Goal: Task Accomplishment & Management: Use online tool/utility

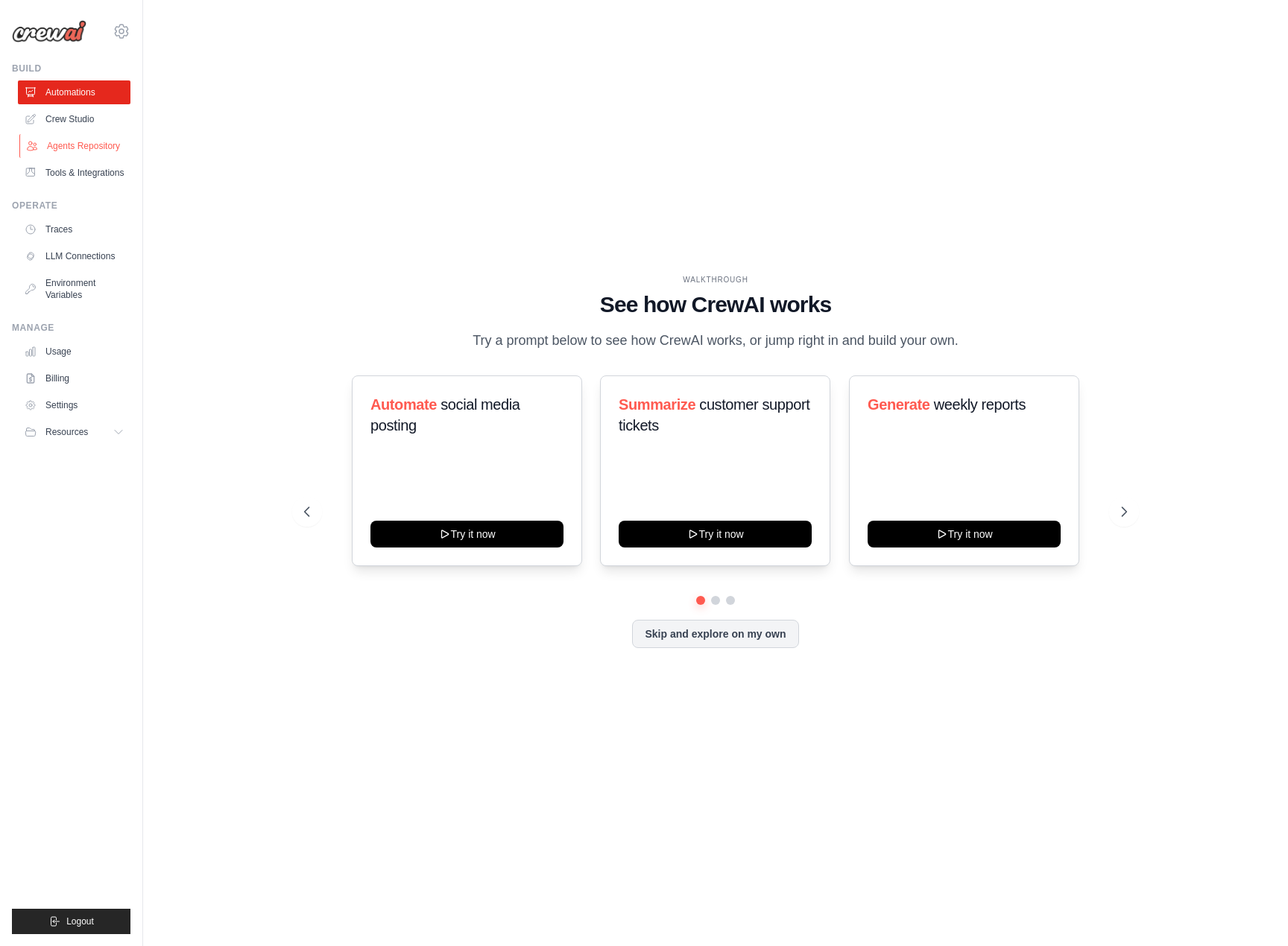
click at [81, 137] on link "Agents Repository" at bounding box center [76, 146] width 113 height 24
click at [79, 119] on link "Crew Studio" at bounding box center [76, 119] width 113 height 24
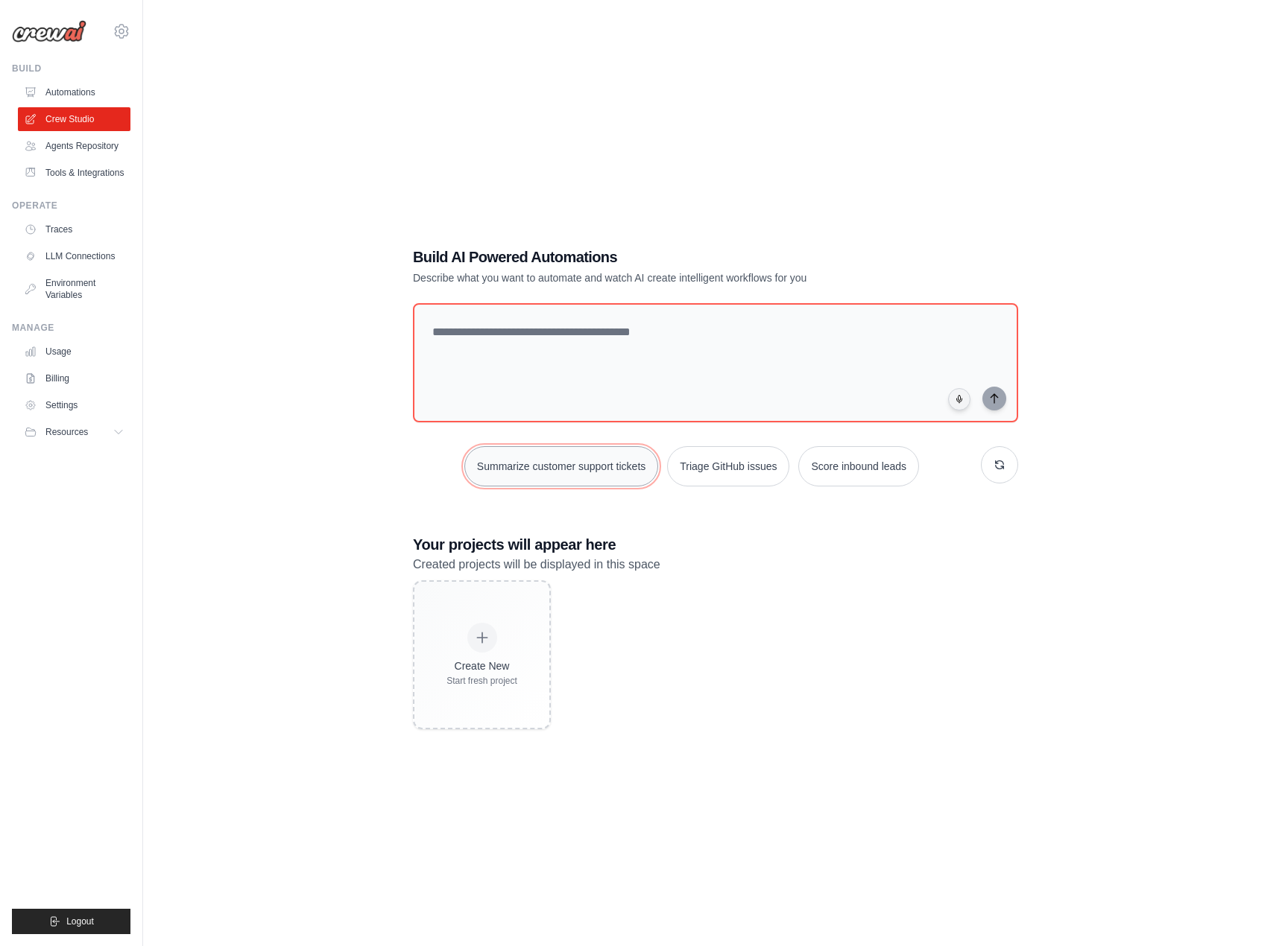
click at [619, 461] on button "Summarize customer support tickets" at bounding box center [562, 467] width 194 height 41
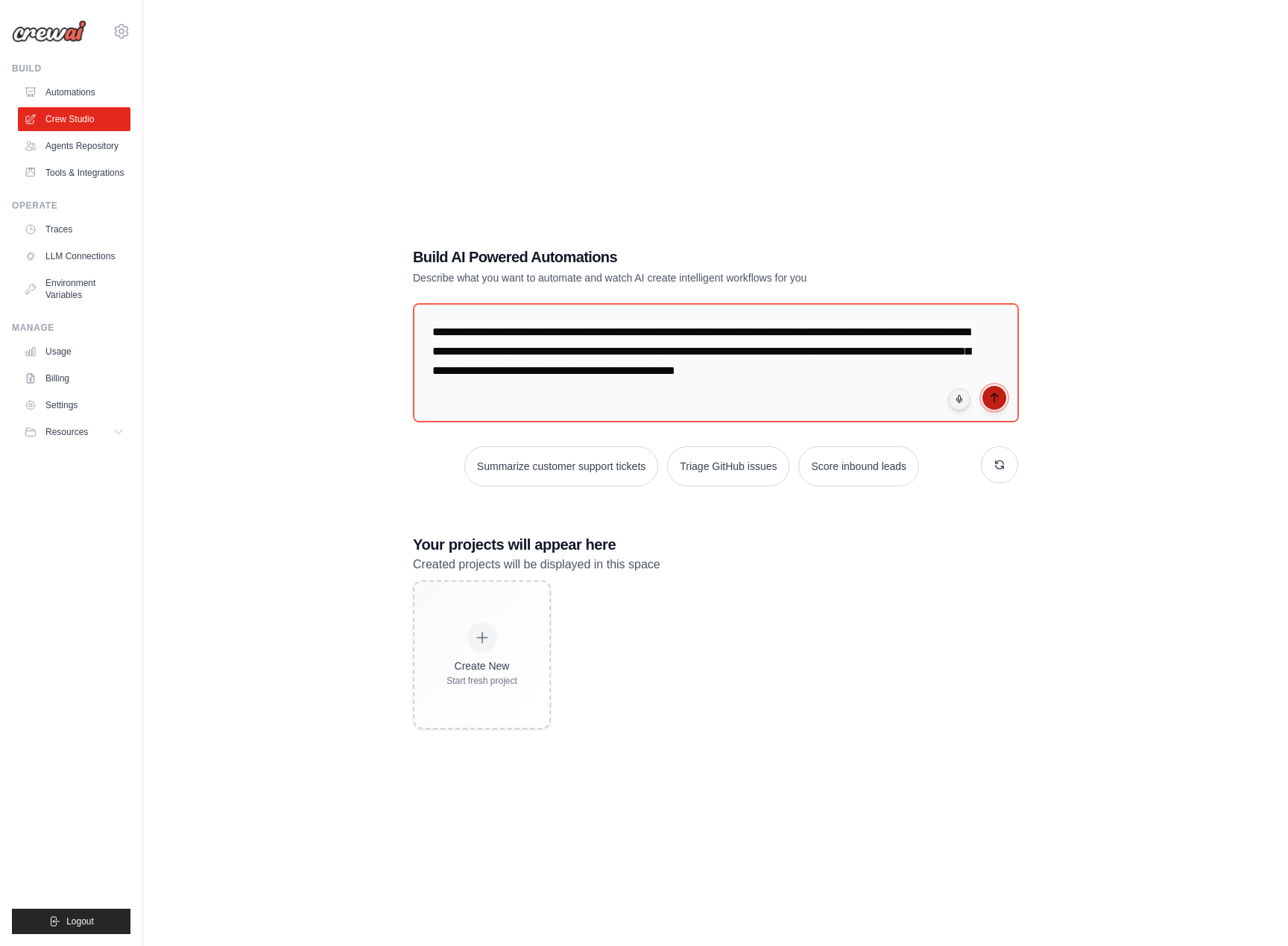
click at [987, 400] on button "submit" at bounding box center [994, 398] width 24 height 24
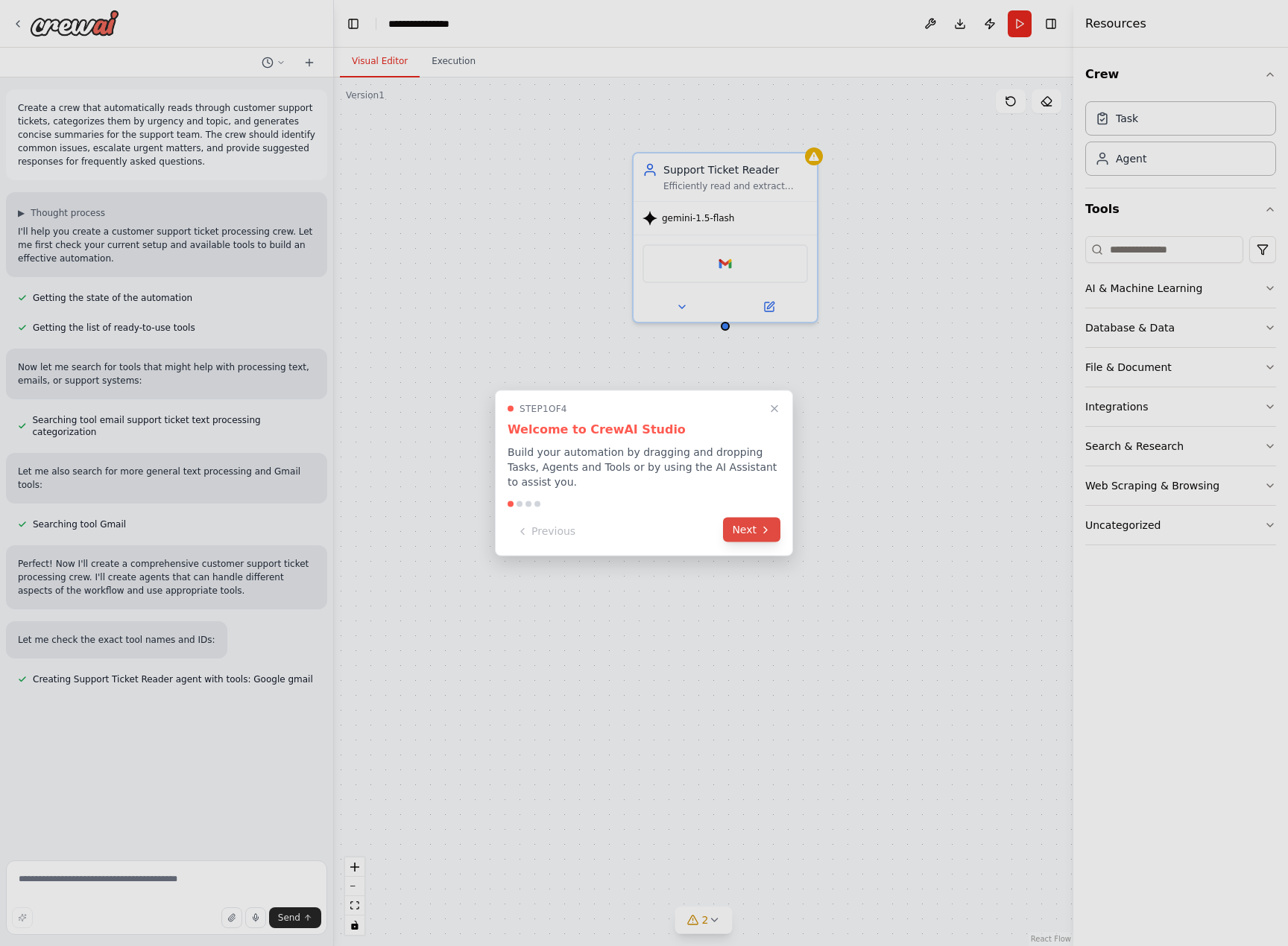
click at [758, 527] on button "Next" at bounding box center [752, 530] width 57 height 25
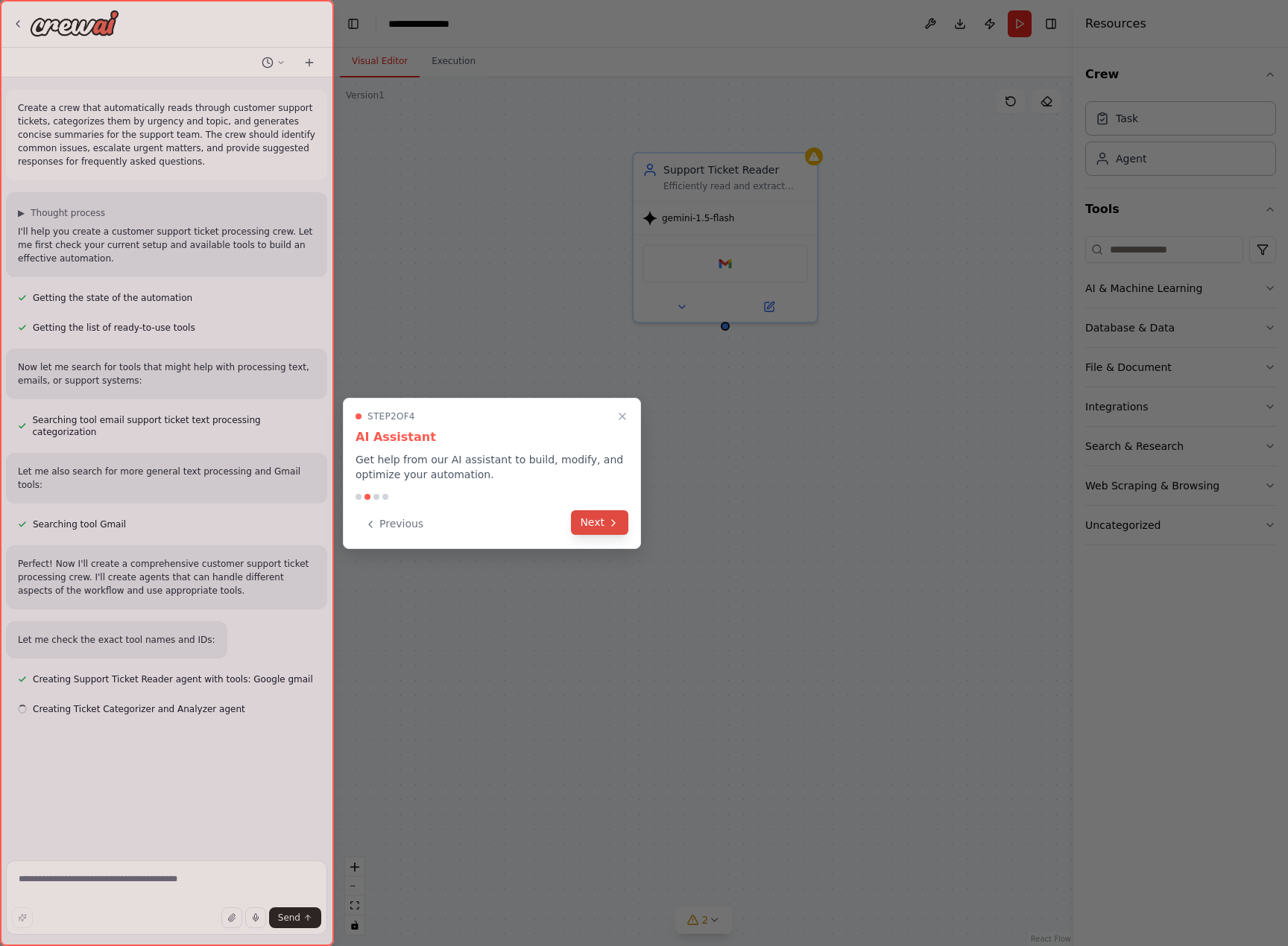
click at [596, 534] on button "Next" at bounding box center [599, 522] width 57 height 25
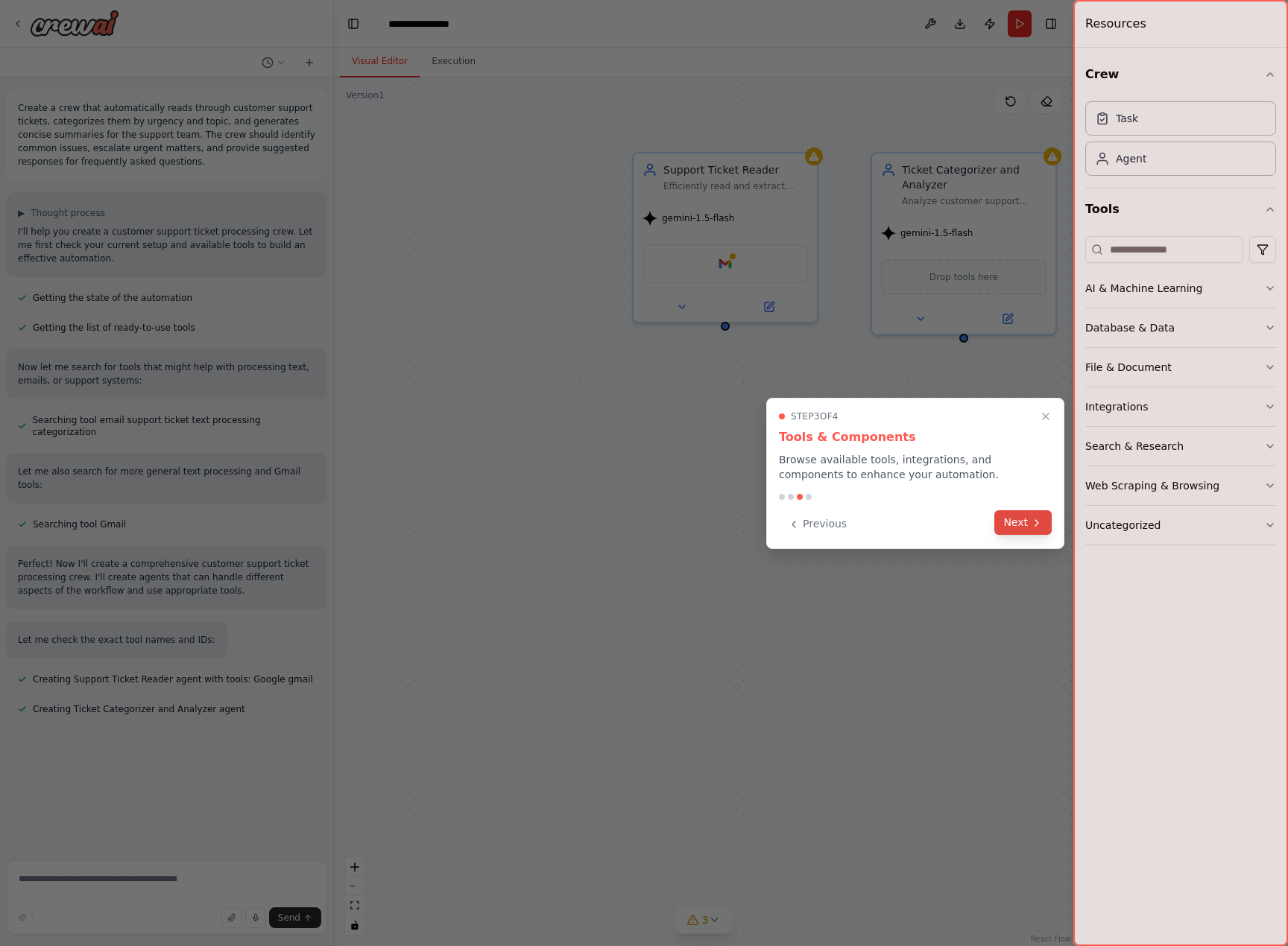
click at [1030, 527] on icon at bounding box center [1036, 523] width 12 height 12
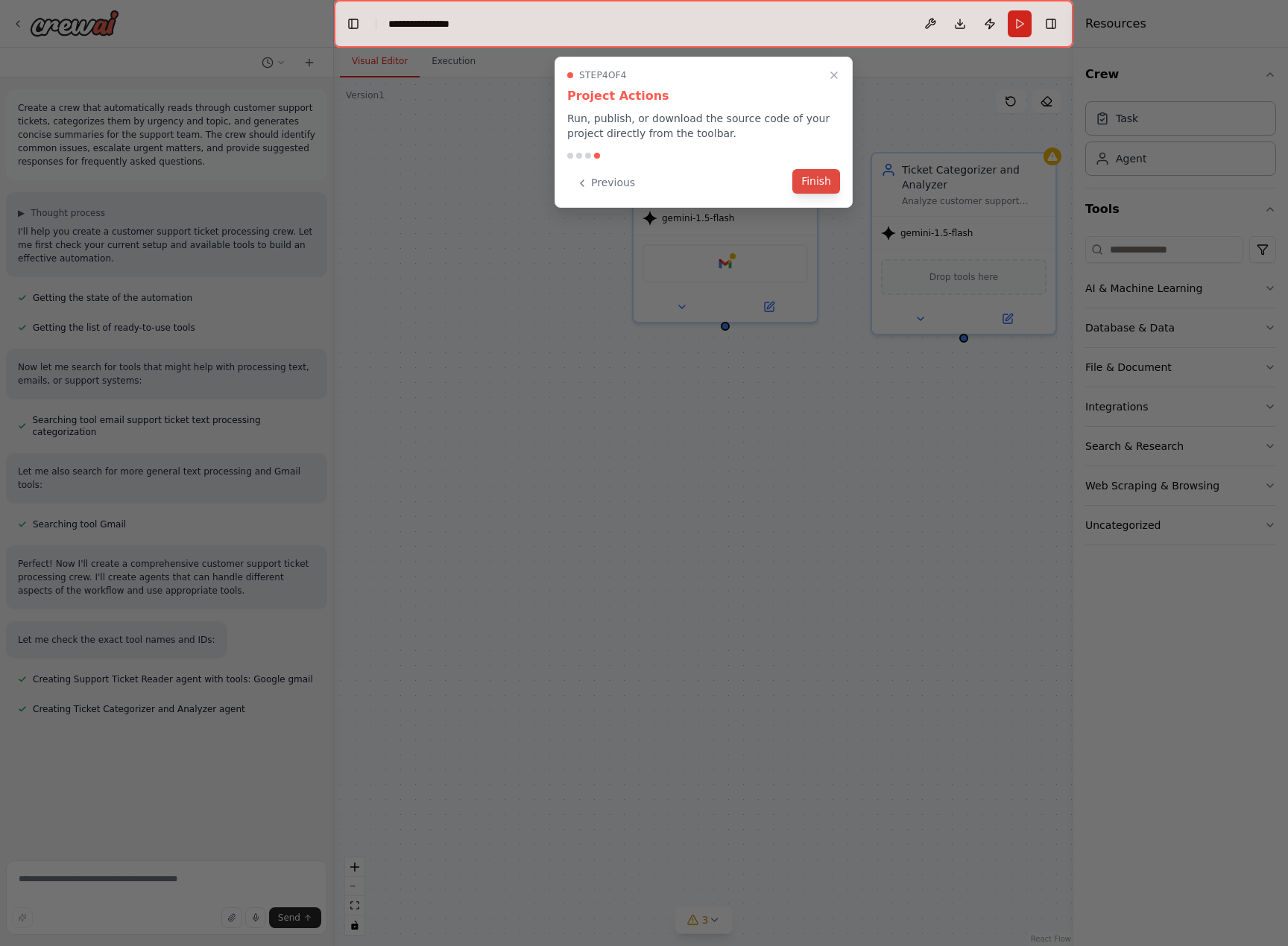
click at [819, 169] on button "Finish" at bounding box center [816, 181] width 48 height 25
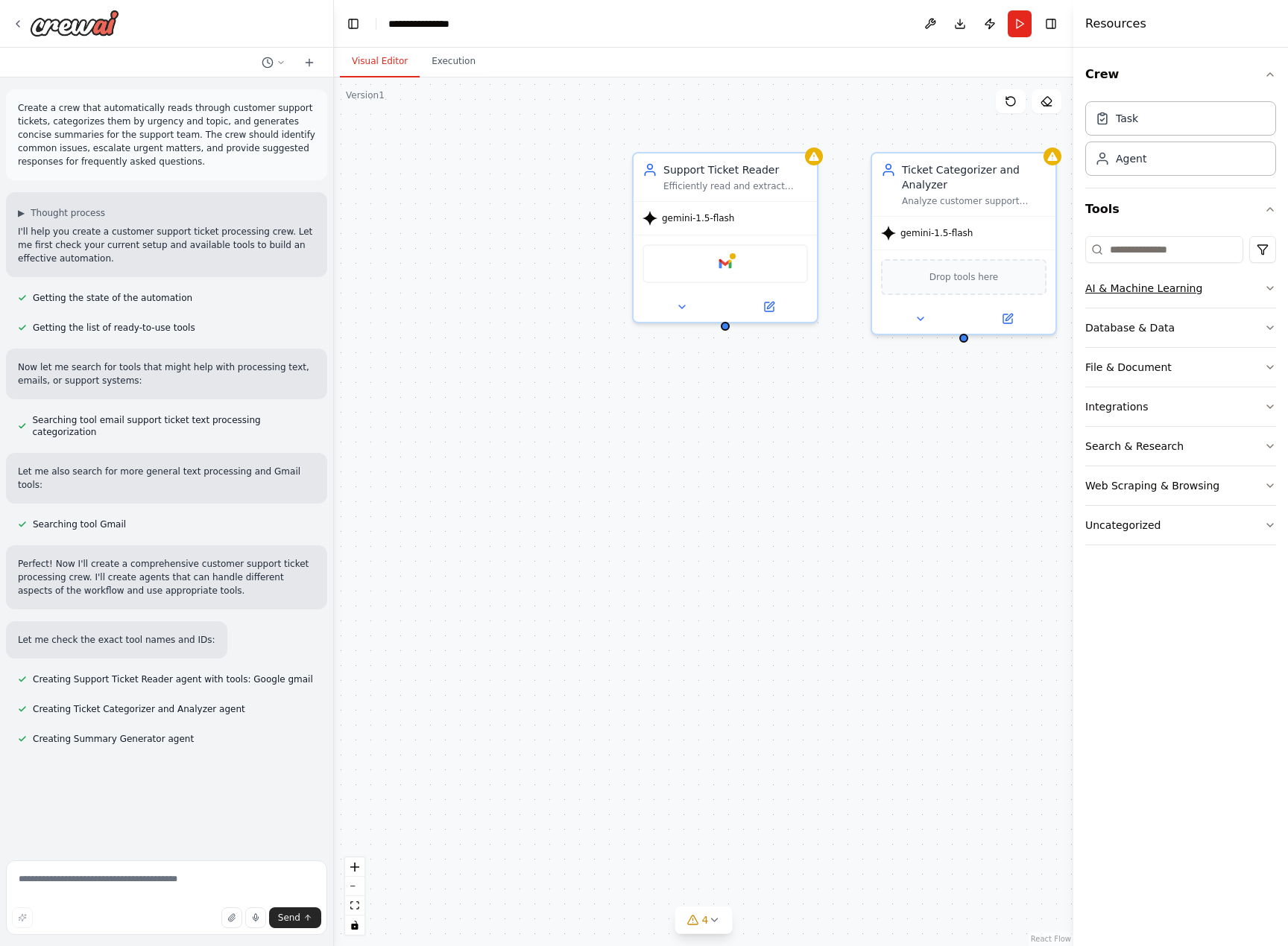
click at [1225, 289] on button "AI & Machine Learning" at bounding box center [1180, 288] width 191 height 39
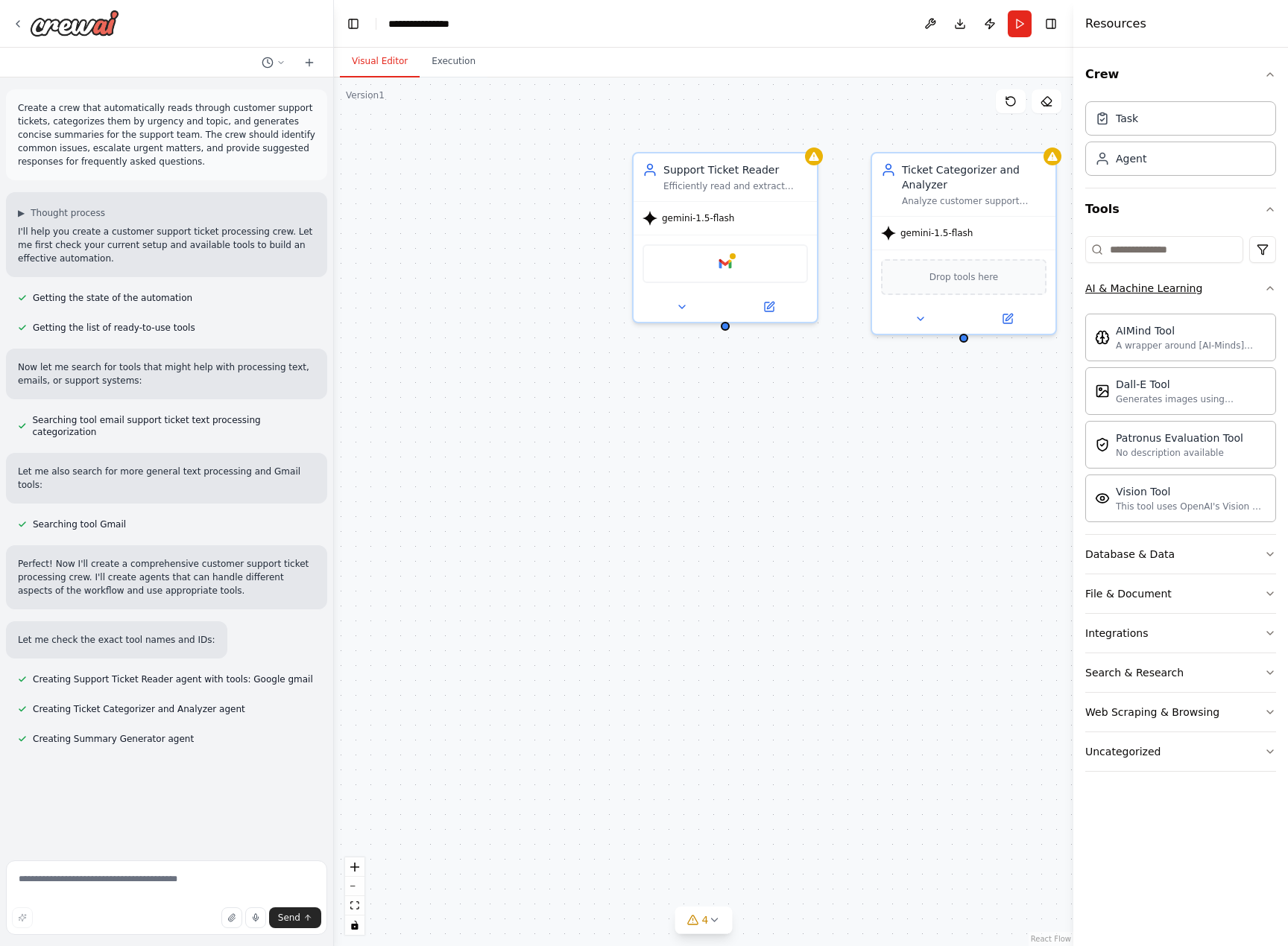
click at [1225, 289] on button "AI & Machine Learning" at bounding box center [1180, 288] width 191 height 39
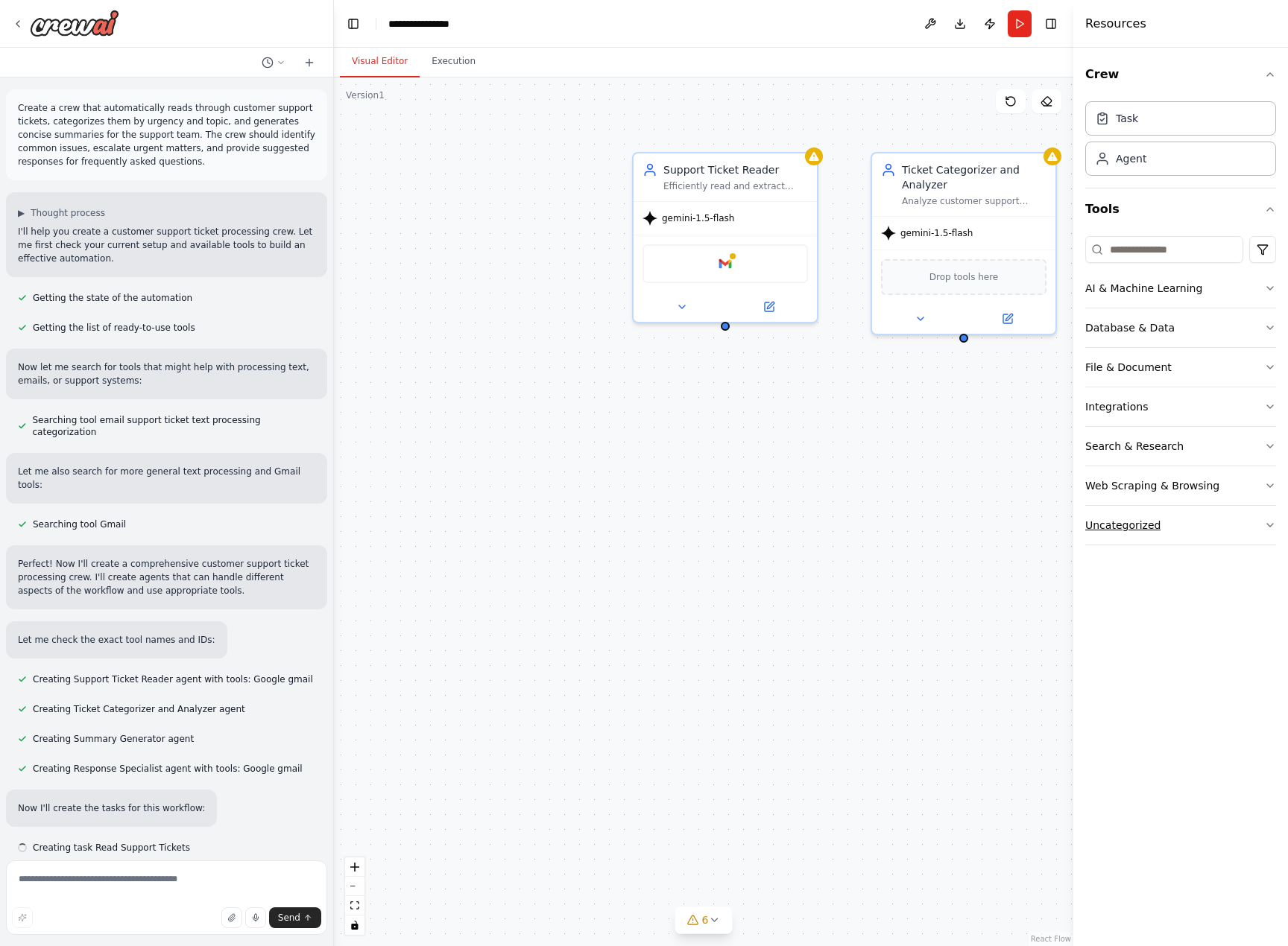
click at [1198, 540] on button "Uncategorized" at bounding box center [1180, 525] width 191 height 39
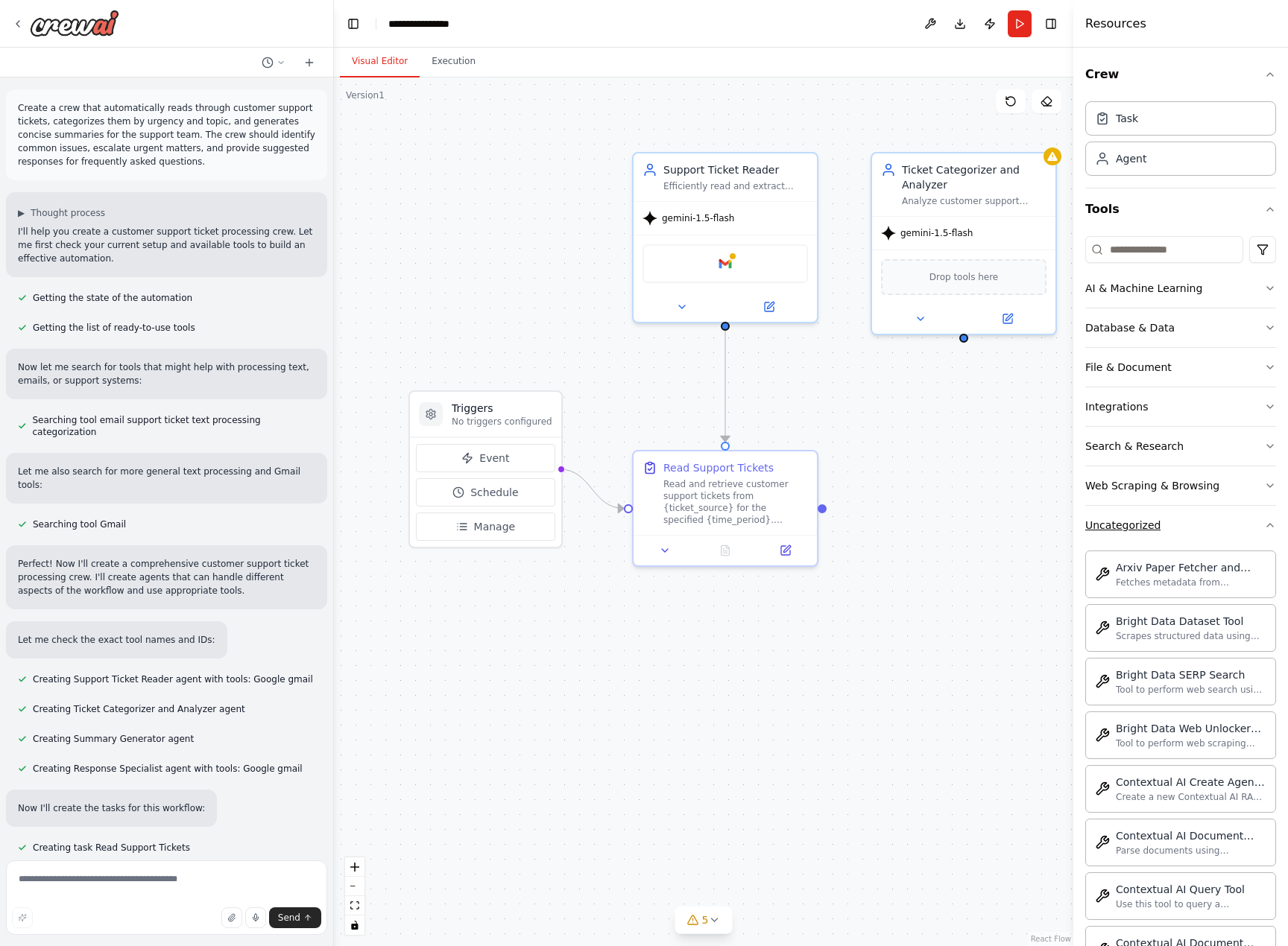
click at [1202, 519] on button "Uncategorized" at bounding box center [1180, 525] width 191 height 39
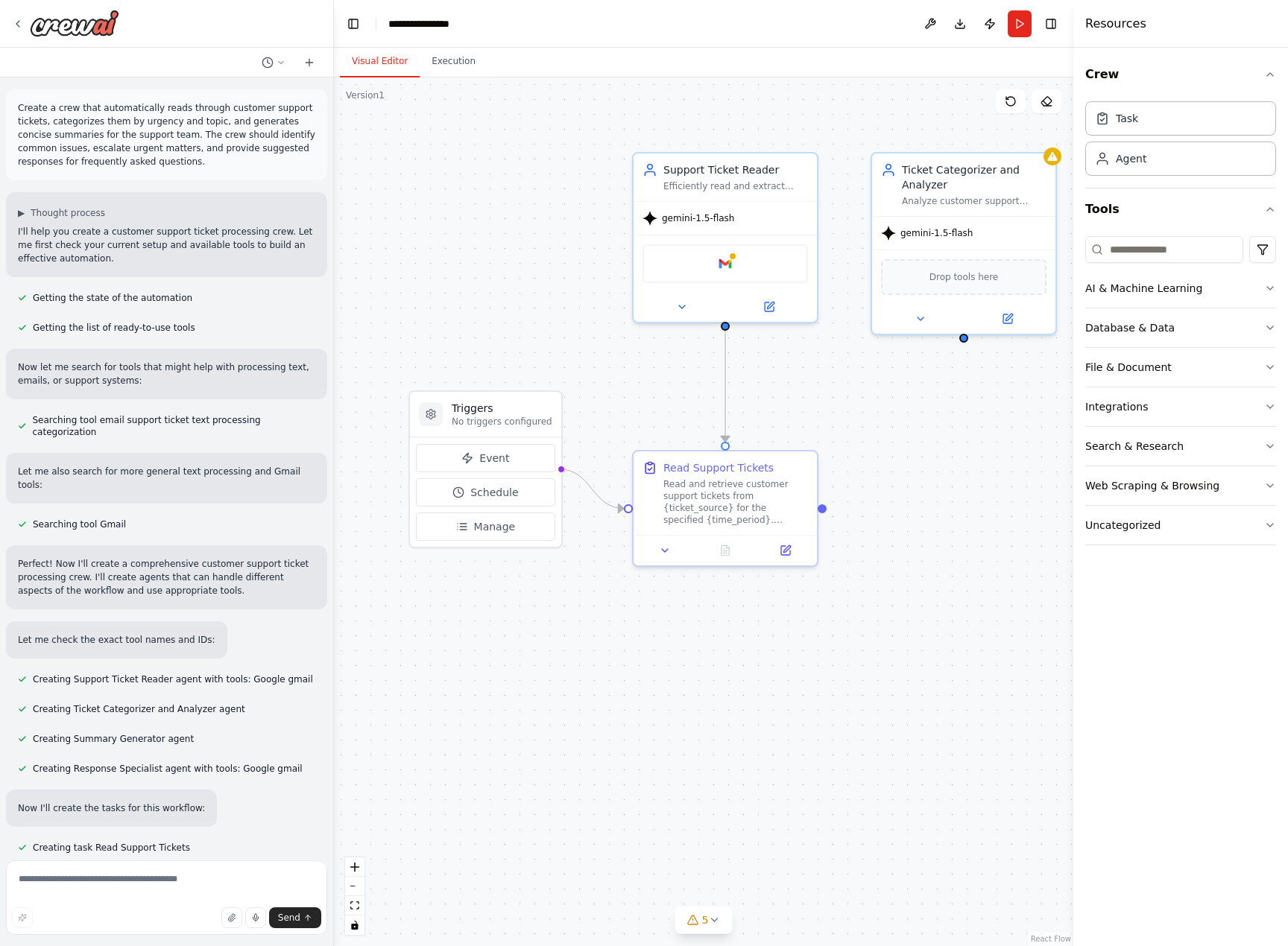
scroll to position [18, 0]
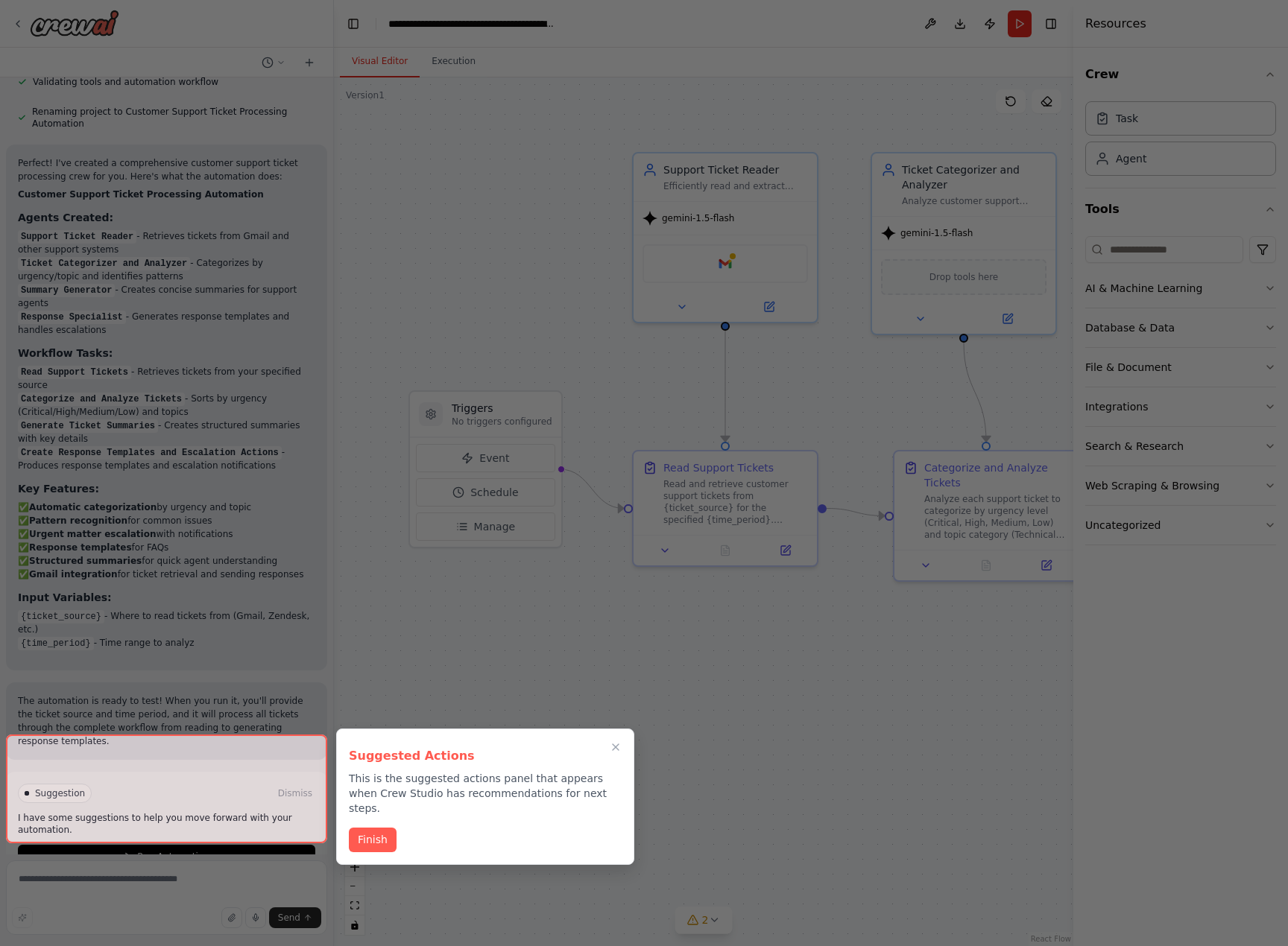
click at [191, 814] on div at bounding box center [166, 789] width 321 height 109
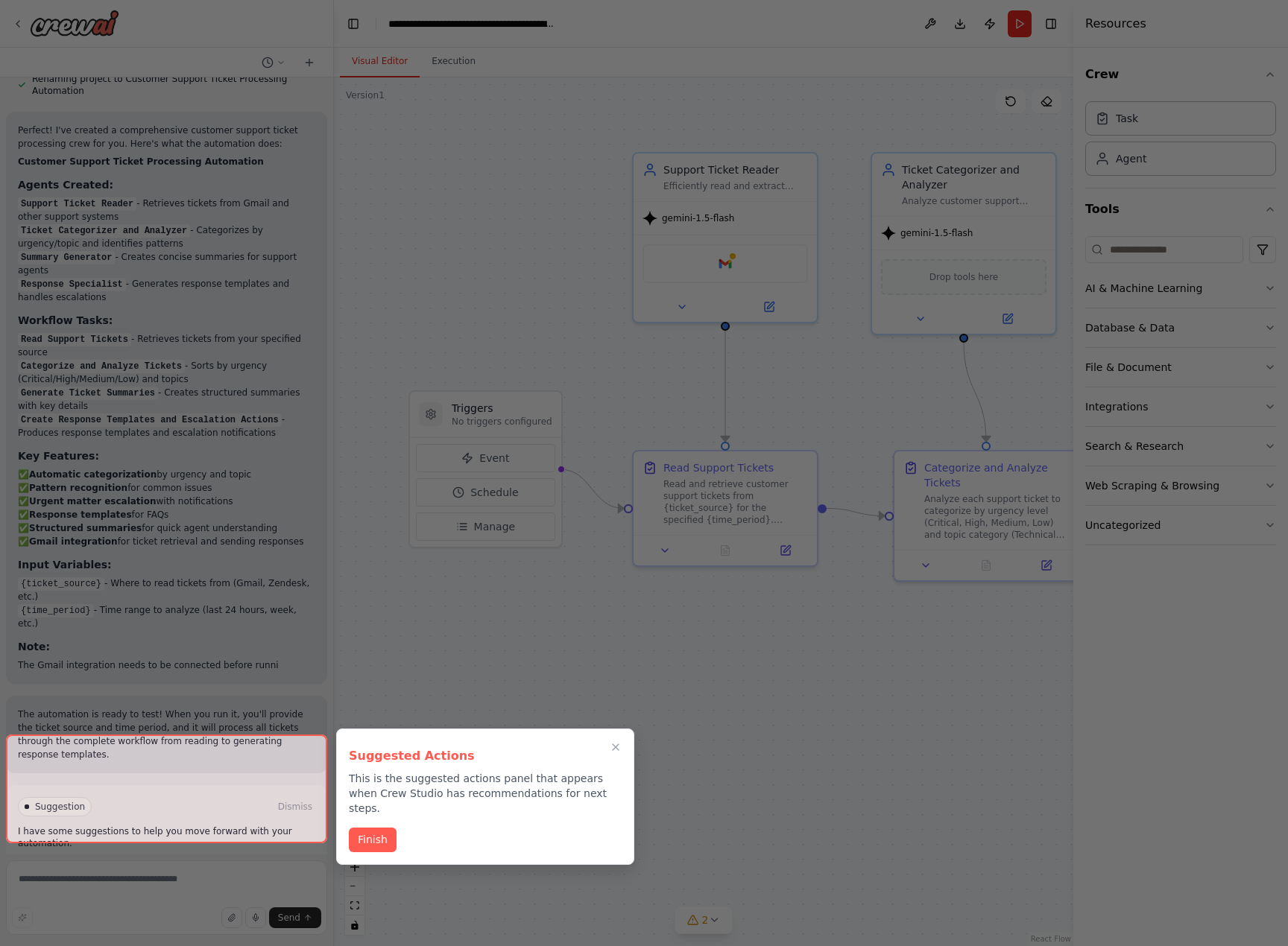
click at [177, 832] on div at bounding box center [166, 789] width 321 height 109
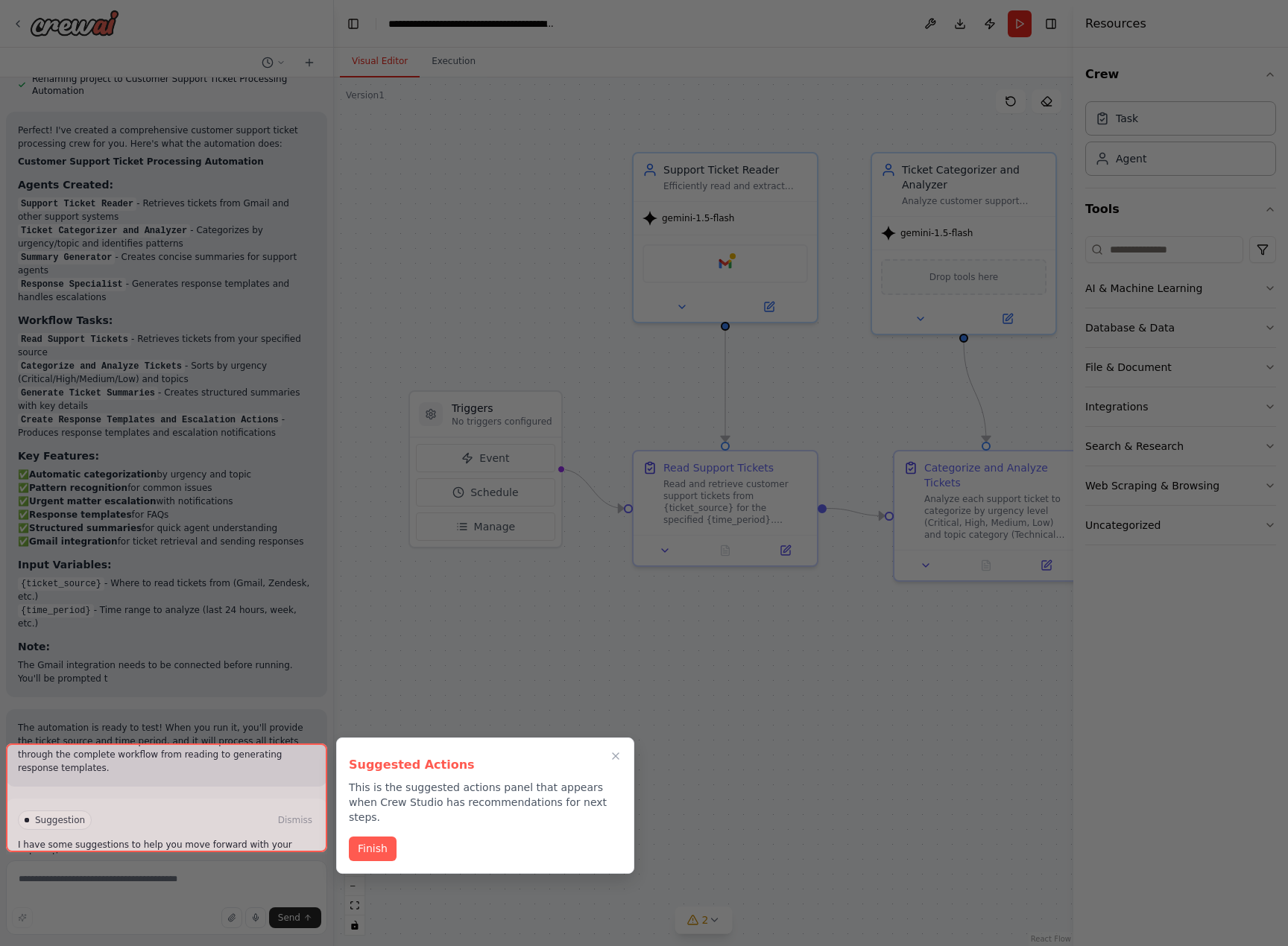
scroll to position [993, 0]
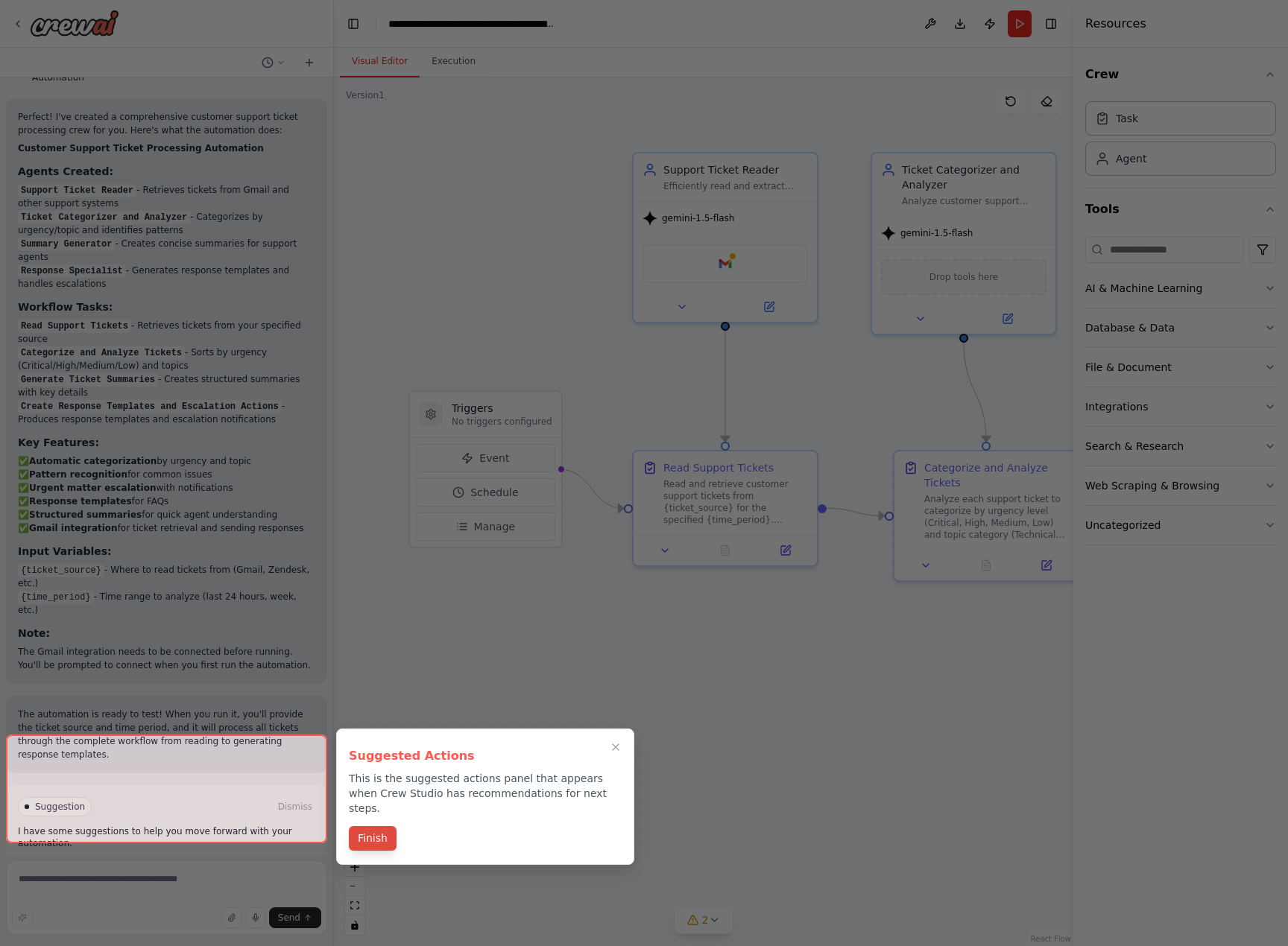
click at [379, 826] on button "Finish" at bounding box center [373, 838] width 48 height 25
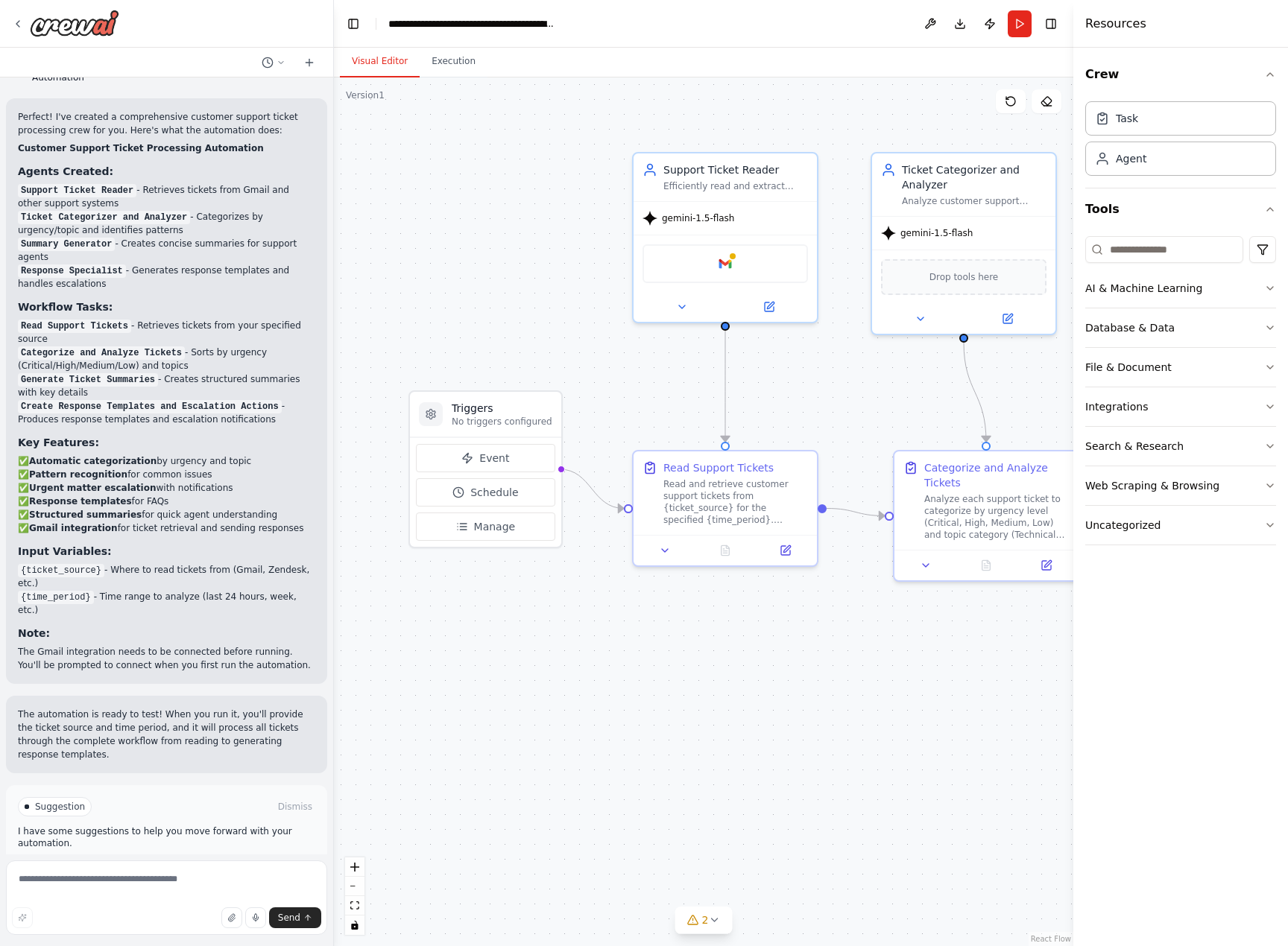
click at [207, 864] on span "Run Automation" at bounding box center [172, 870] width 72 height 12
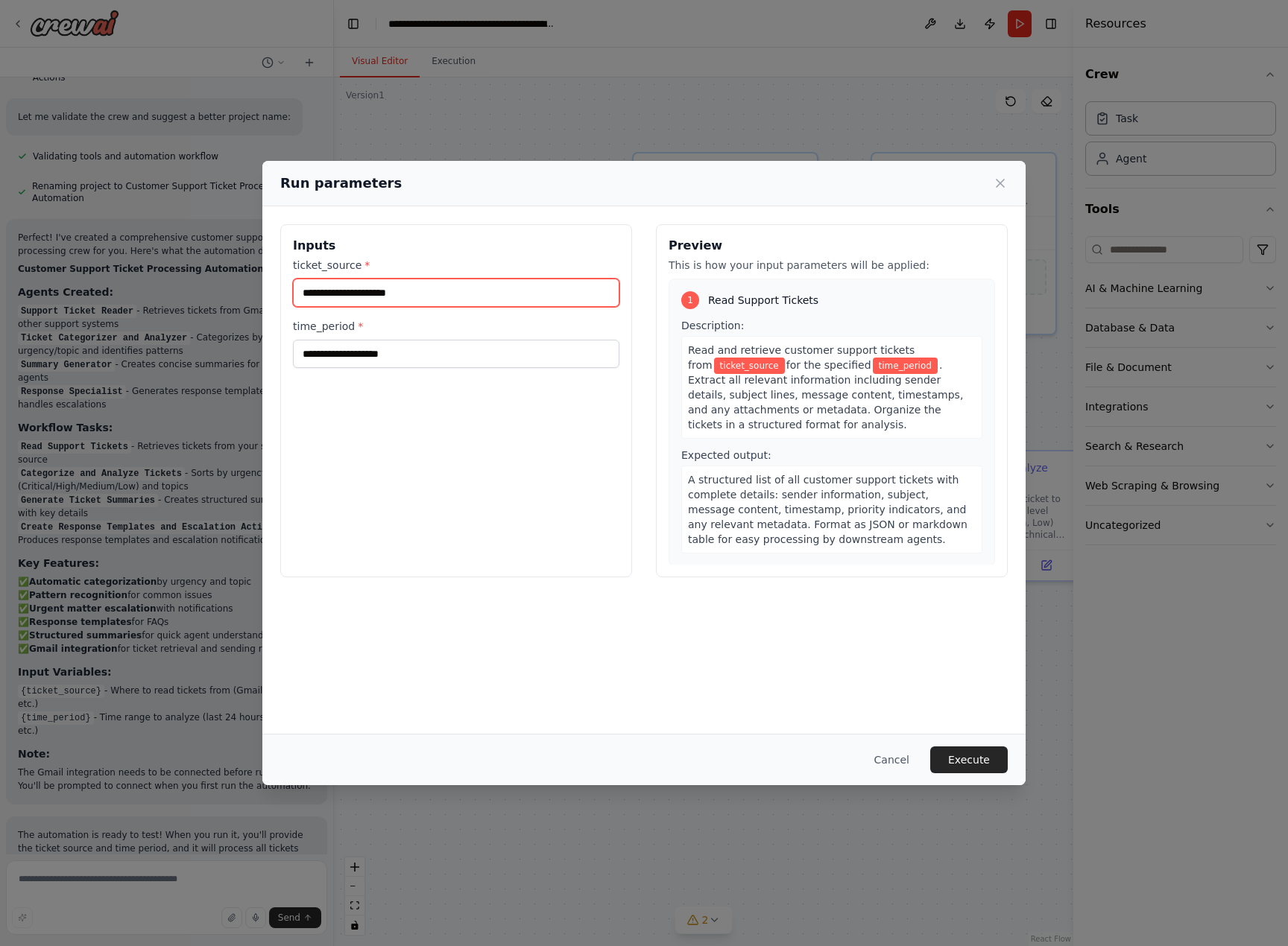
click at [392, 291] on input "ticket_source *" at bounding box center [456, 292] width 326 height 29
type input "****"
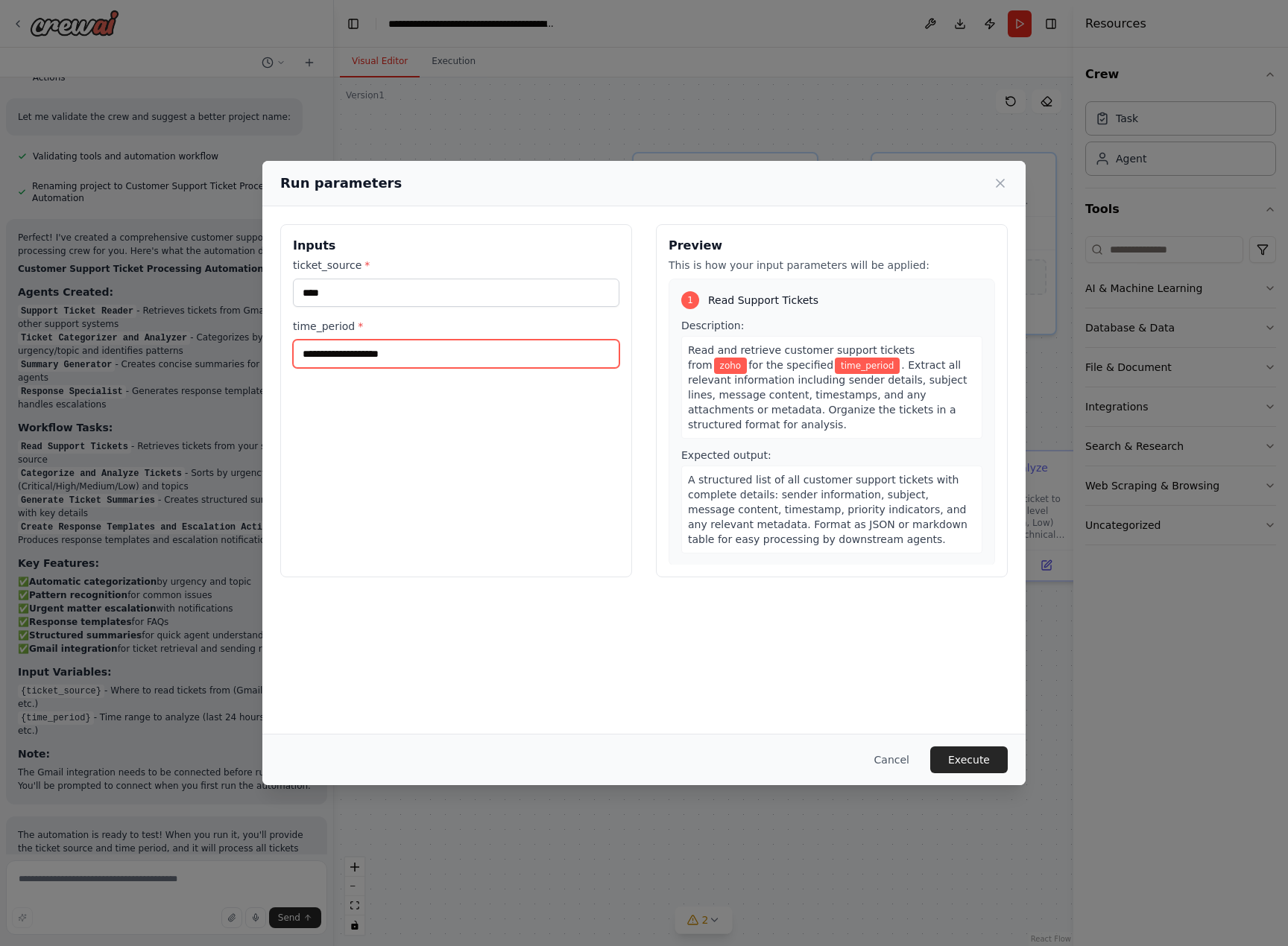
click at [441, 357] on input "time_period *" at bounding box center [456, 354] width 326 height 29
type input "*********"
click at [985, 762] on button "Execute" at bounding box center [969, 760] width 77 height 27
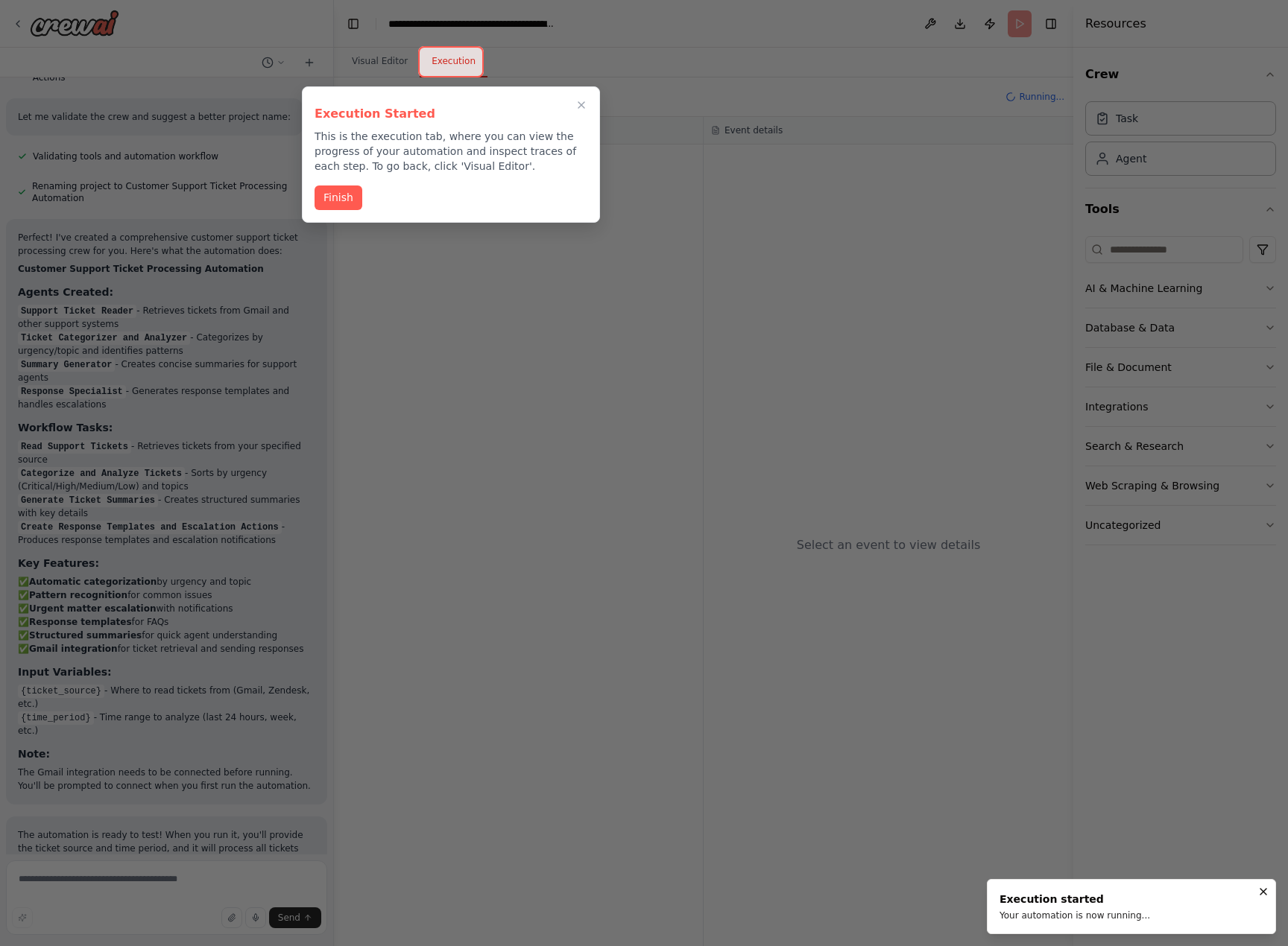
click at [347, 199] on button "Finish" at bounding box center [338, 197] width 48 height 25
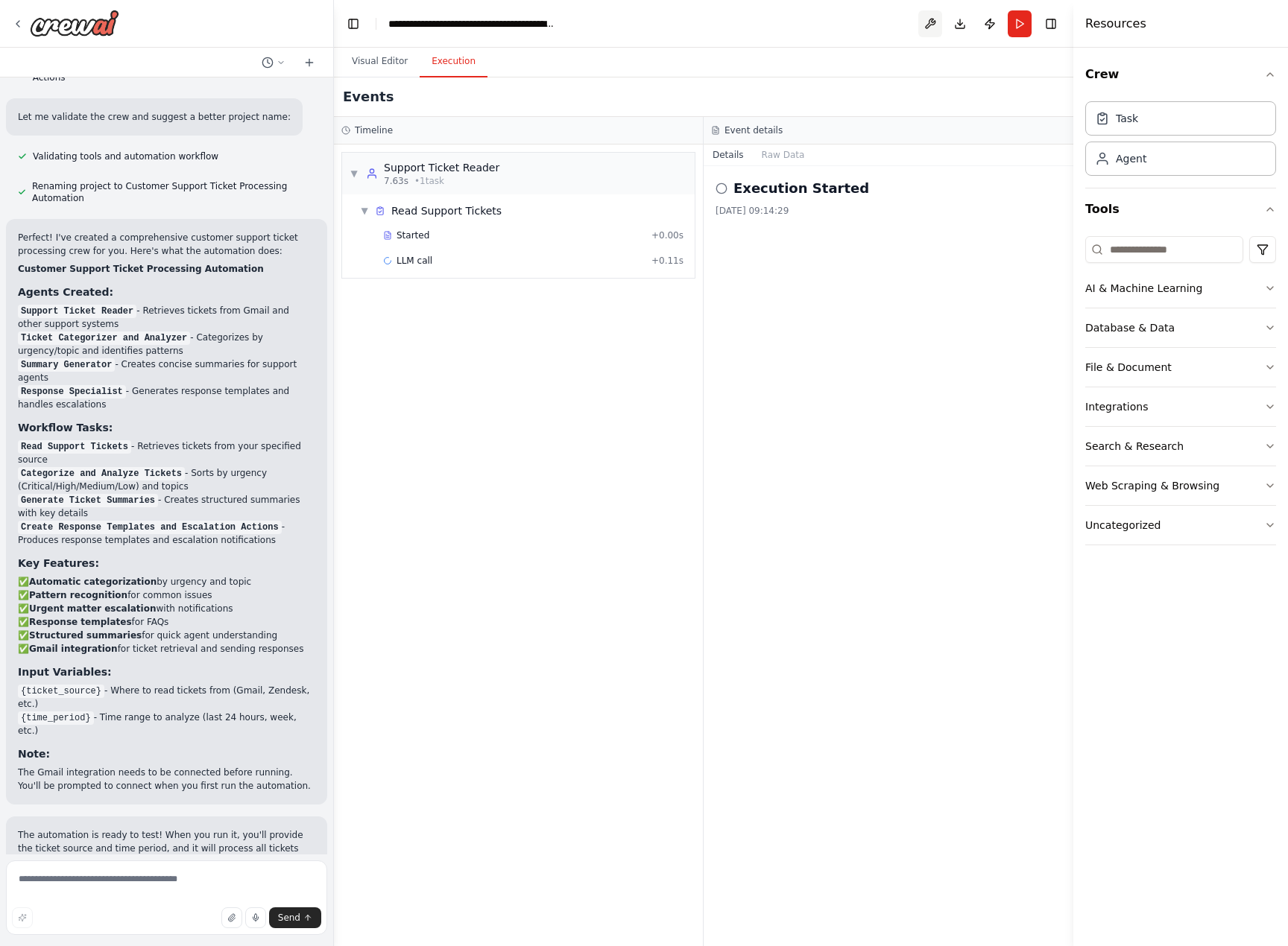
scroll to position [993, 0]
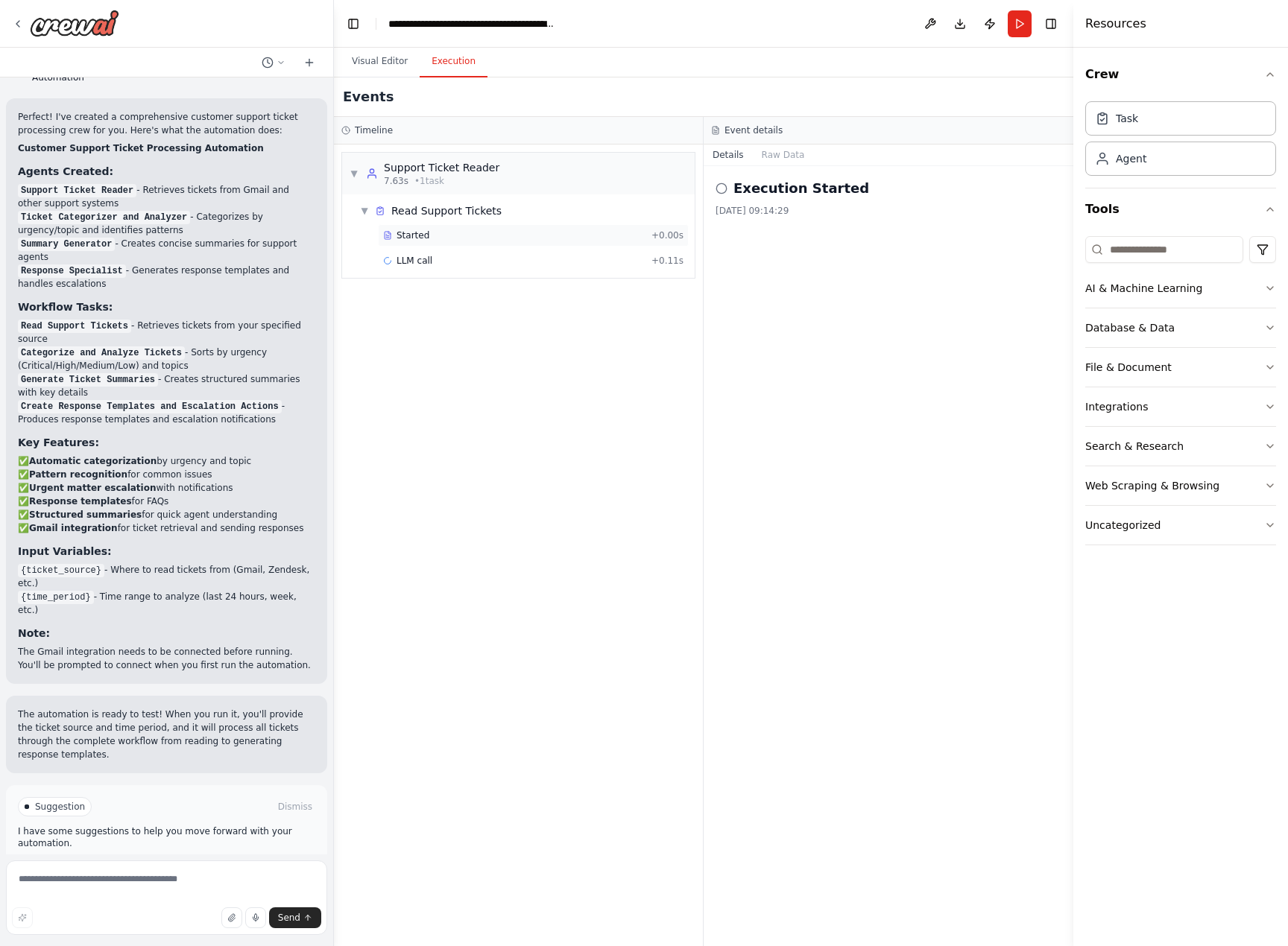
click at [437, 241] on div "Started" at bounding box center [514, 236] width 263 height 12
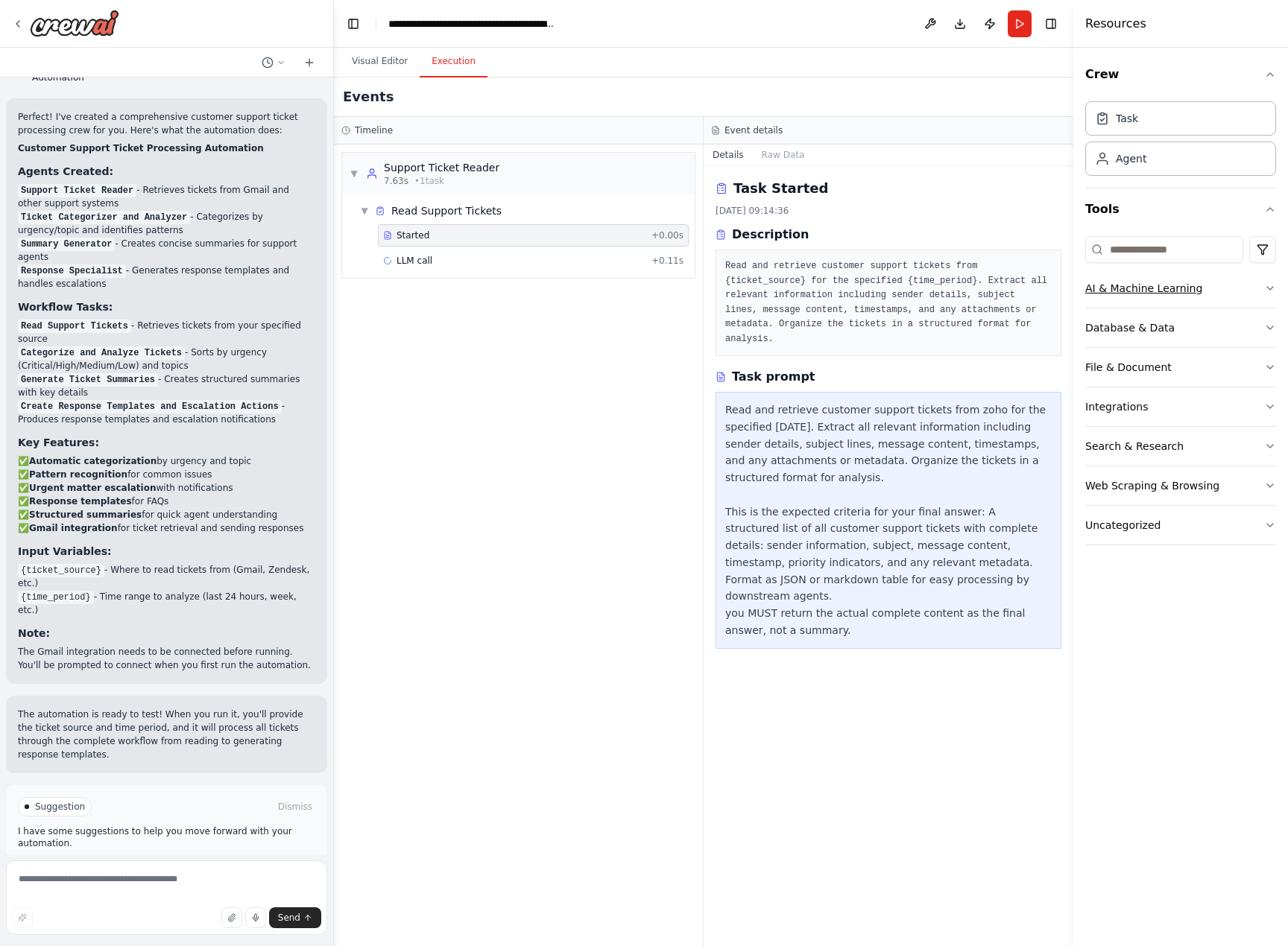
click at [1150, 298] on button "AI & Machine Learning" at bounding box center [1180, 288] width 191 height 39
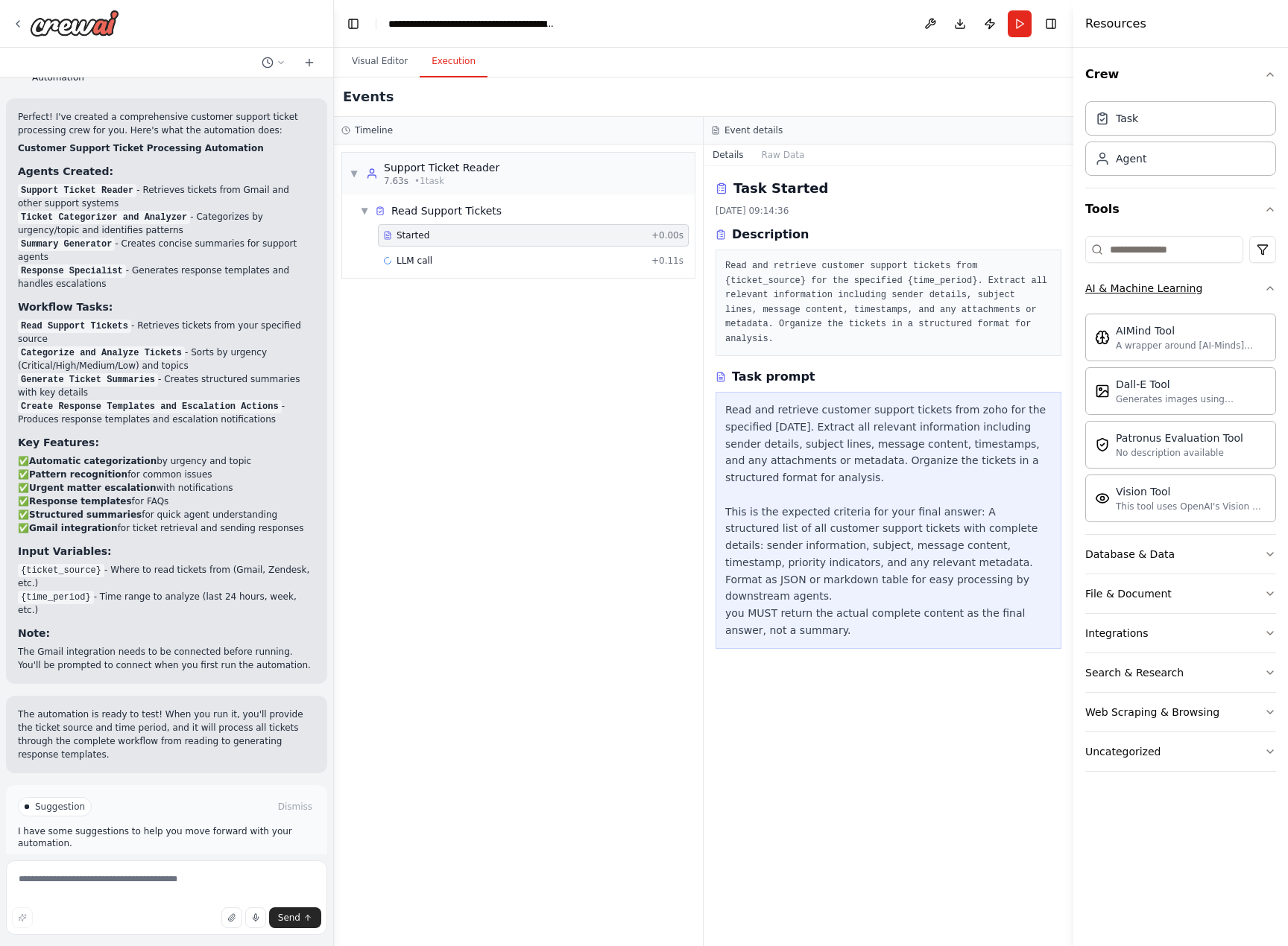
click at [1150, 298] on button "AI & Machine Learning" at bounding box center [1180, 288] width 191 height 39
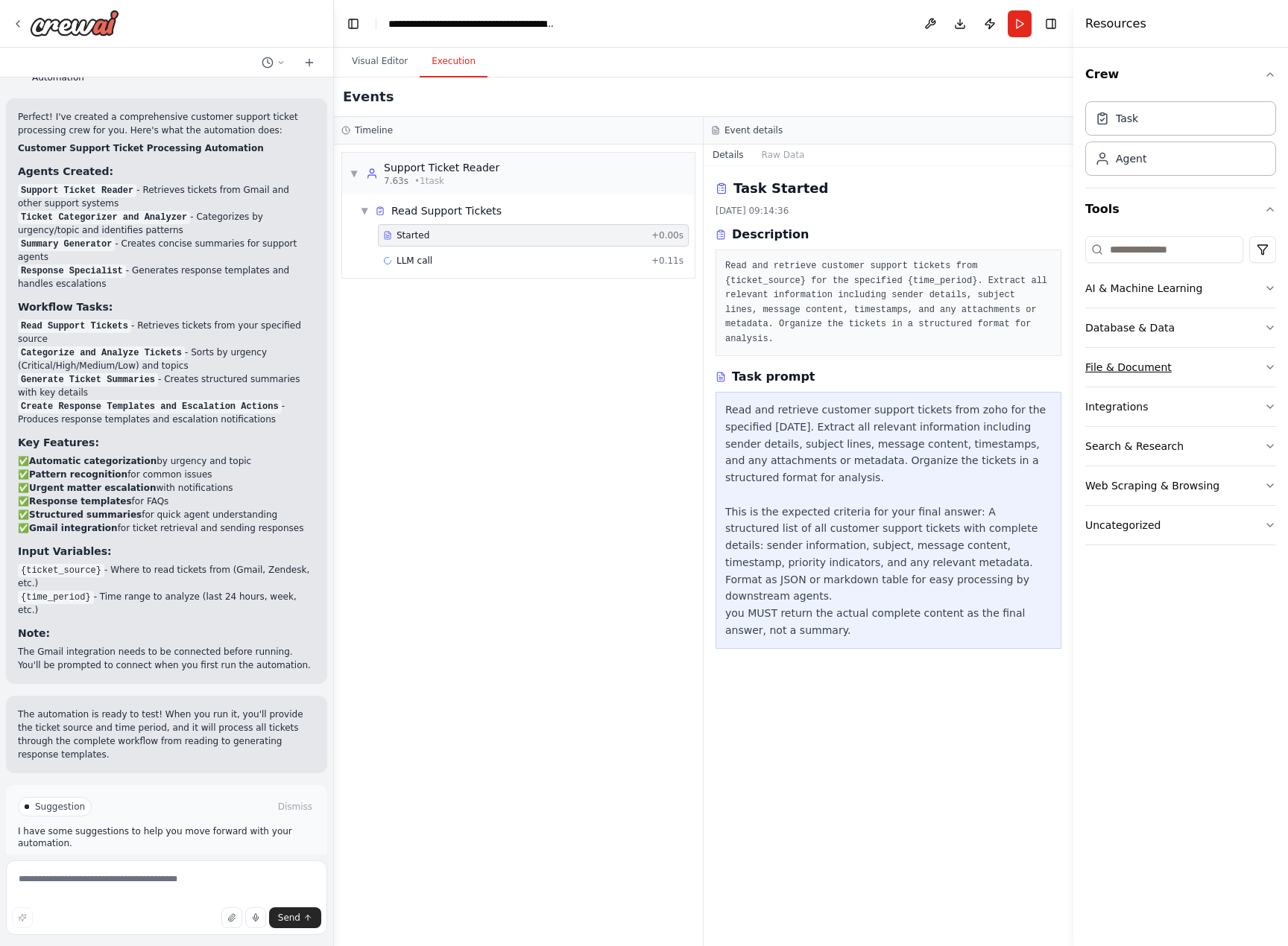
click at [1145, 349] on button "File & Document" at bounding box center [1180, 367] width 191 height 39
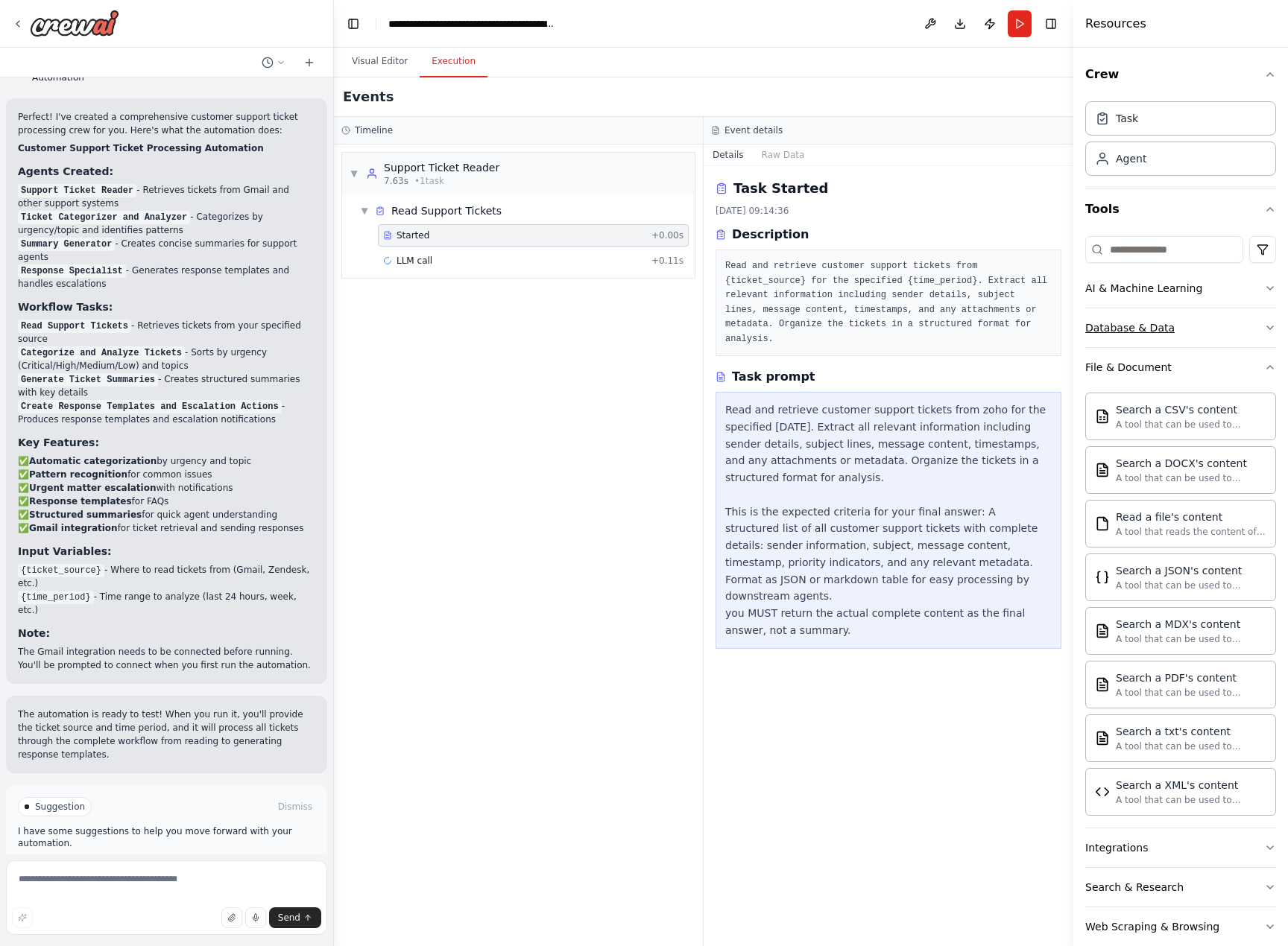
click at [1200, 325] on button "Database & Data" at bounding box center [1180, 327] width 191 height 39
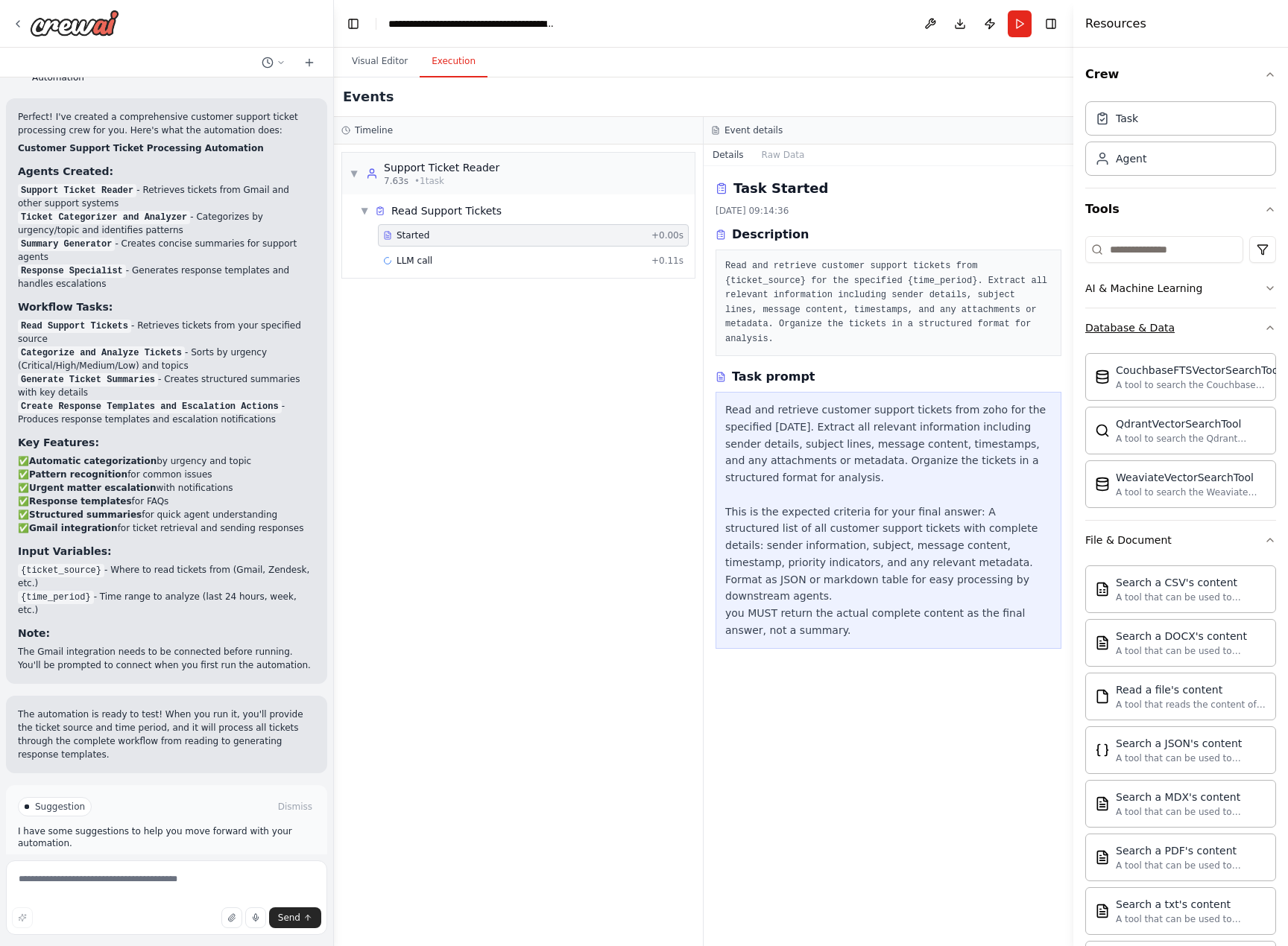
click at [1200, 325] on button "Database & Data" at bounding box center [1180, 327] width 191 height 39
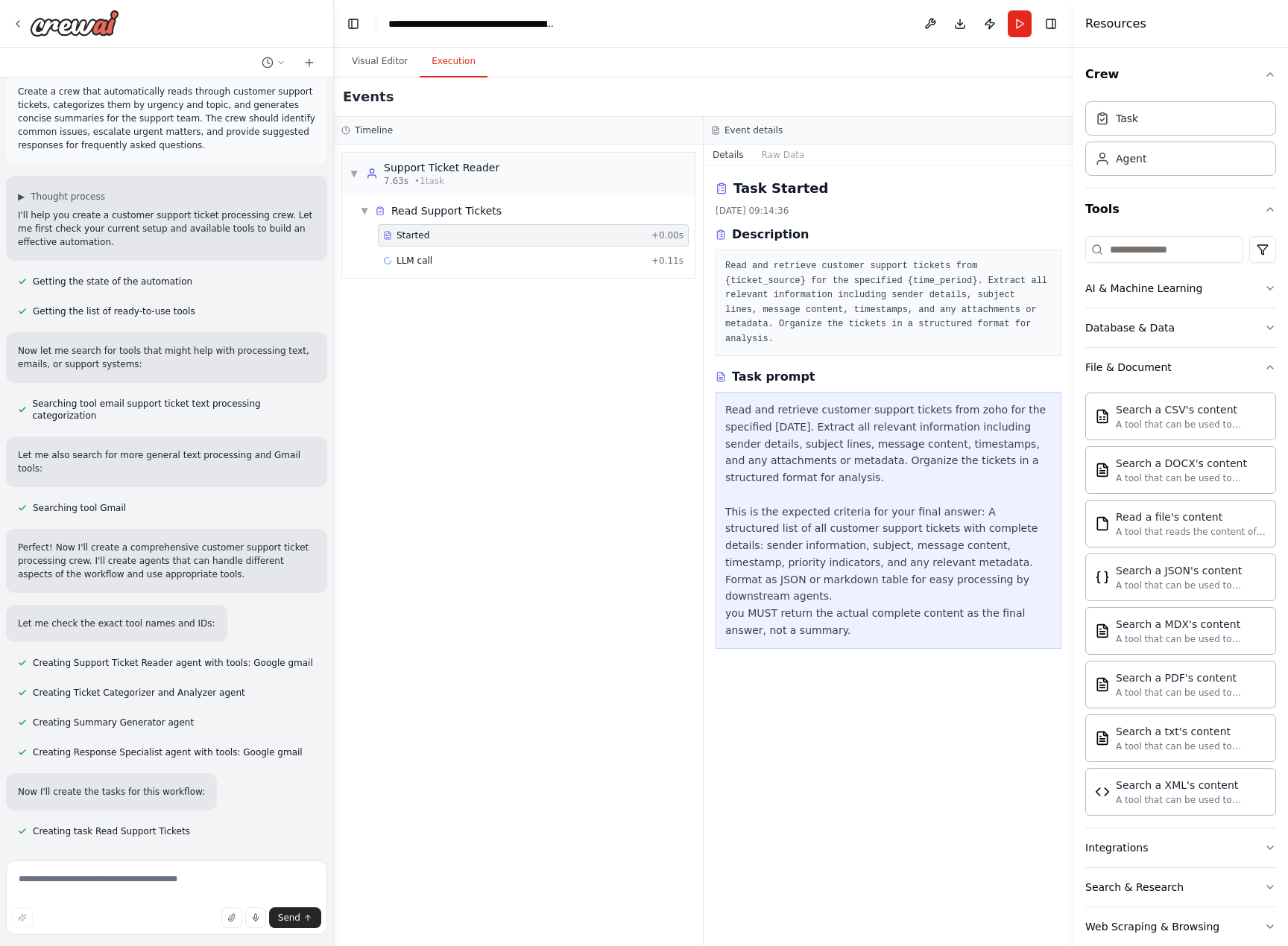
scroll to position [0, 0]
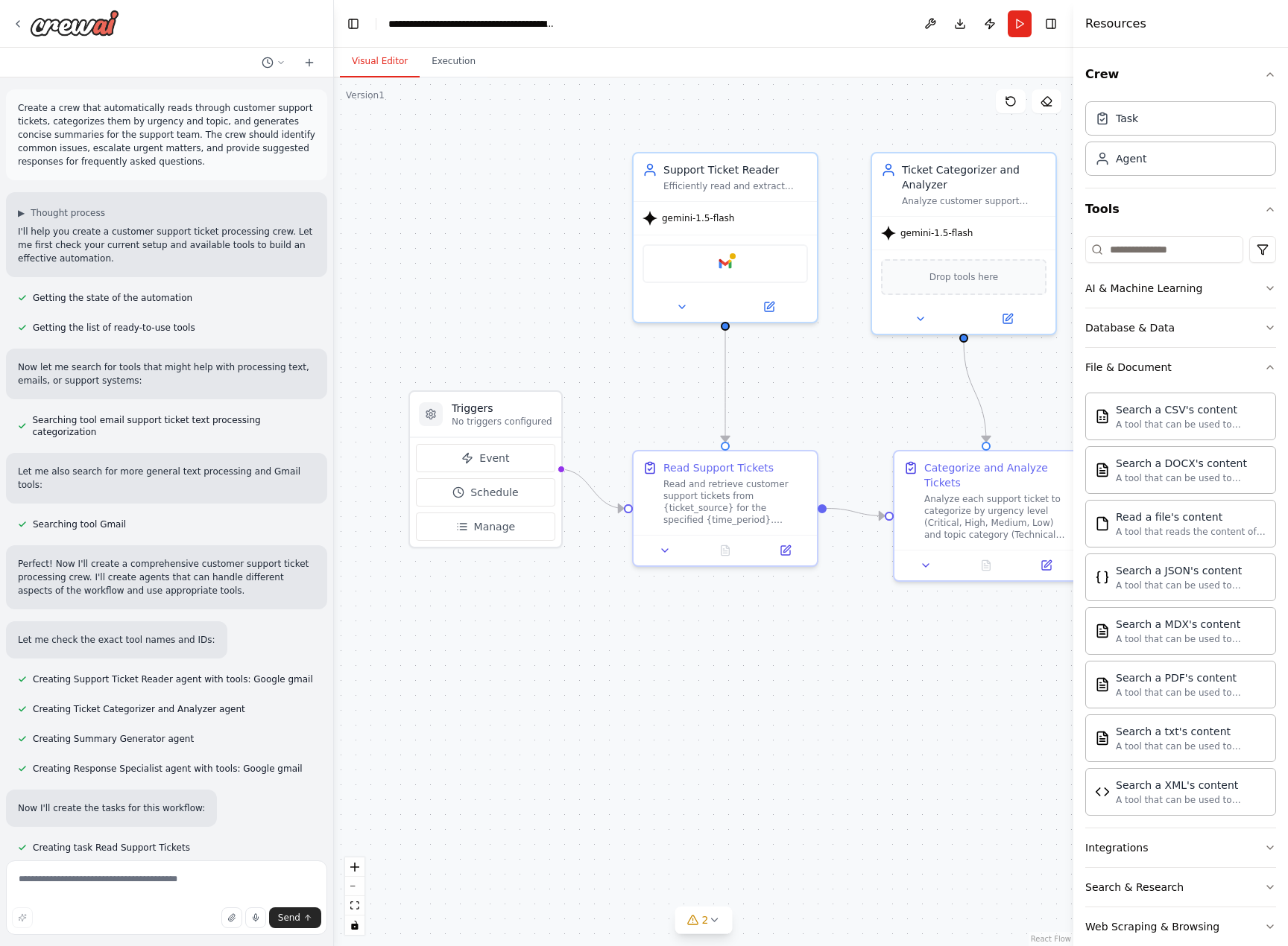
click at [380, 65] on button "Visual Editor" at bounding box center [379, 62] width 79 height 32
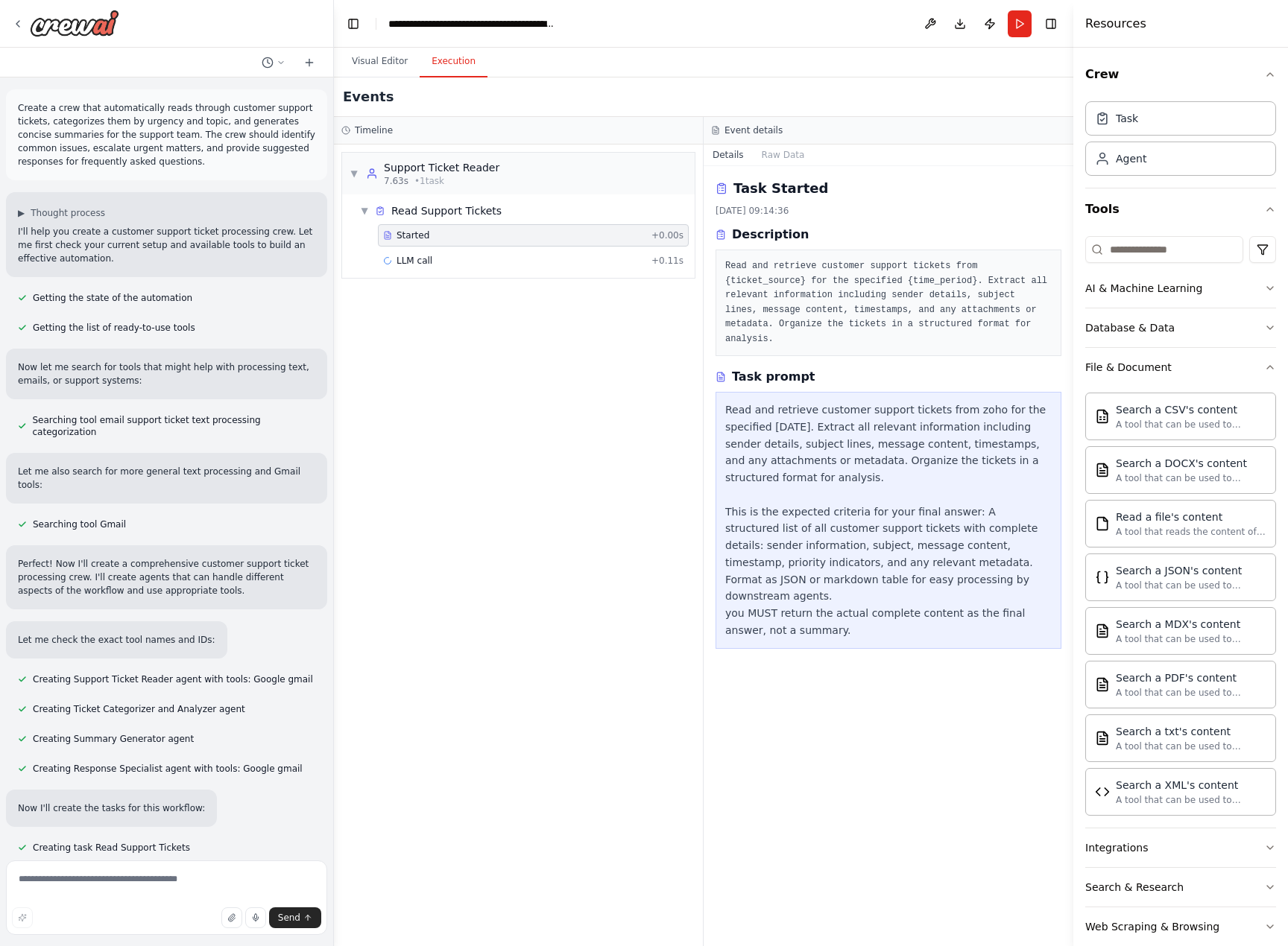
click at [457, 71] on button "Execution" at bounding box center [453, 62] width 67 height 32
click at [411, 259] on span "LLM call" at bounding box center [414, 261] width 36 height 12
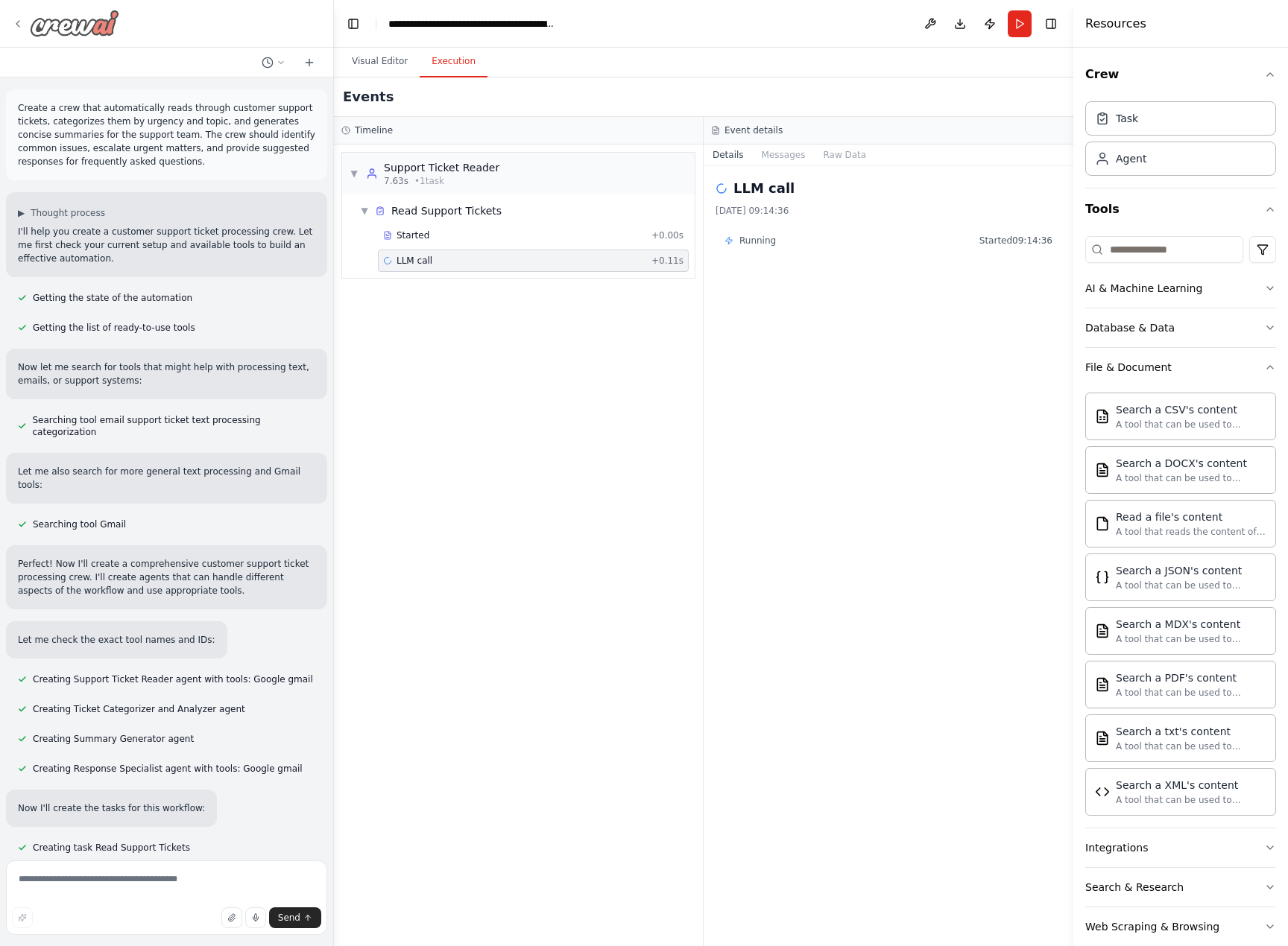
click at [57, 20] on img at bounding box center [74, 23] width 89 height 27
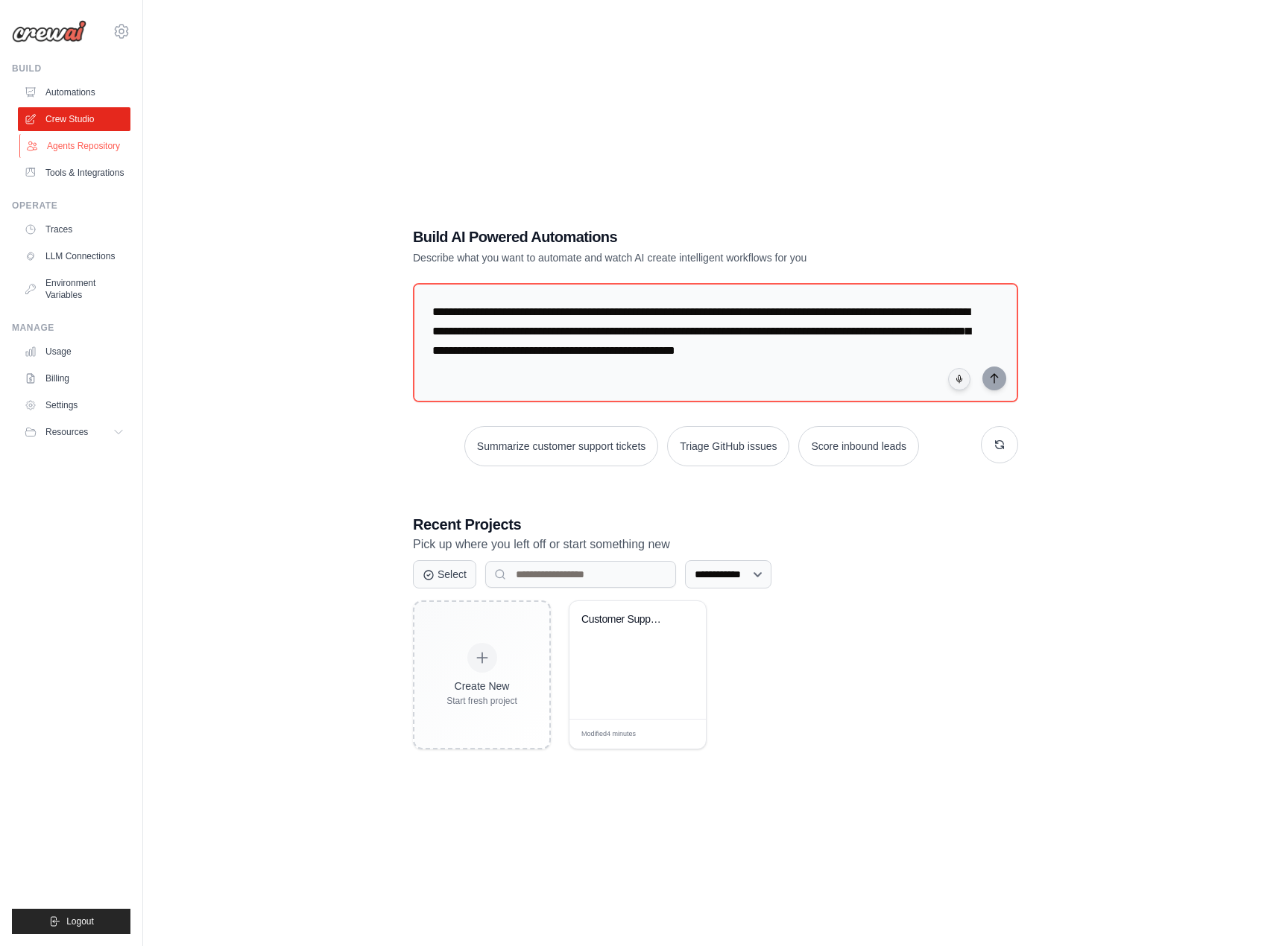
click at [94, 143] on link "Agents Repository" at bounding box center [76, 146] width 113 height 24
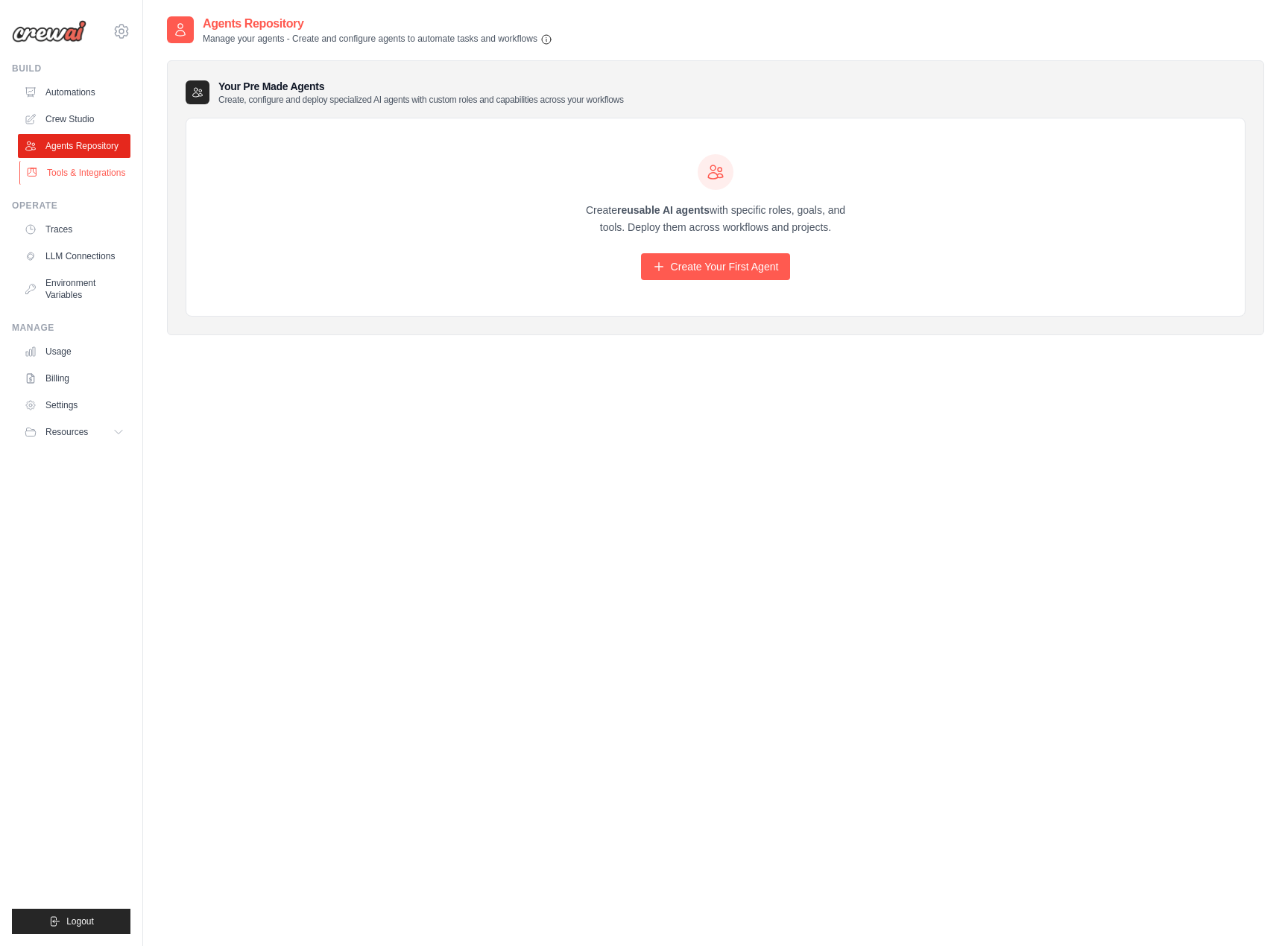
click at [58, 173] on link "Tools & Integrations" at bounding box center [76, 172] width 113 height 24
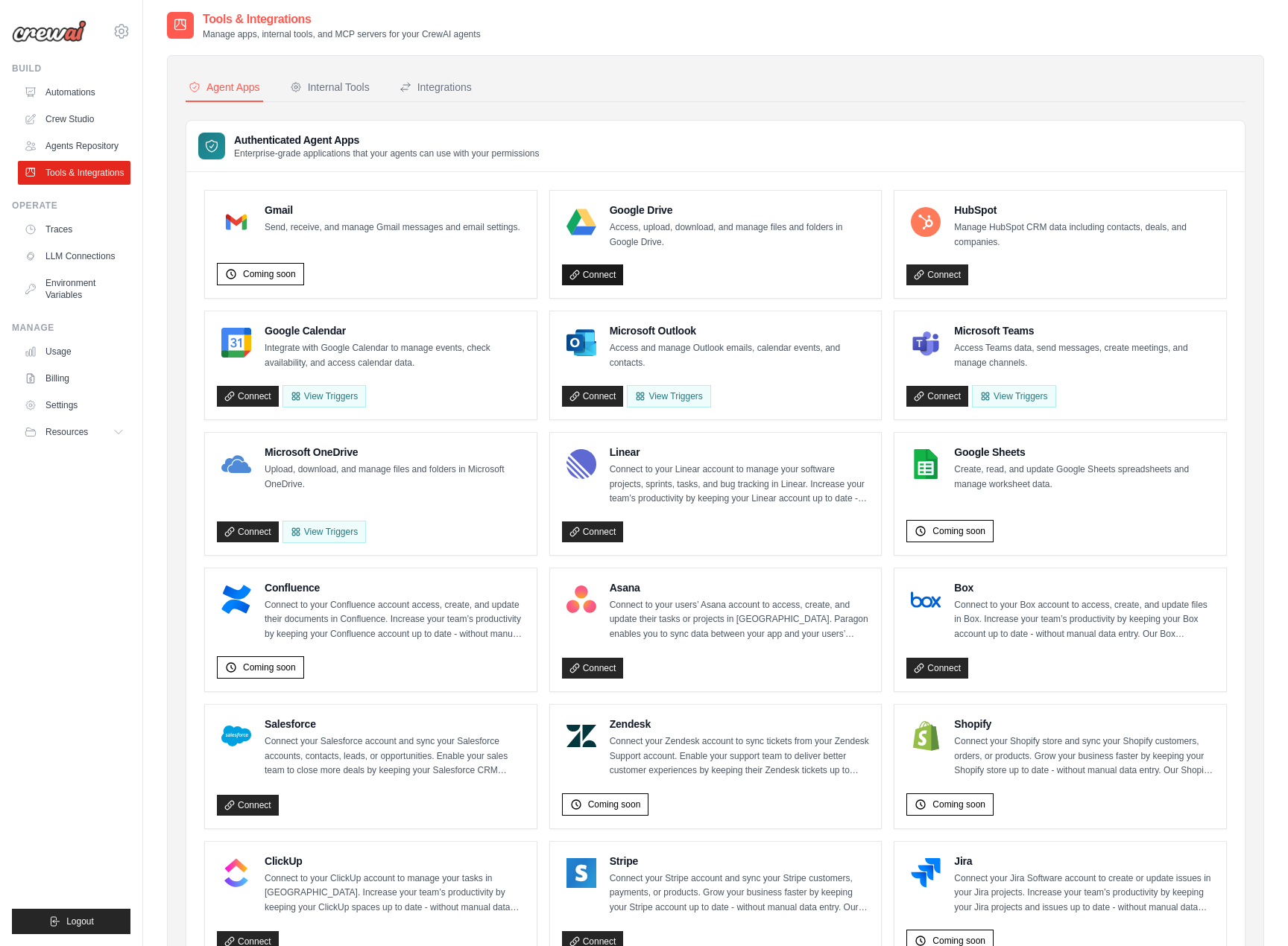
scroll to position [8, 0]
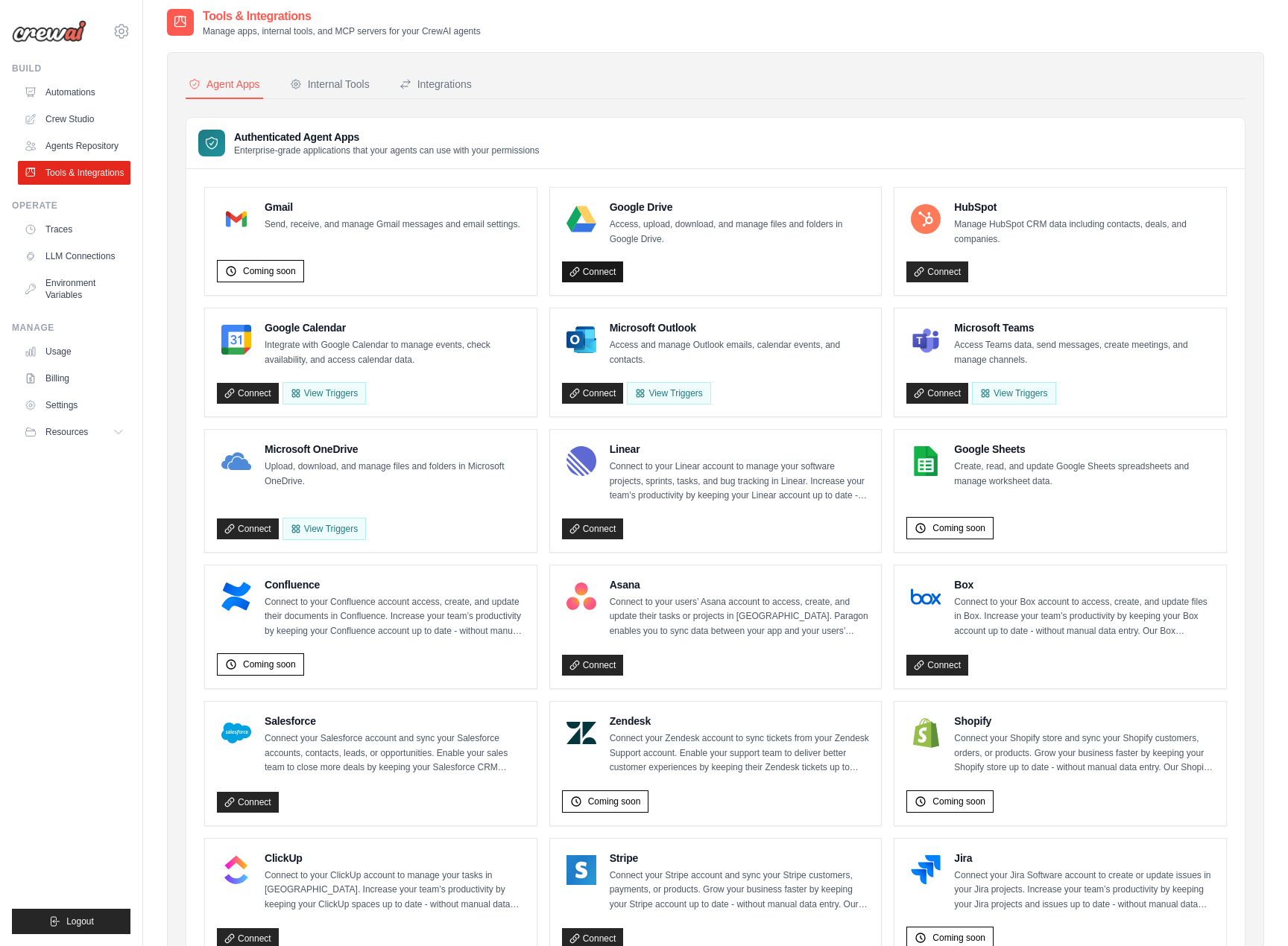
click at [587, 266] on link "Connect" at bounding box center [592, 271] width 61 height 21
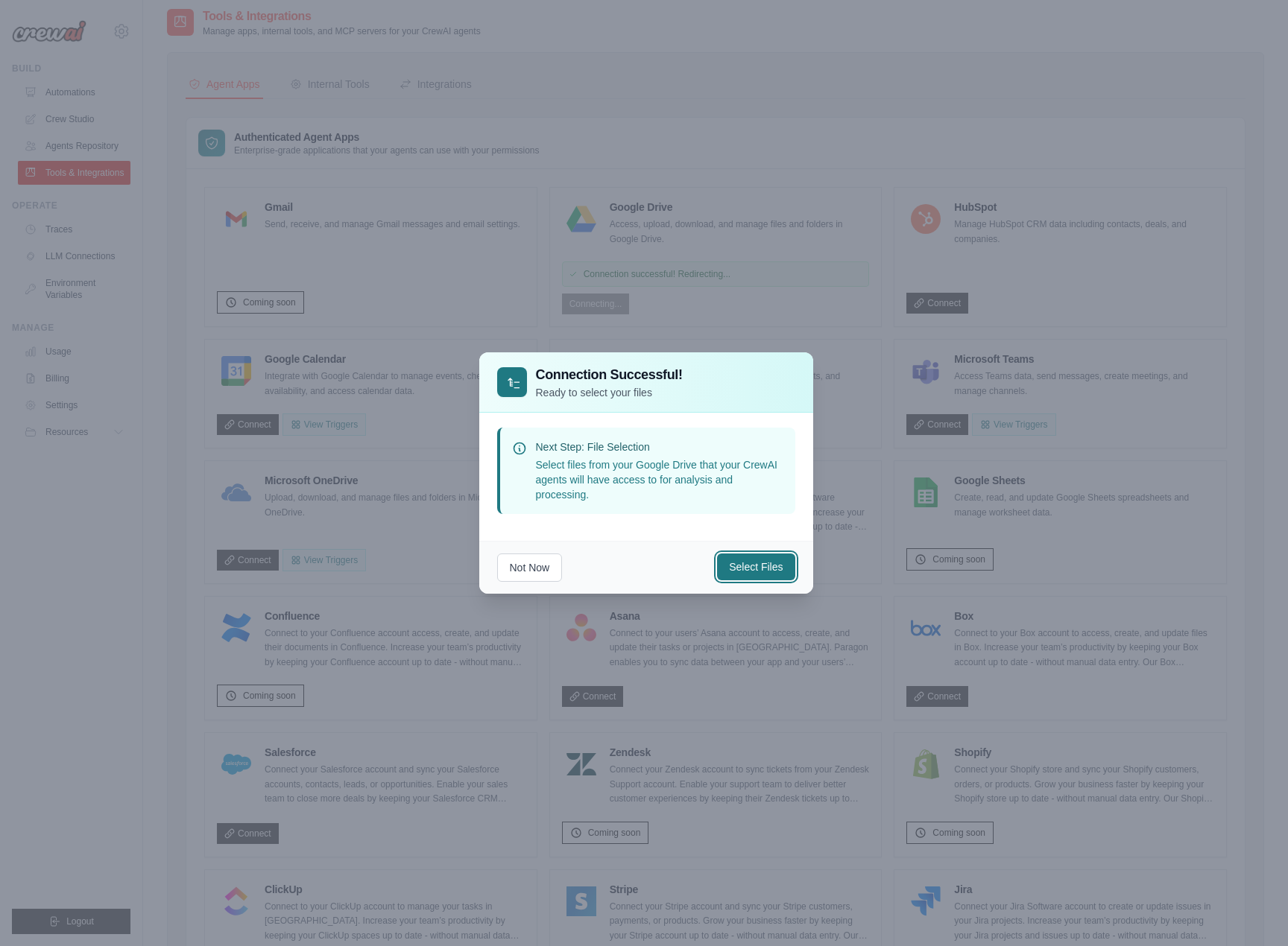
click at [757, 560] on button "Select Files" at bounding box center [756, 567] width 77 height 27
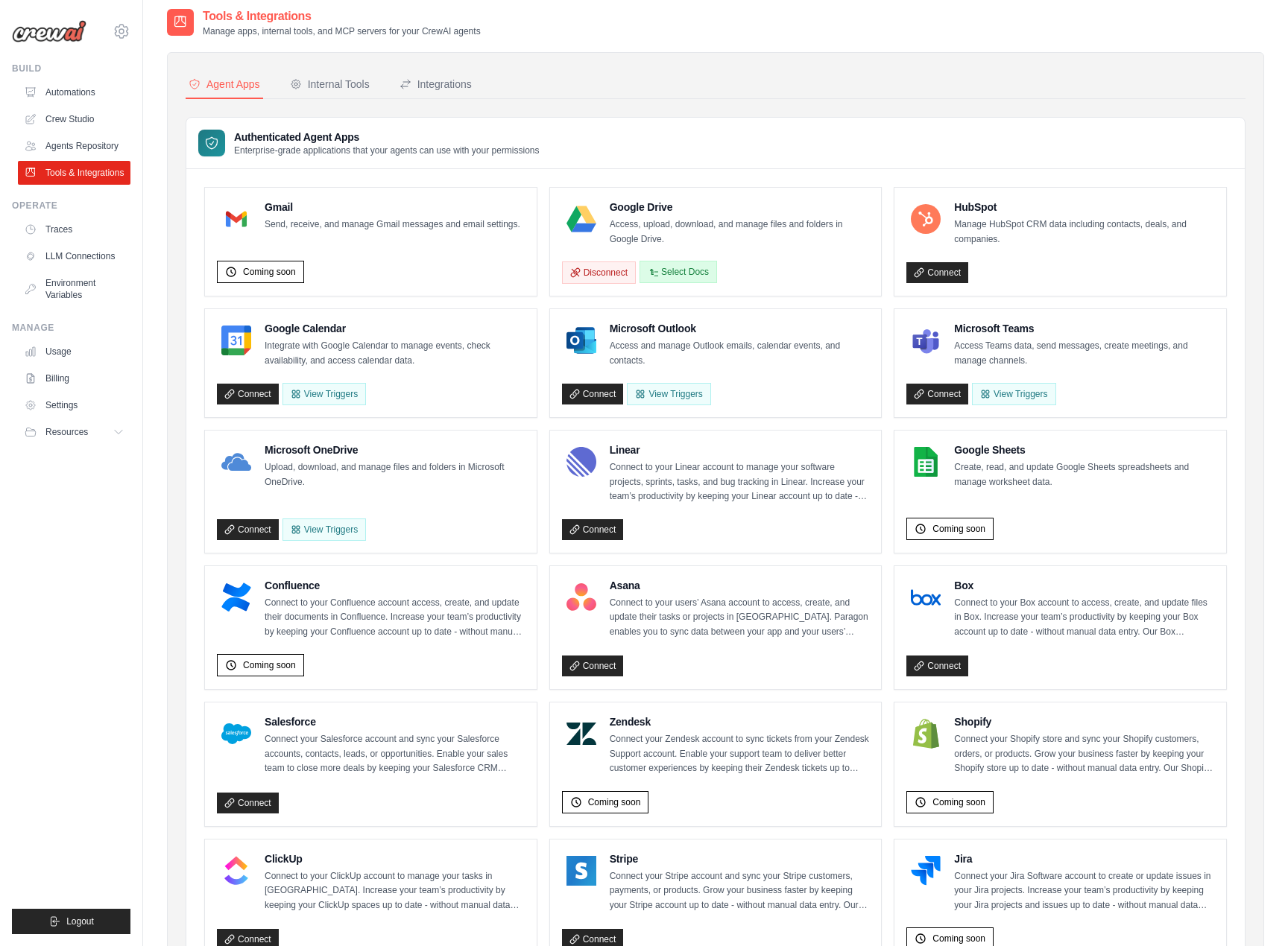
click at [682, 263] on button "Select Docs" at bounding box center [678, 271] width 77 height 23
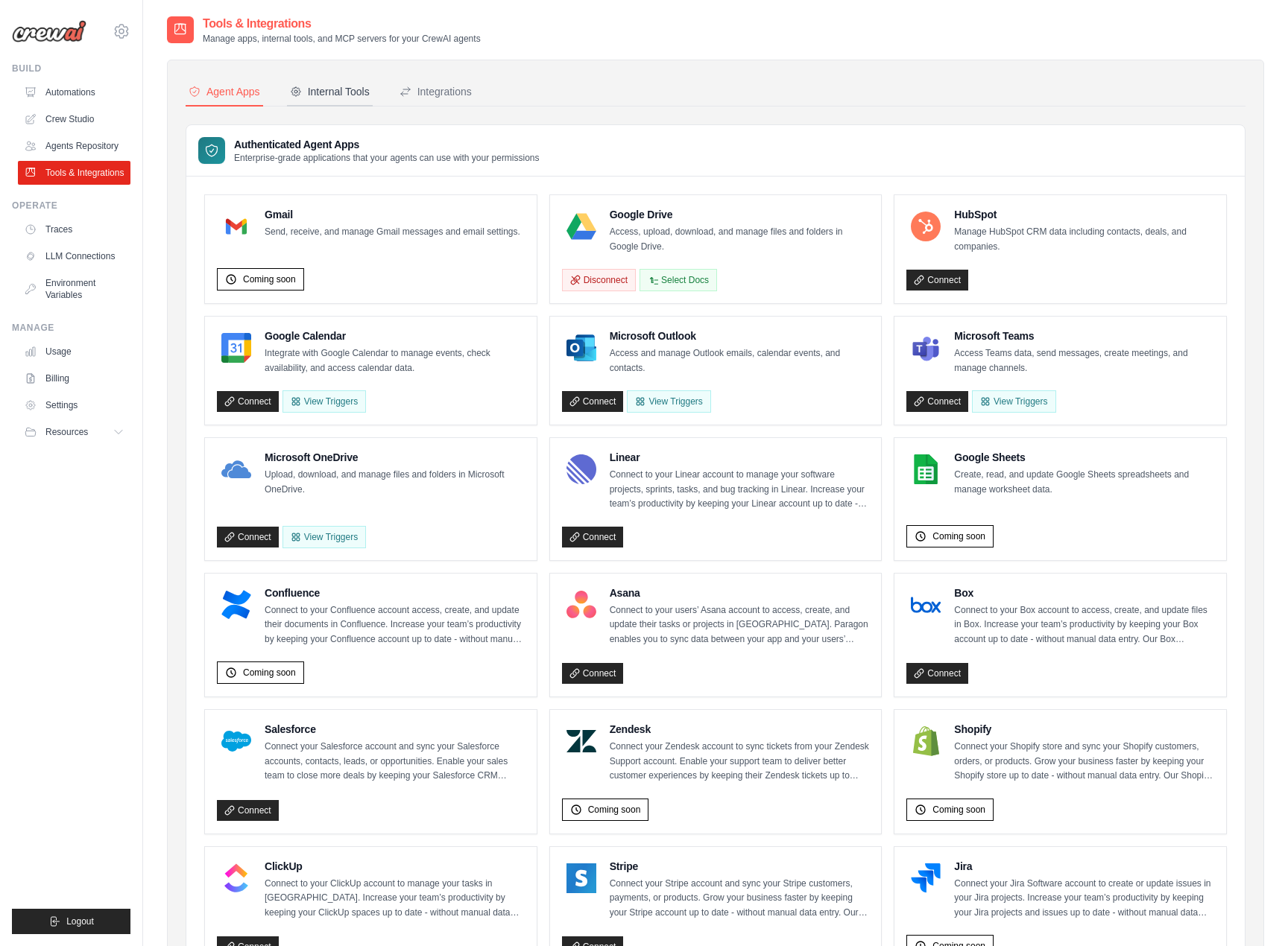
click at [352, 87] on div "Internal Tools" at bounding box center [330, 91] width 79 height 15
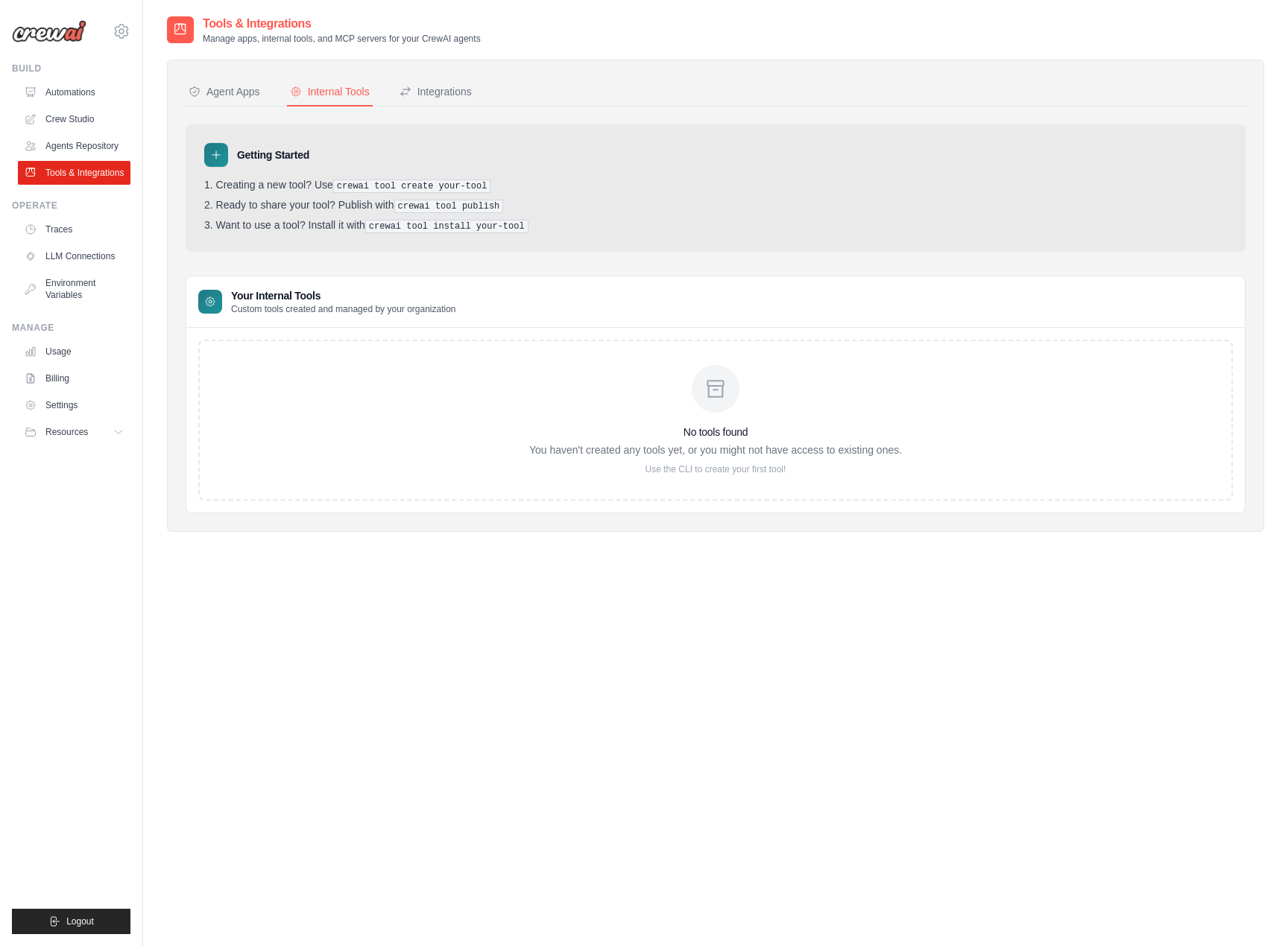
click at [703, 381] on icon at bounding box center [715, 389] width 24 height 24
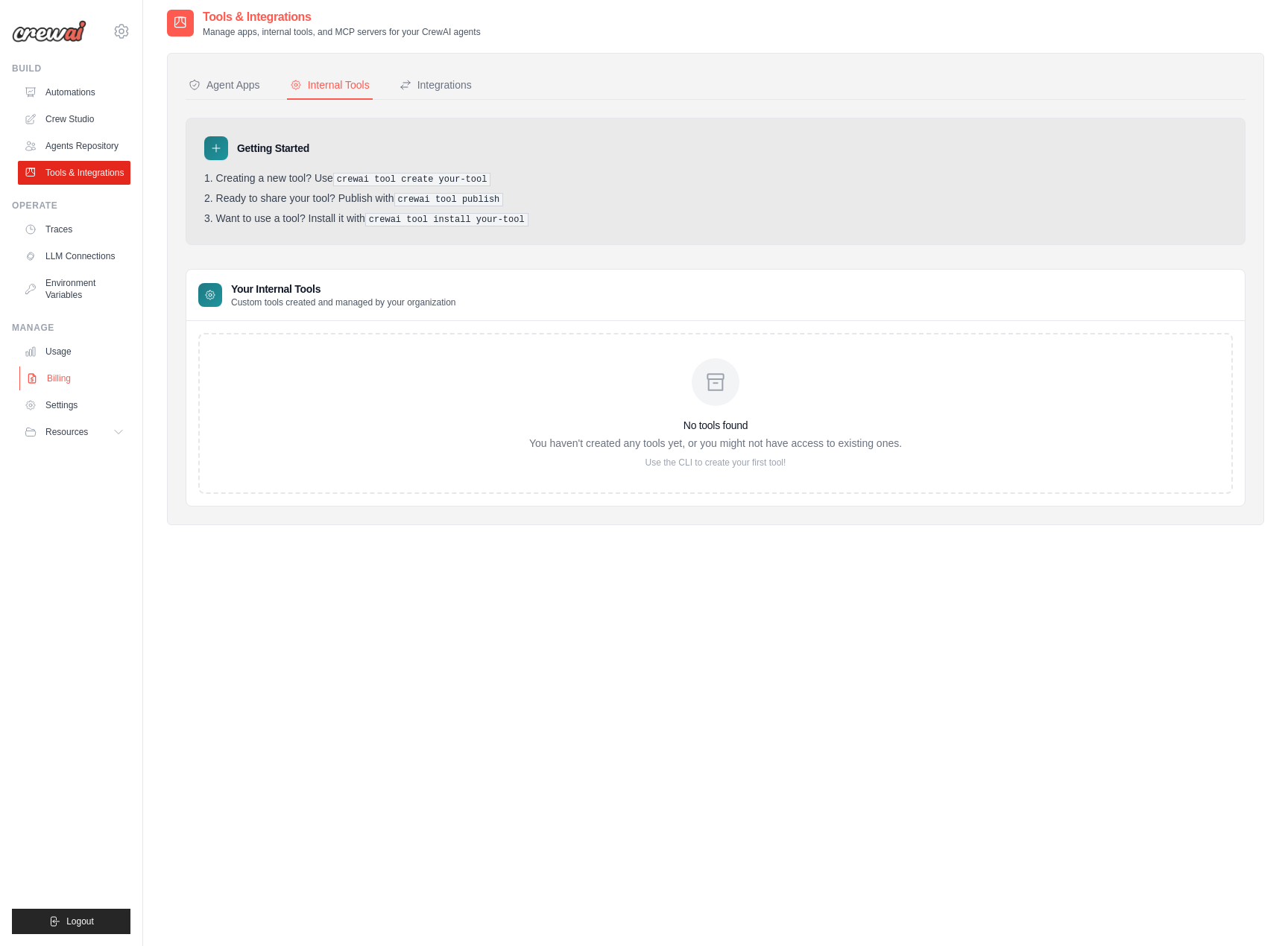
click at [68, 377] on link "Billing" at bounding box center [76, 378] width 113 height 24
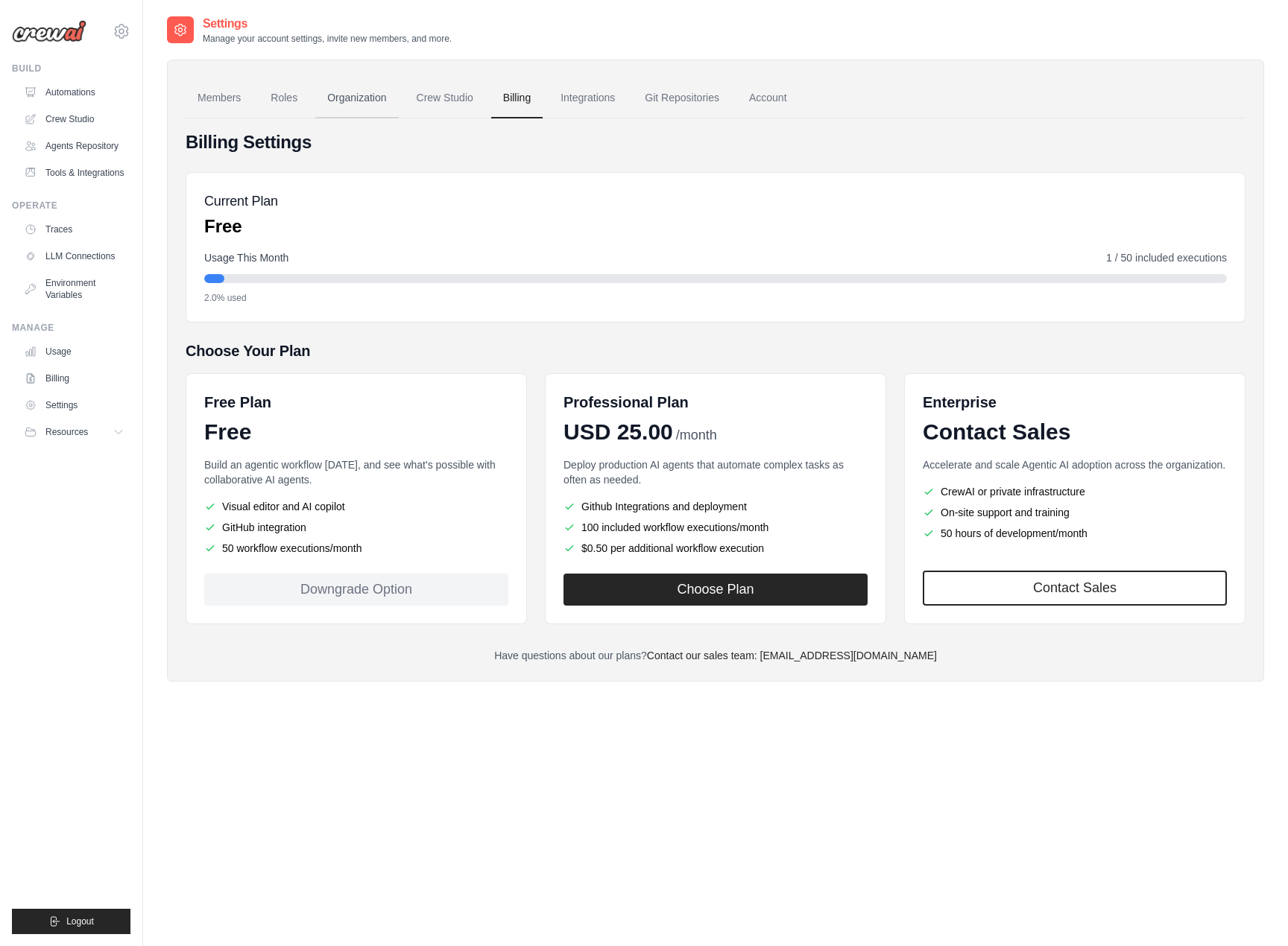
scroll to position [17, 0]
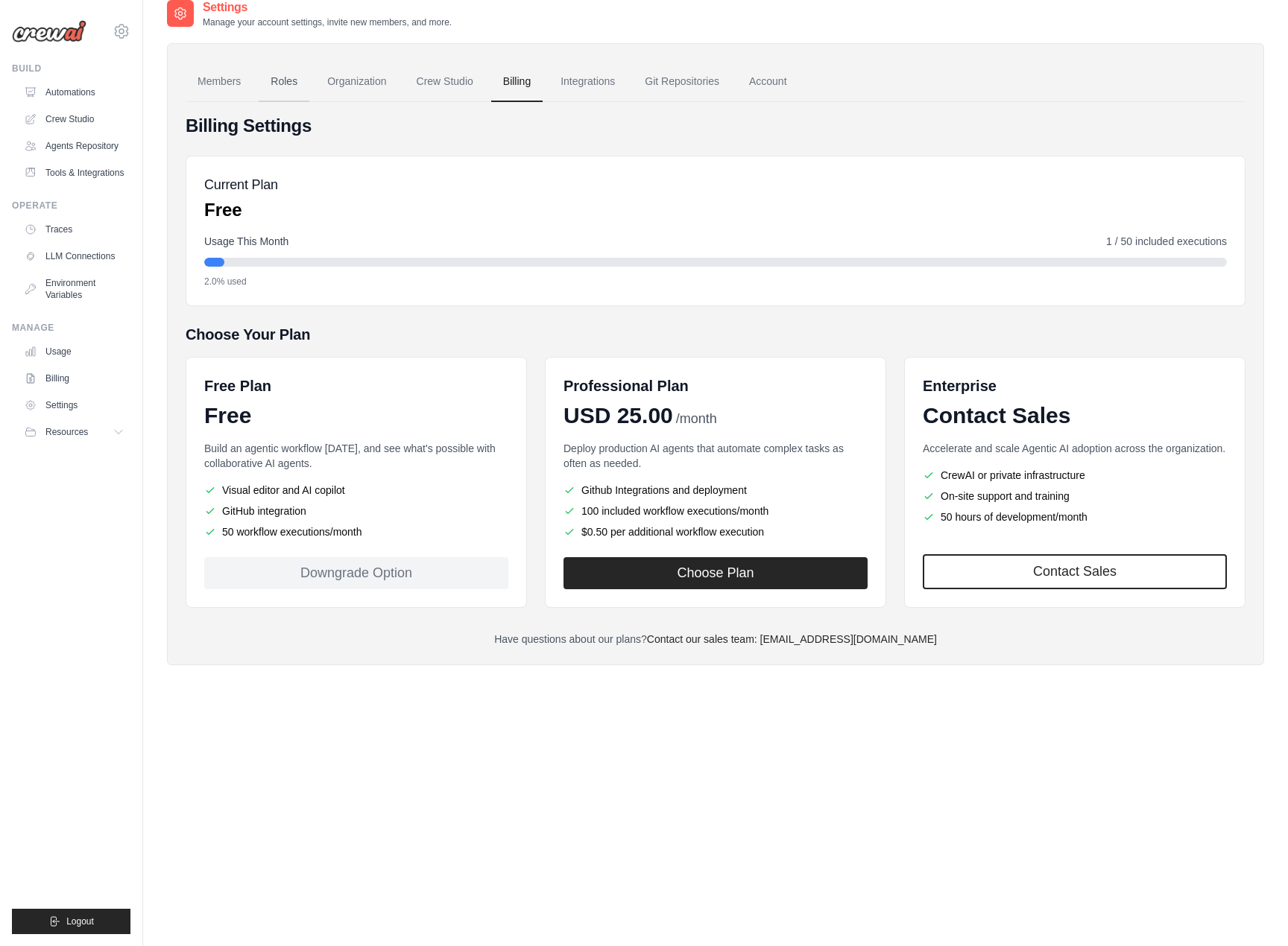
click at [285, 78] on link "Roles" at bounding box center [283, 81] width 51 height 41
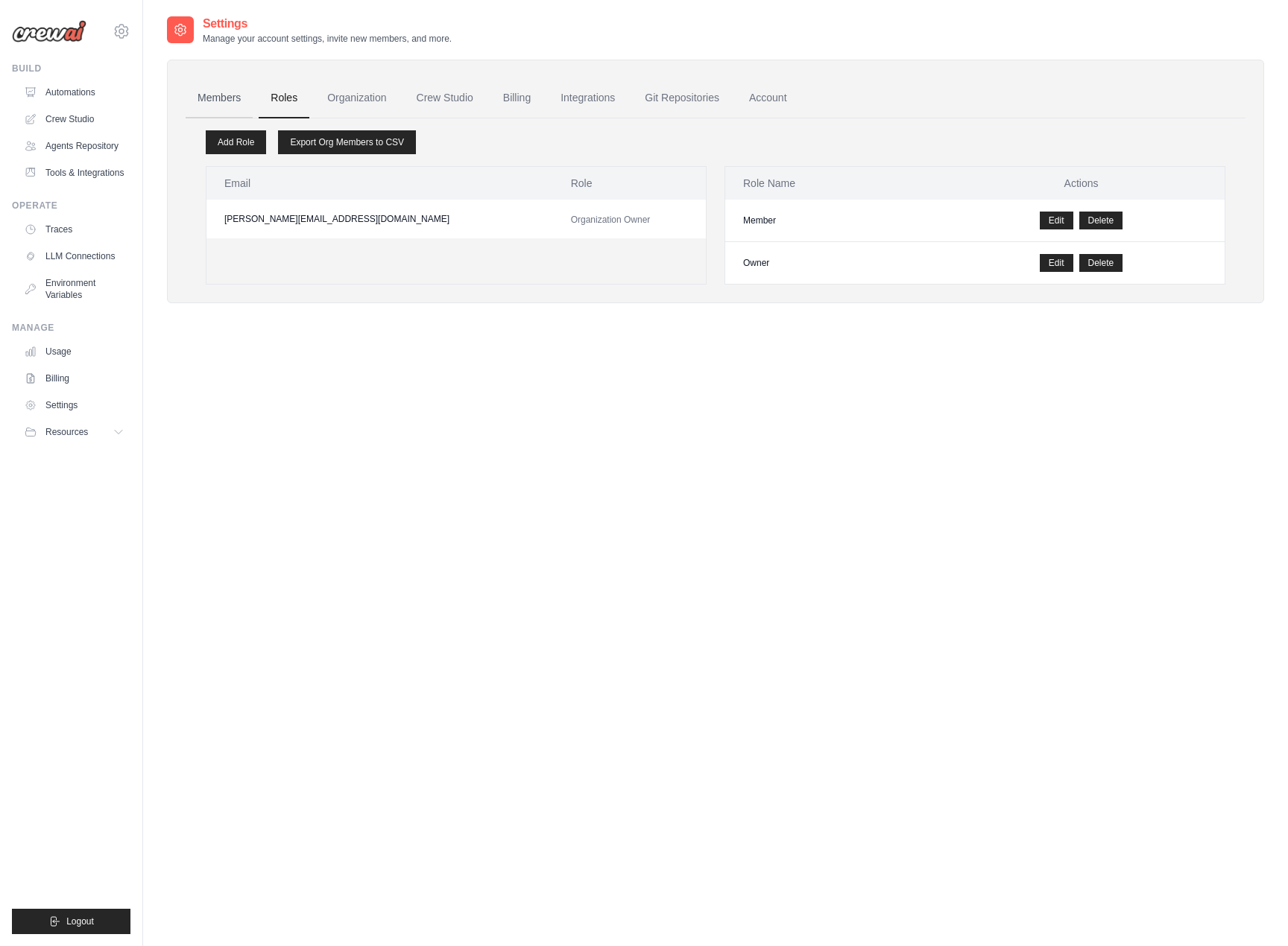
click at [211, 92] on link "Members" at bounding box center [219, 98] width 67 height 41
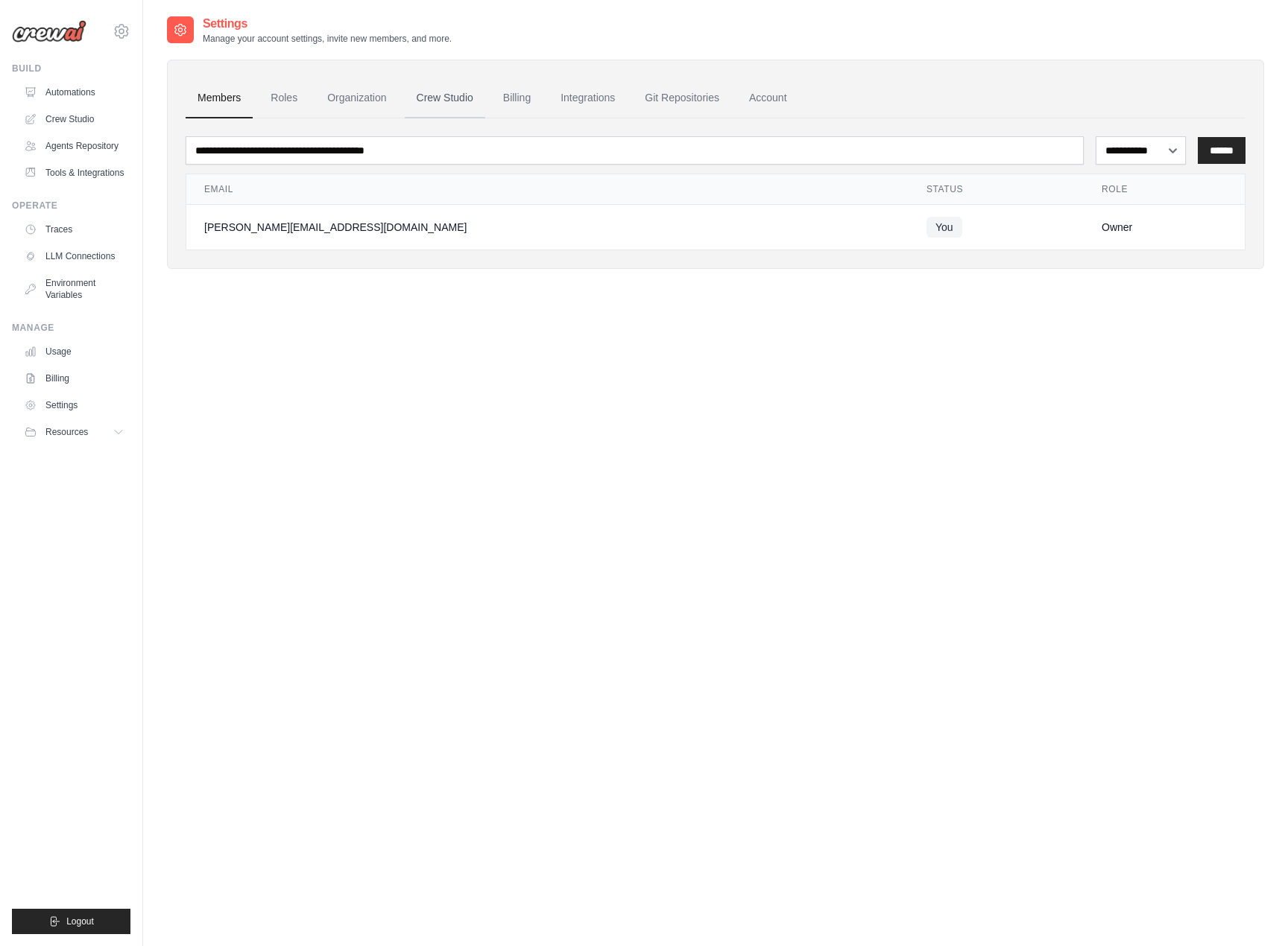
click at [440, 104] on link "Crew Studio" at bounding box center [444, 98] width 80 height 41
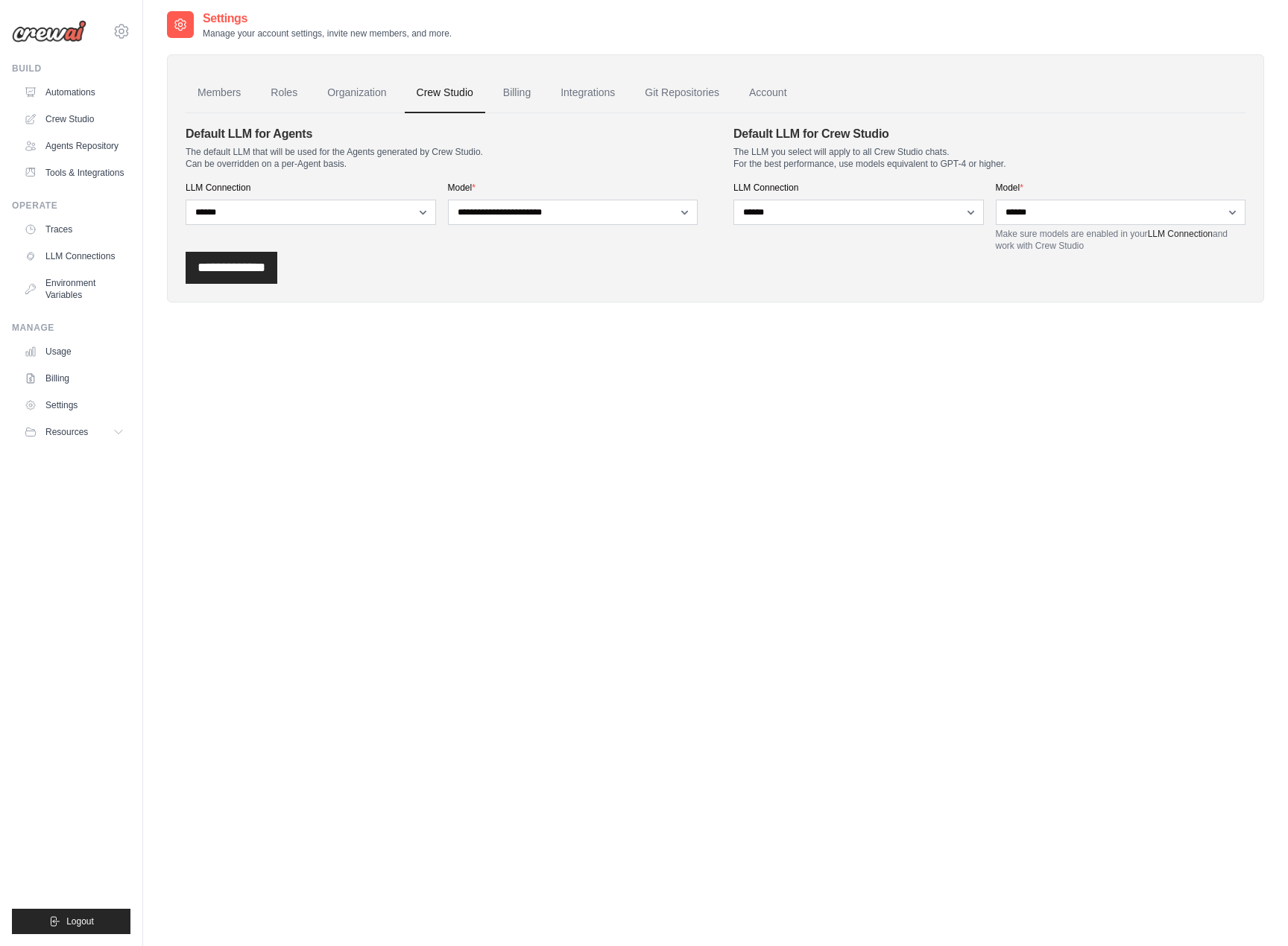
scroll to position [6, 0]
drag, startPoint x: 549, startPoint y: 95, endPoint x: 533, endPoint y: 94, distance: 16.0
click at [549, 95] on link "Integrations" at bounding box center [588, 92] width 78 height 41
click at [512, 92] on link "Billing" at bounding box center [517, 92] width 52 height 41
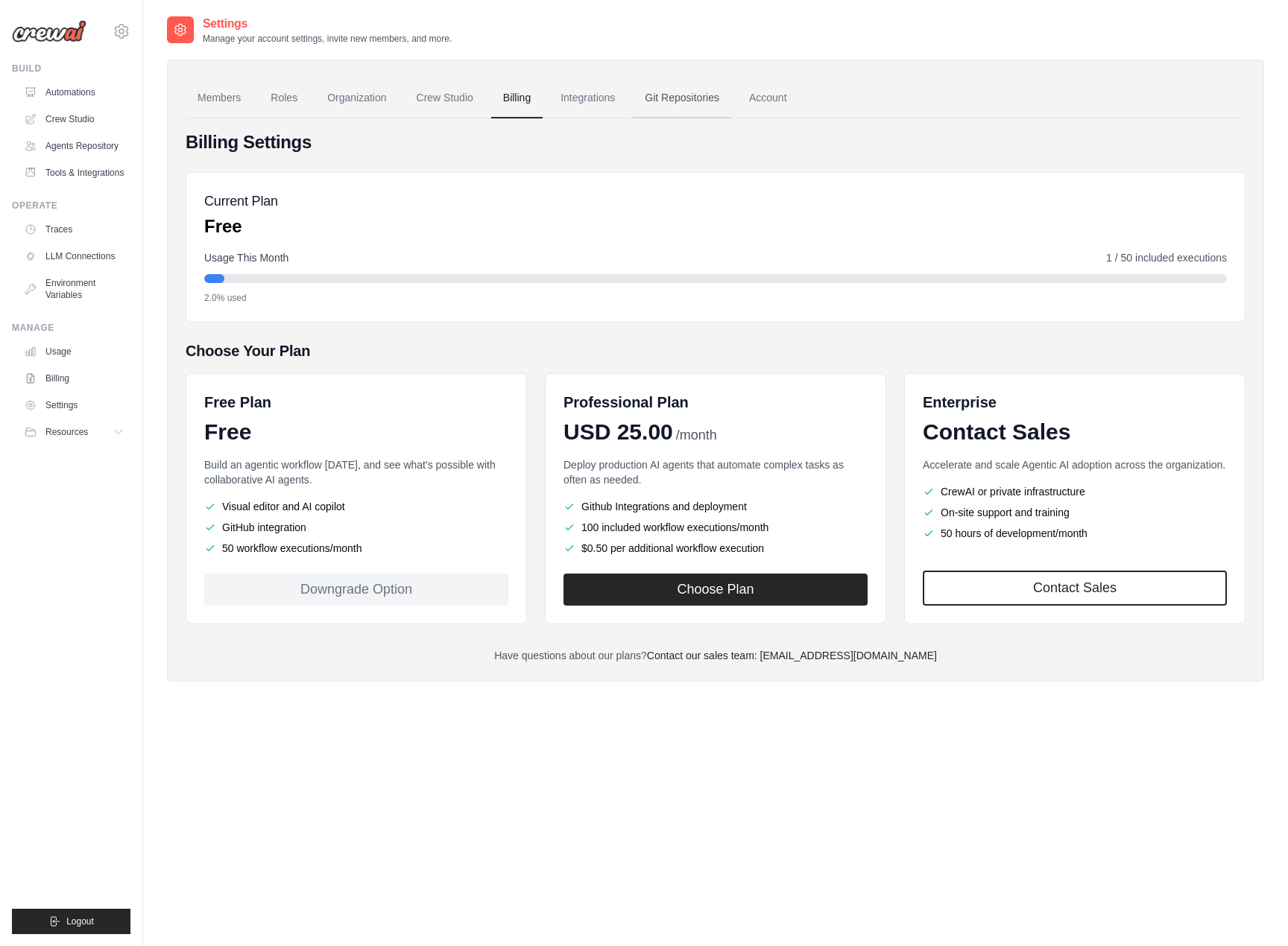
click at [668, 95] on link "Git Repositories" at bounding box center [682, 98] width 98 height 41
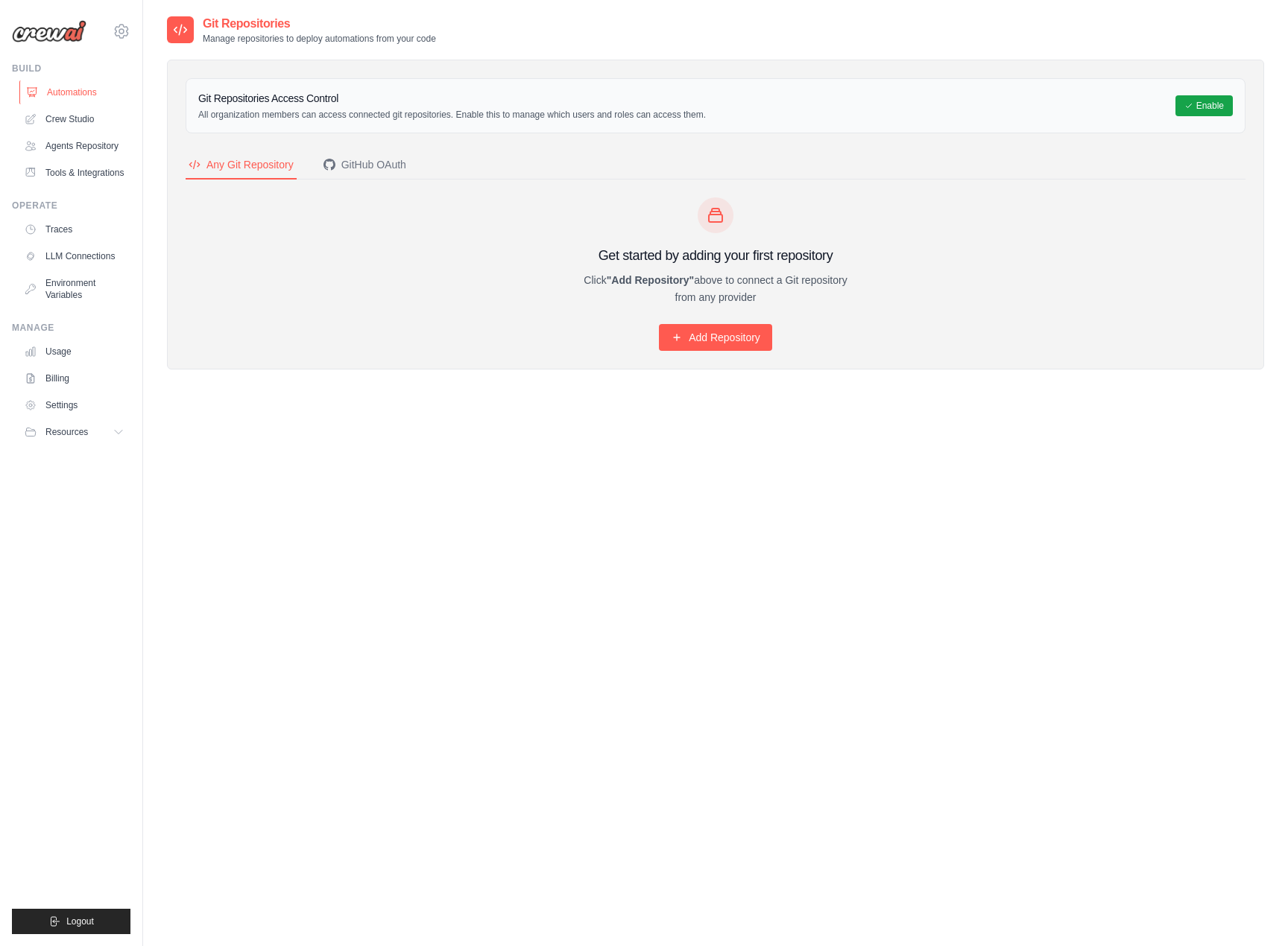
click at [91, 83] on link "Automations" at bounding box center [76, 92] width 113 height 24
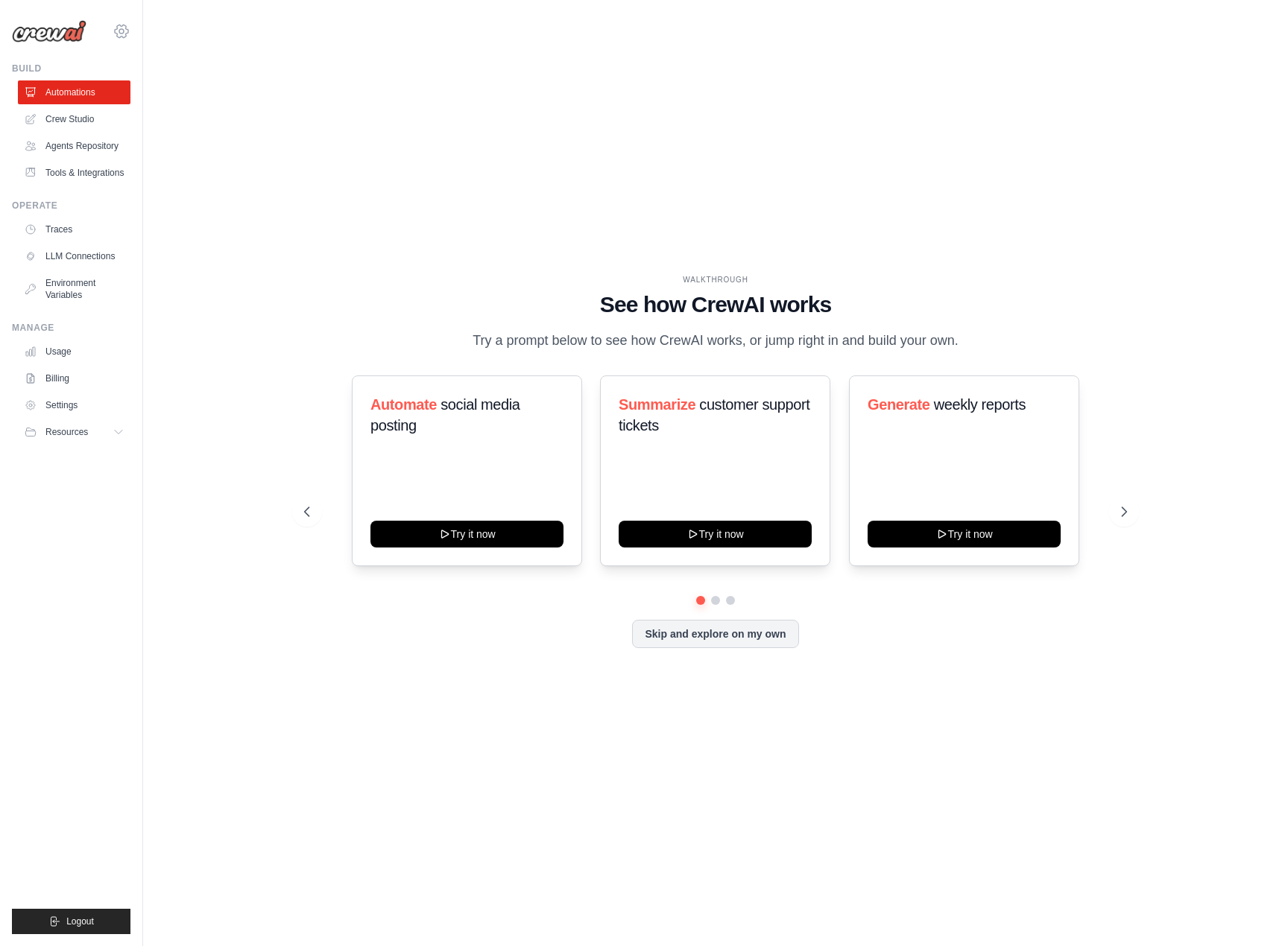
click at [122, 25] on icon at bounding box center [122, 32] width 18 height 18
click at [175, 85] on span "Settings" at bounding box center [184, 92] width 118 height 15
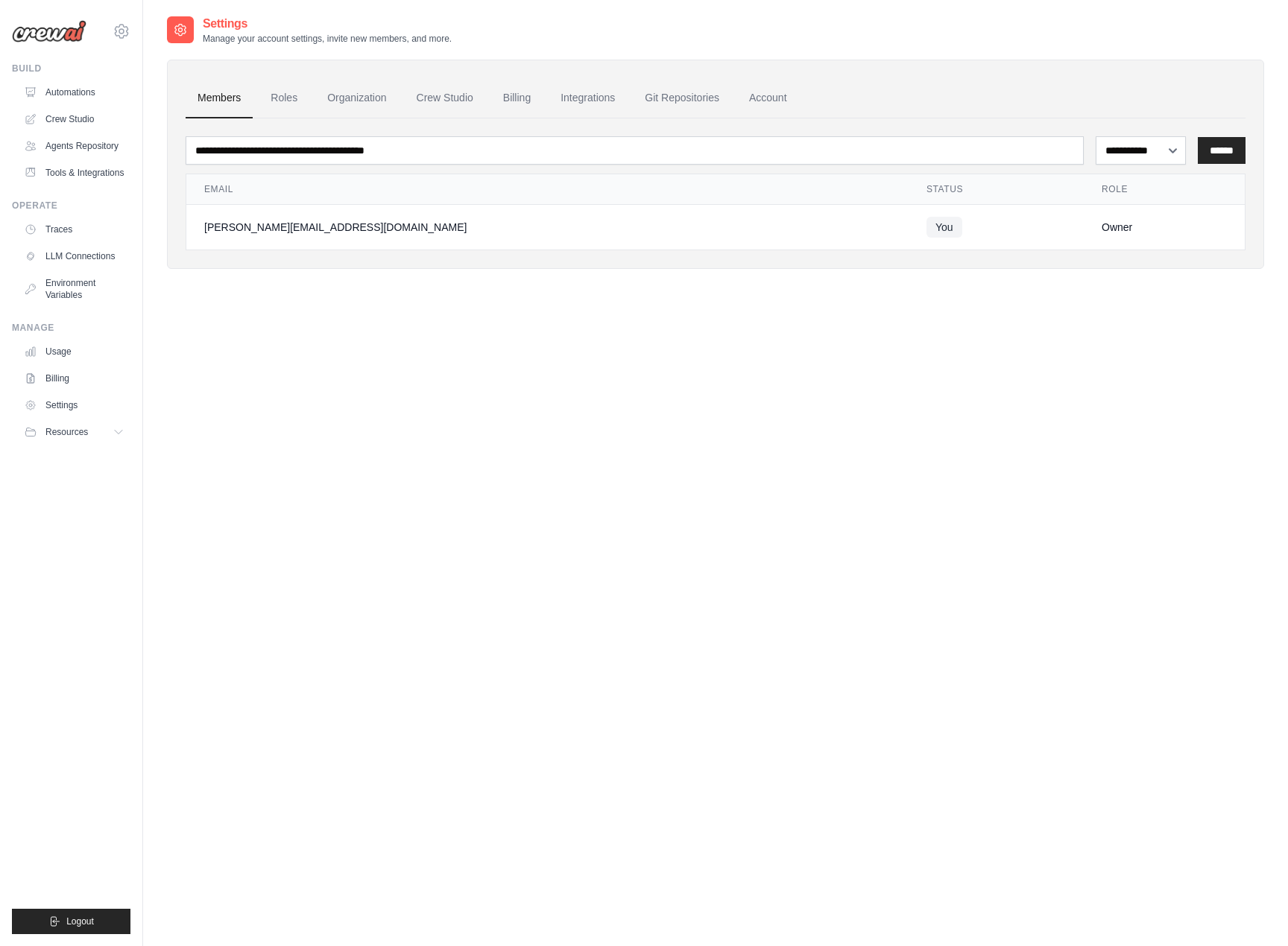
scroll to position [1, 0]
click at [570, 94] on link "Integrations" at bounding box center [588, 97] width 78 height 41
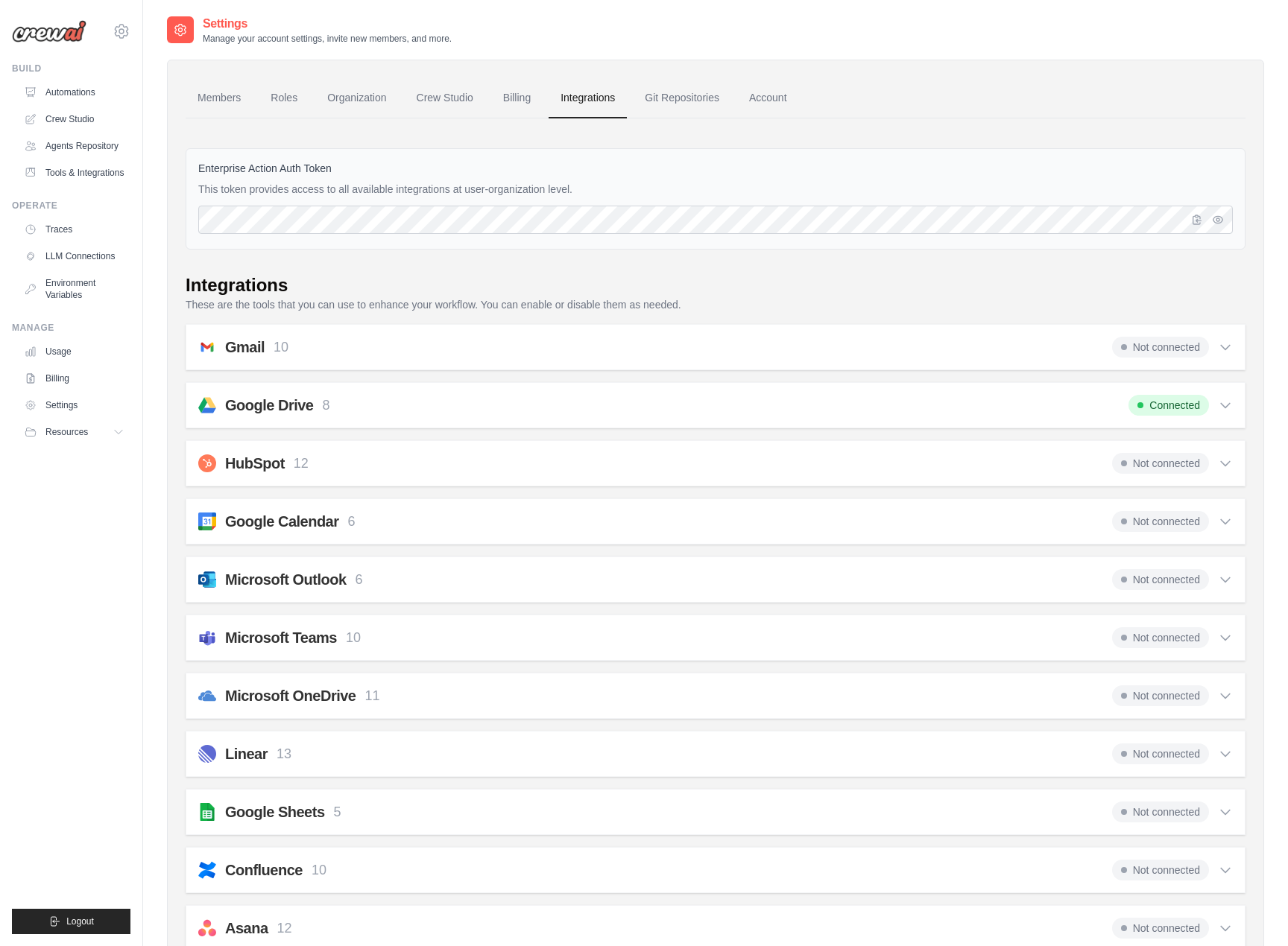
click at [439, 398] on div "Google Drive 8 Connected" at bounding box center [715, 405] width 1034 height 21
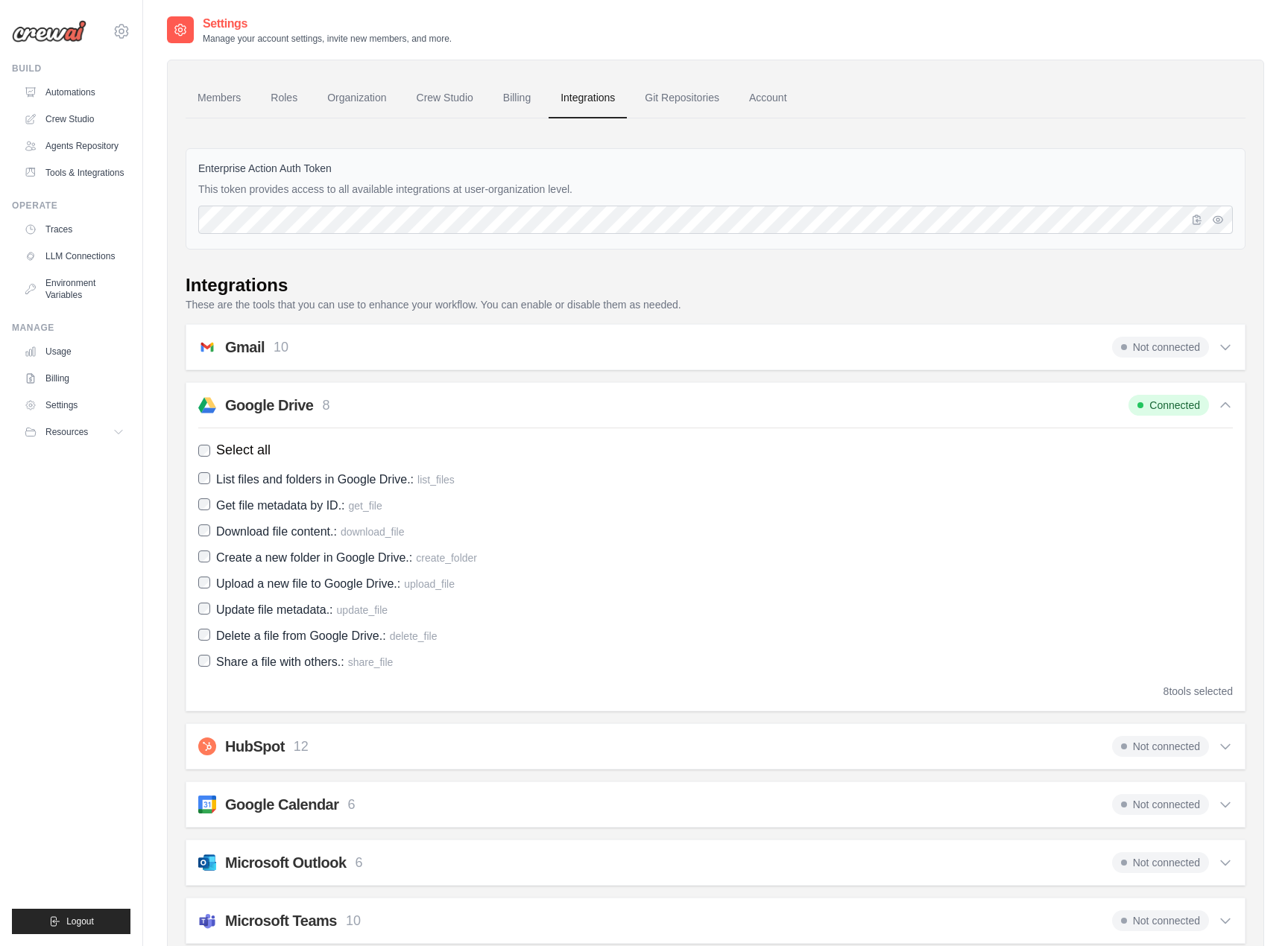
click at [439, 398] on div "Google Drive 8 Connected" at bounding box center [715, 405] width 1034 height 21
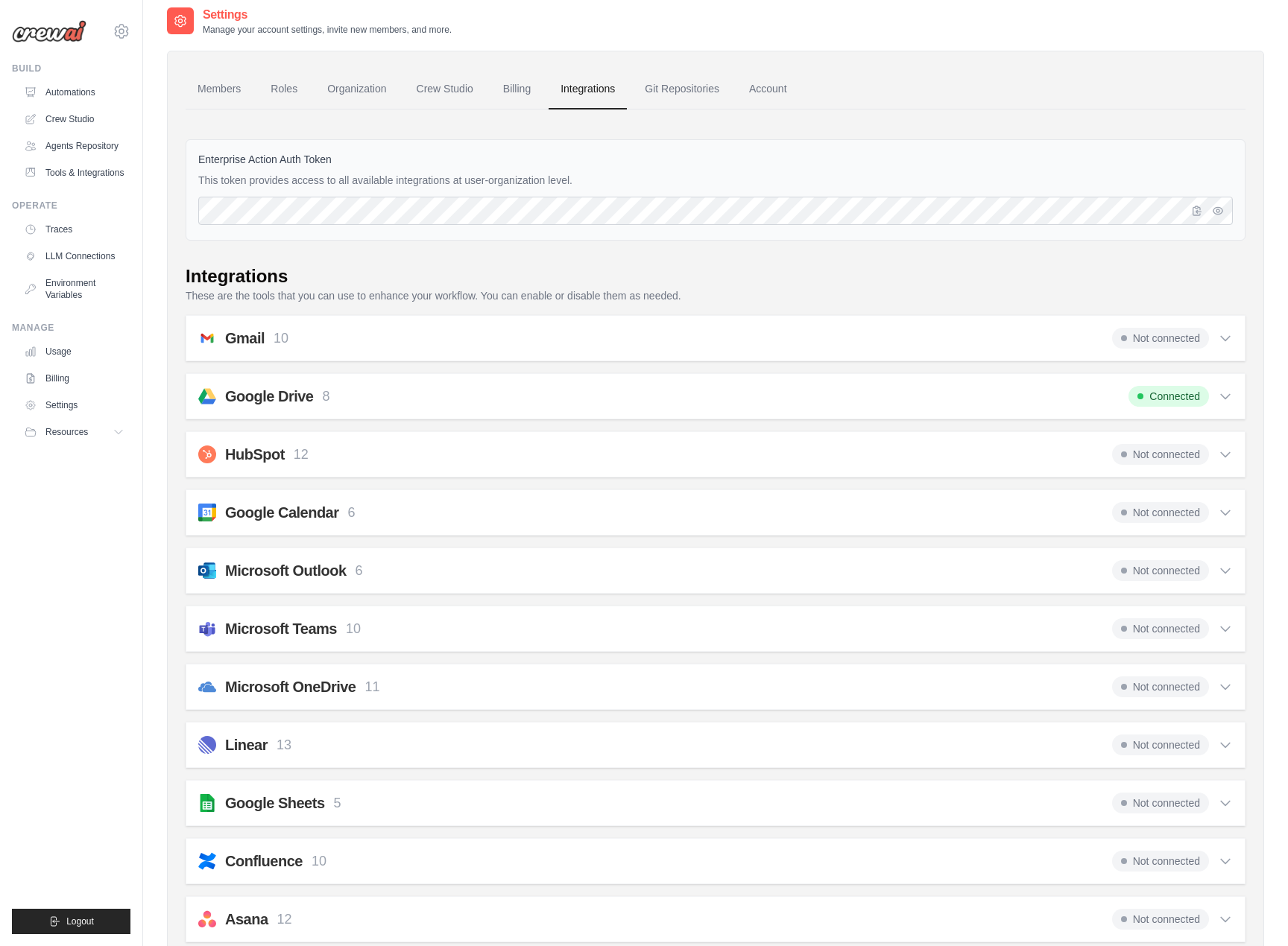
scroll to position [14, 0]
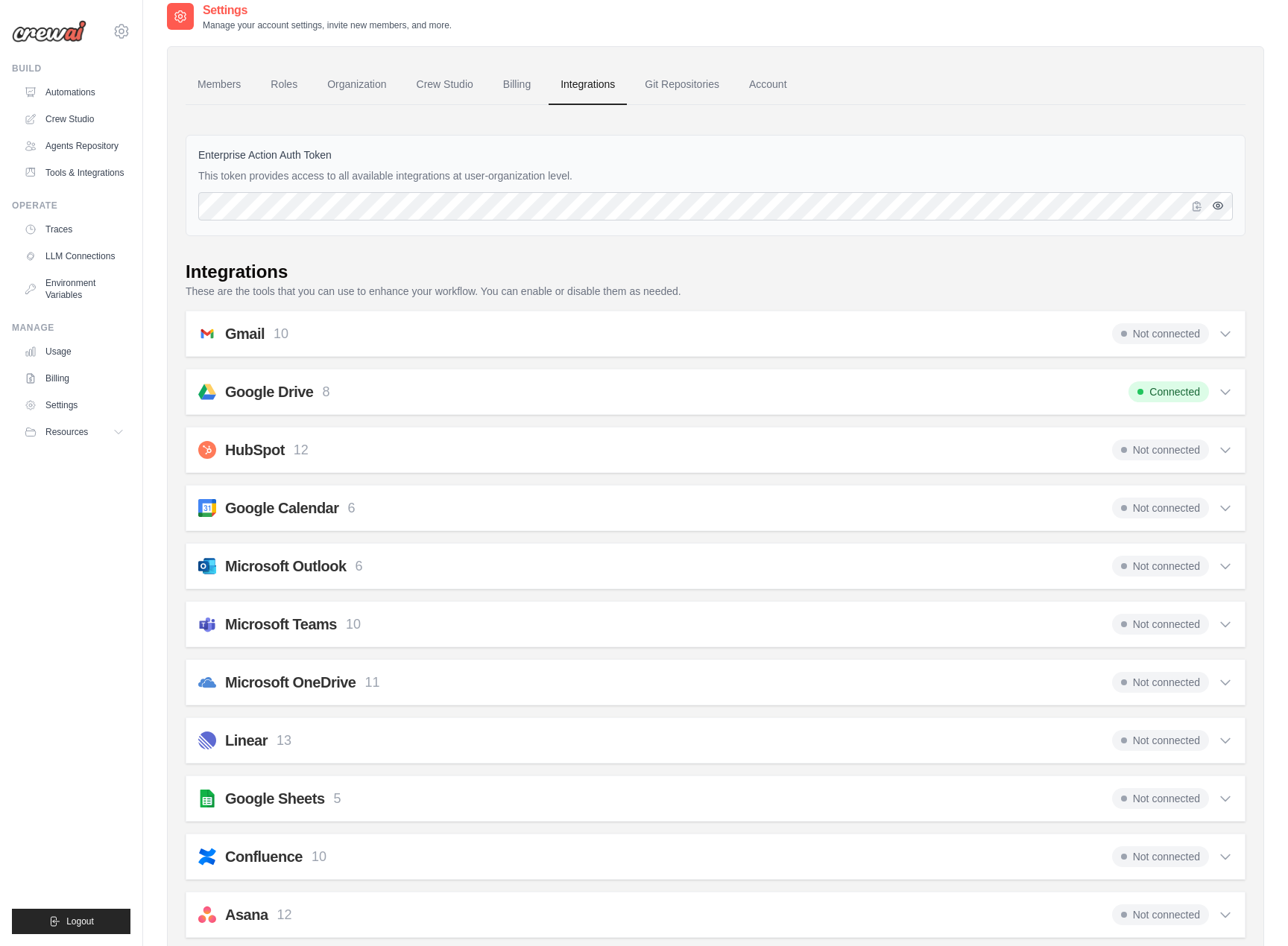
click at [1219, 208] on icon "button" at bounding box center [1218, 206] width 12 height 12
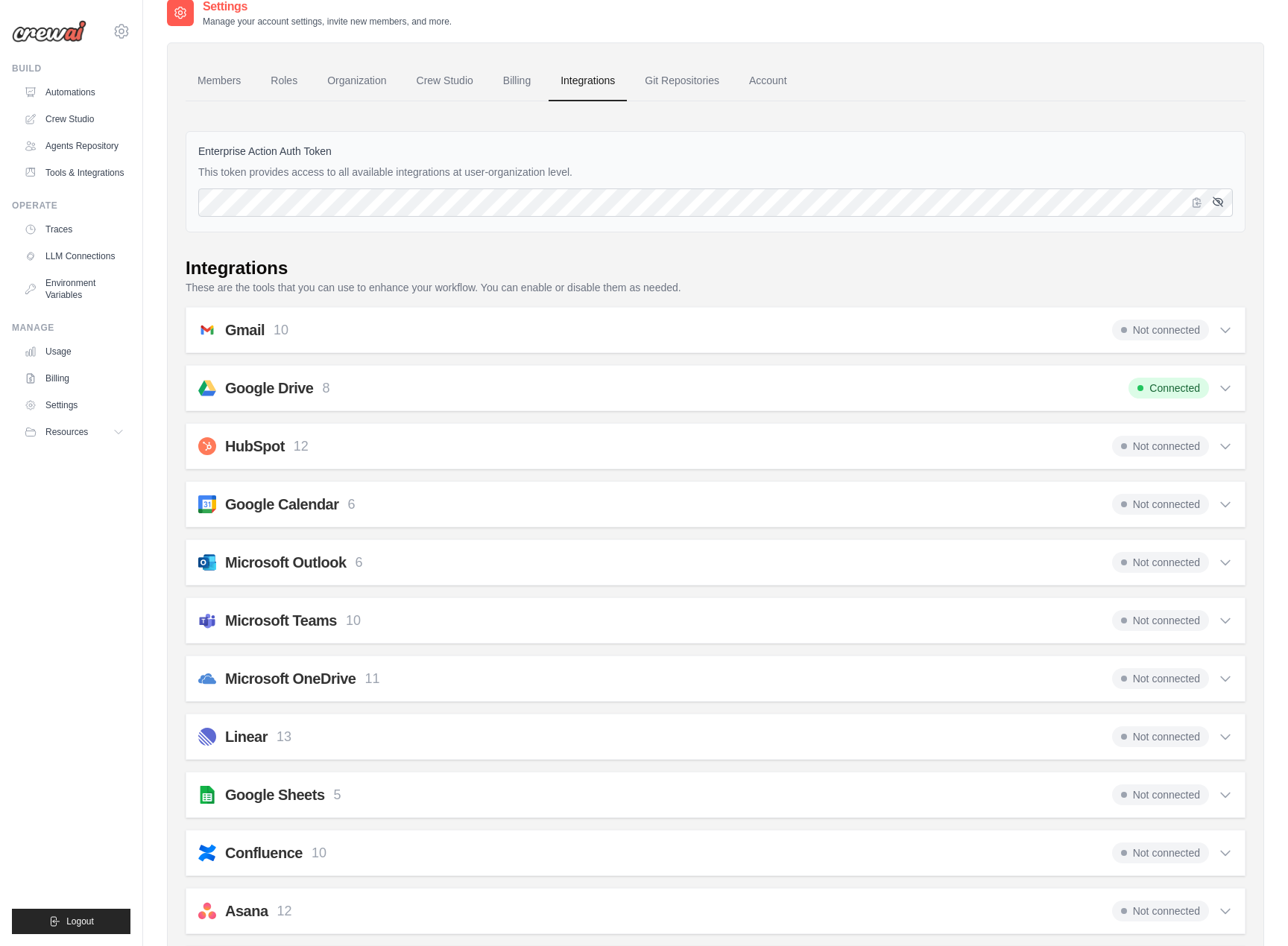
click at [1219, 205] on icon "button" at bounding box center [1218, 201] width 10 height 9
click at [515, 78] on link "Billing" at bounding box center [517, 81] width 52 height 41
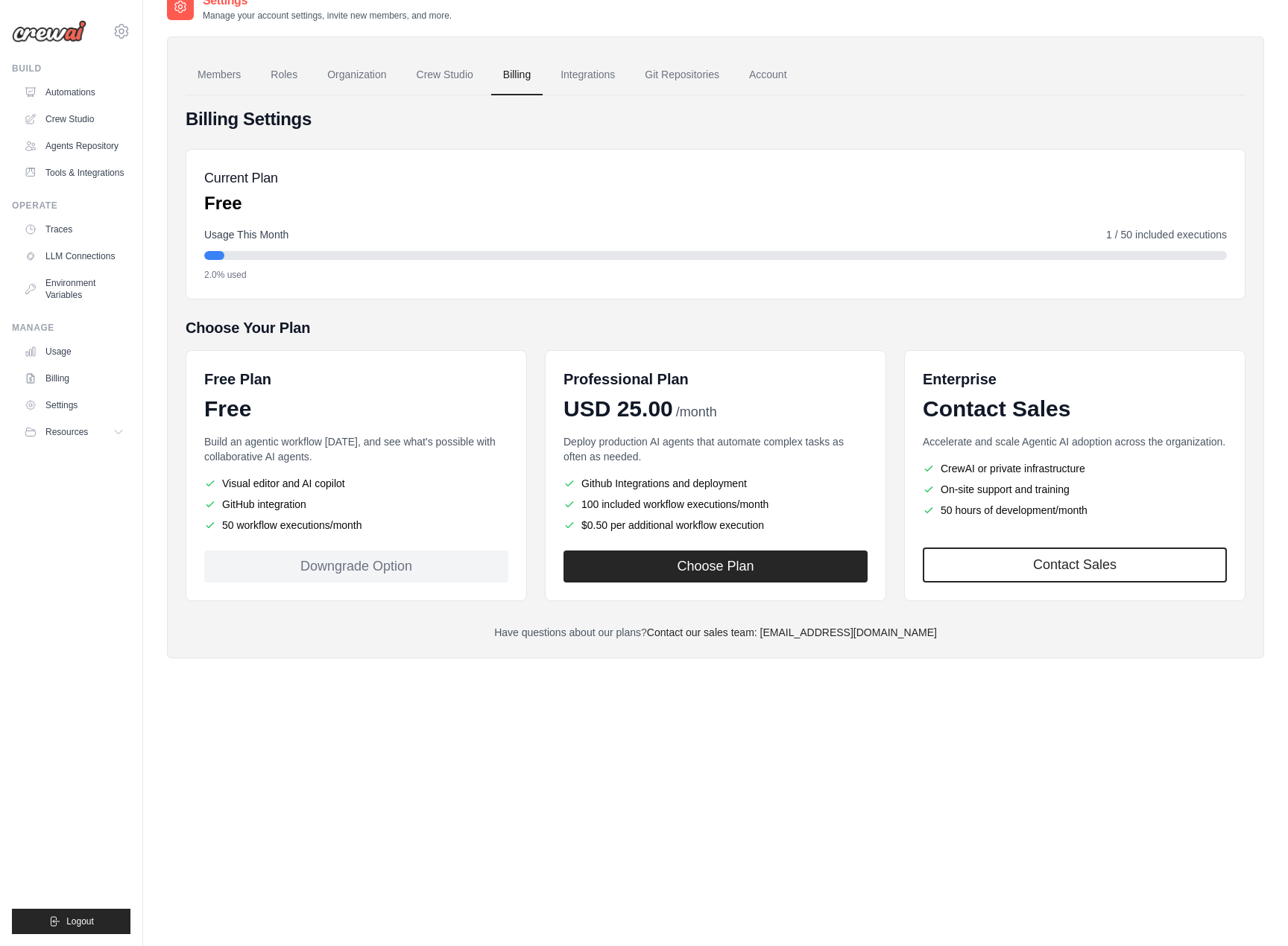
scroll to position [30, 0]
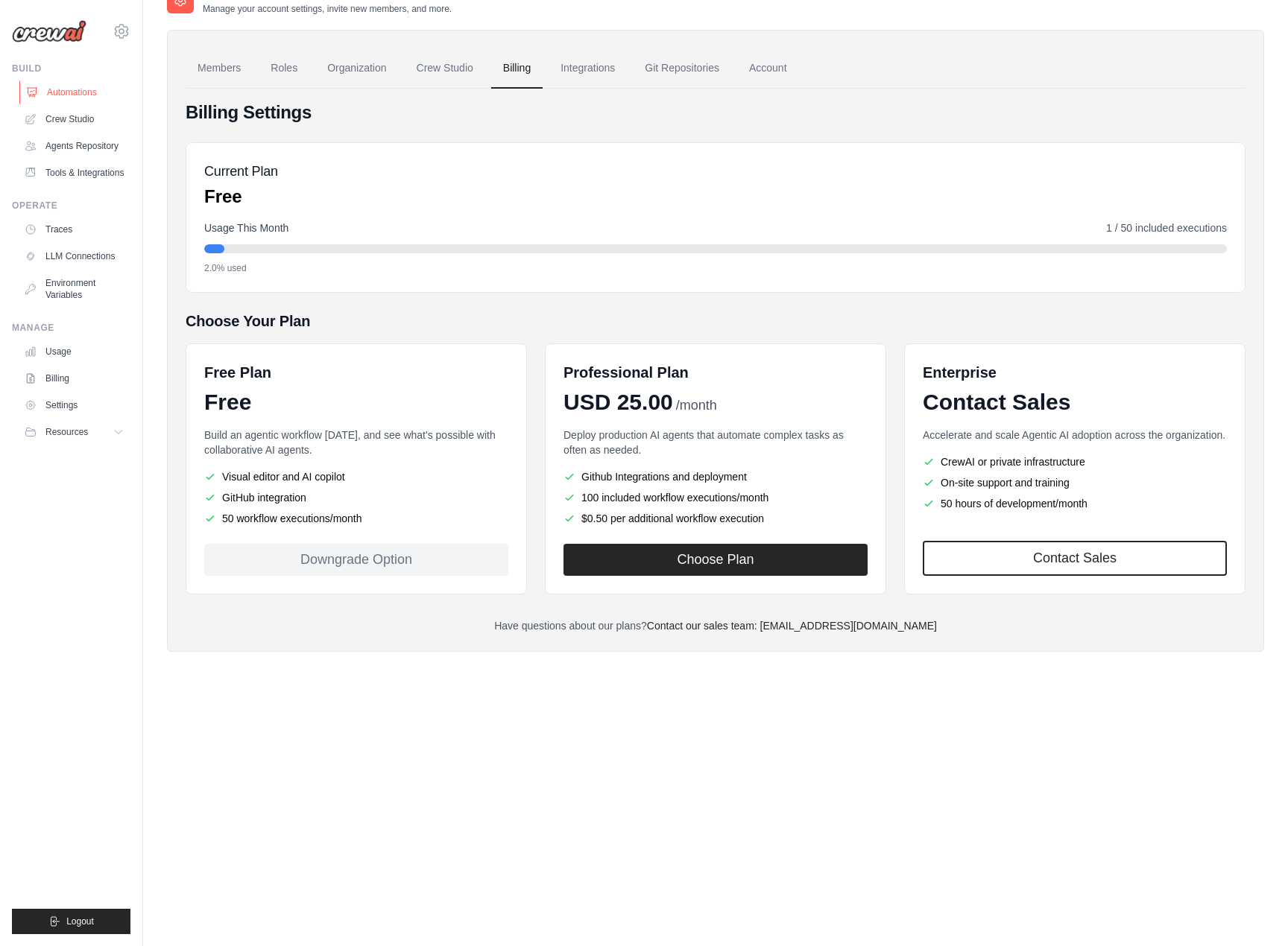
click at [65, 92] on link "Automations" at bounding box center [76, 92] width 113 height 24
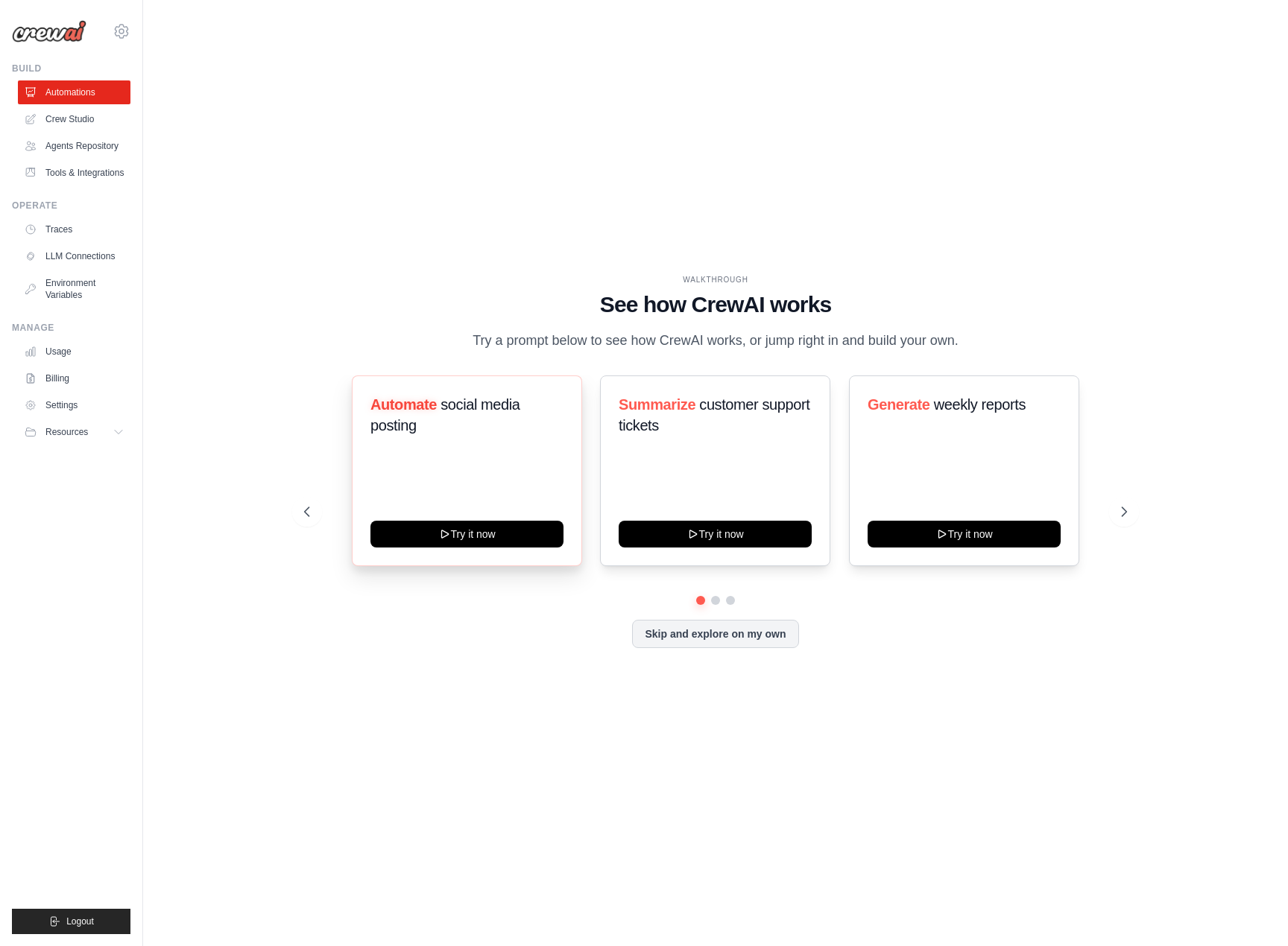
click at [445, 550] on div "Automate social media posting Try it now" at bounding box center [467, 471] width 230 height 191
click at [474, 533] on button "Try it now" at bounding box center [467, 532] width 193 height 27
click at [72, 86] on link "Automations" at bounding box center [76, 92] width 113 height 24
click at [57, 24] on img at bounding box center [49, 31] width 74 height 23
click at [50, 30] on img at bounding box center [49, 31] width 74 height 23
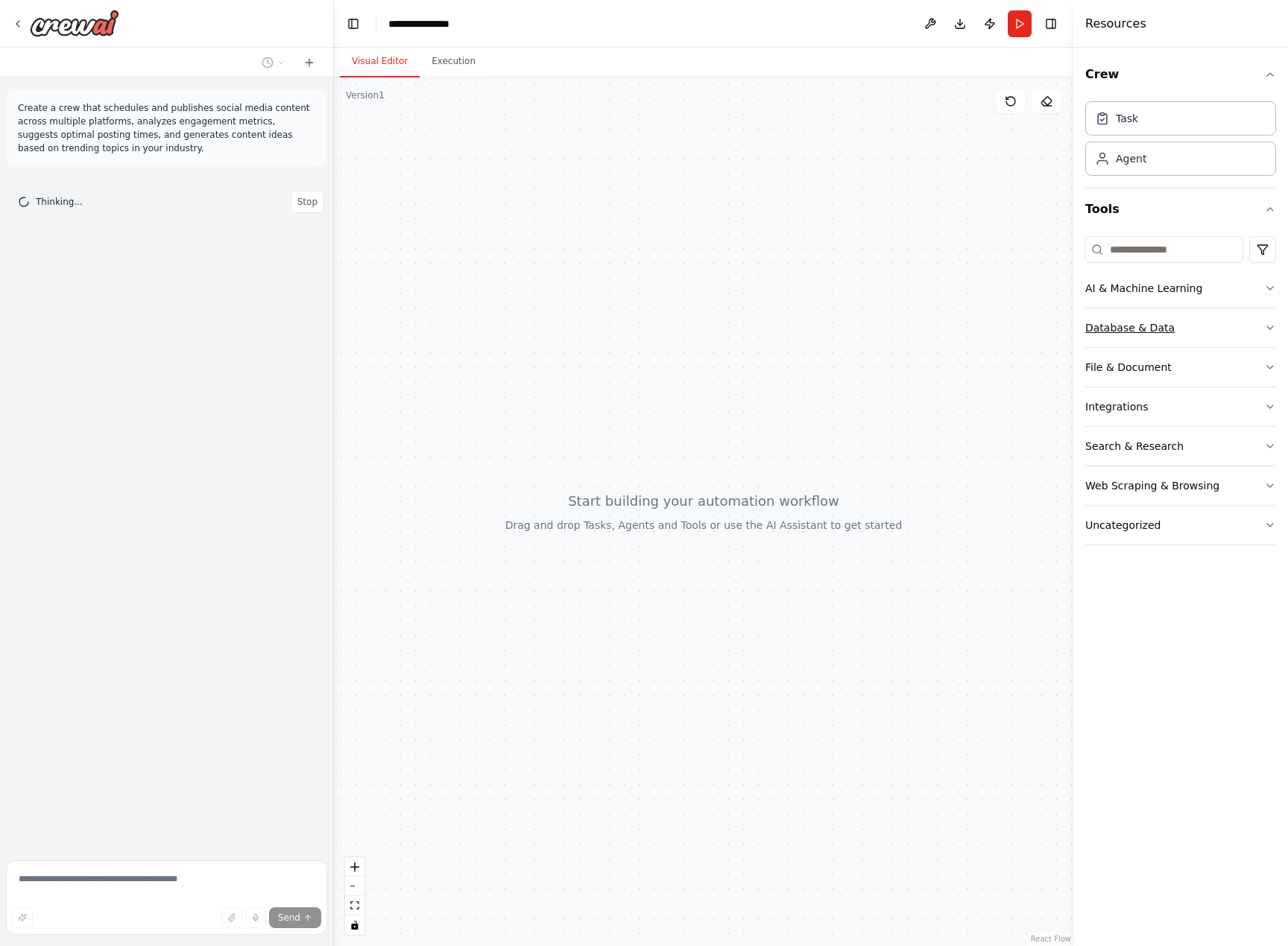
click at [1146, 320] on div "Database & Data" at bounding box center [1129, 327] width 89 height 15
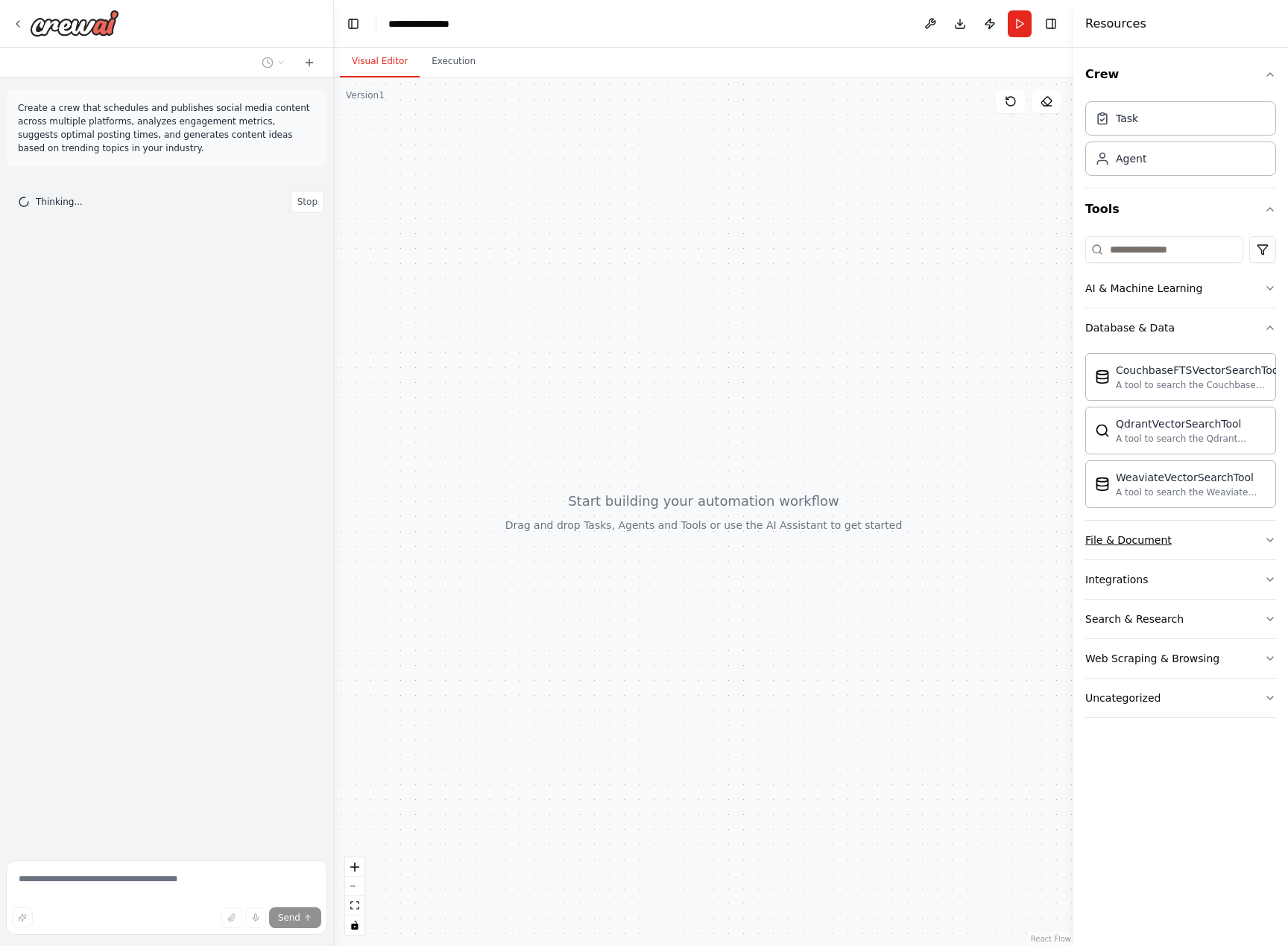
click at [1168, 552] on button "File & Document" at bounding box center [1180, 540] width 191 height 39
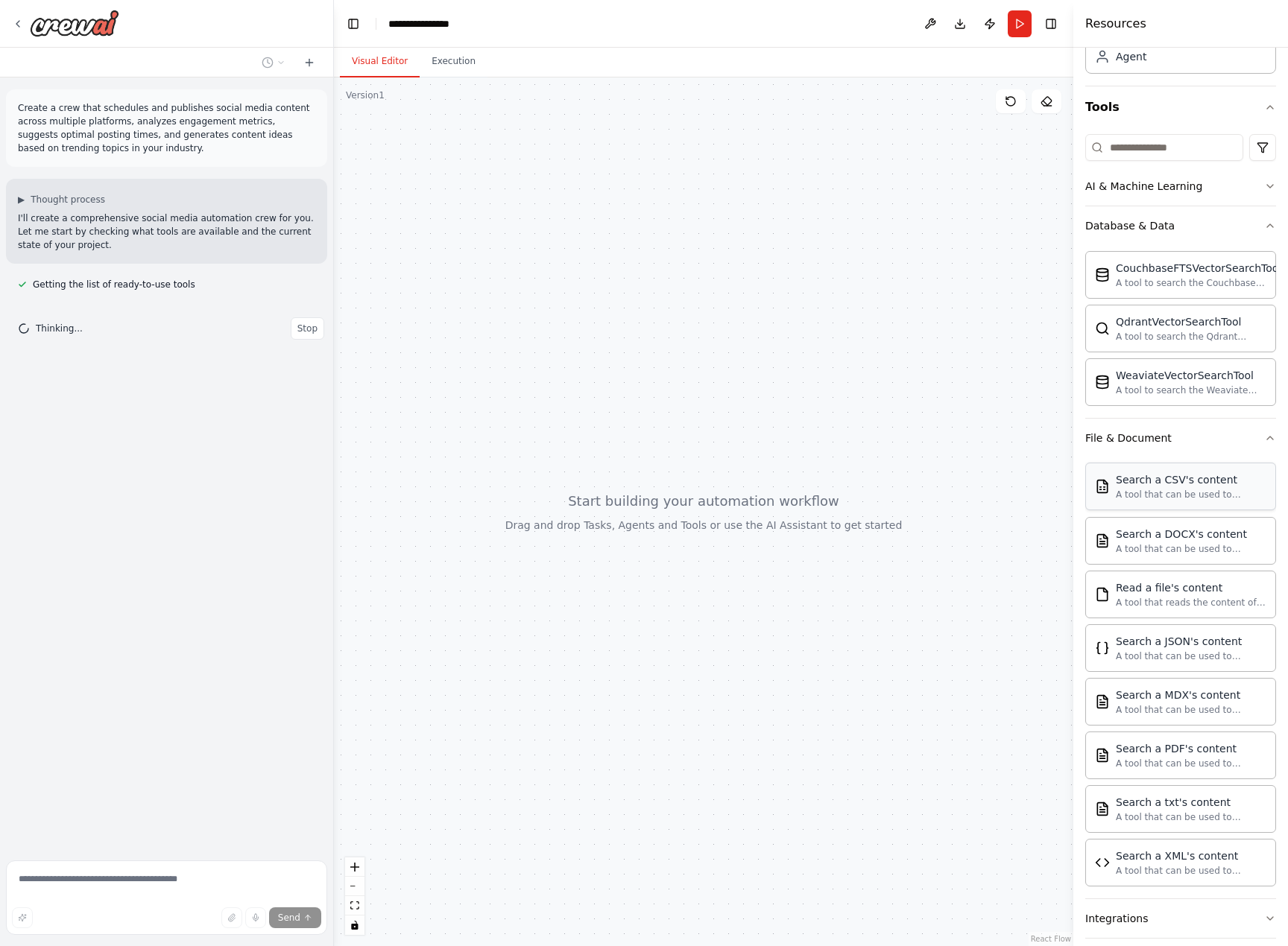
scroll to position [237, 0]
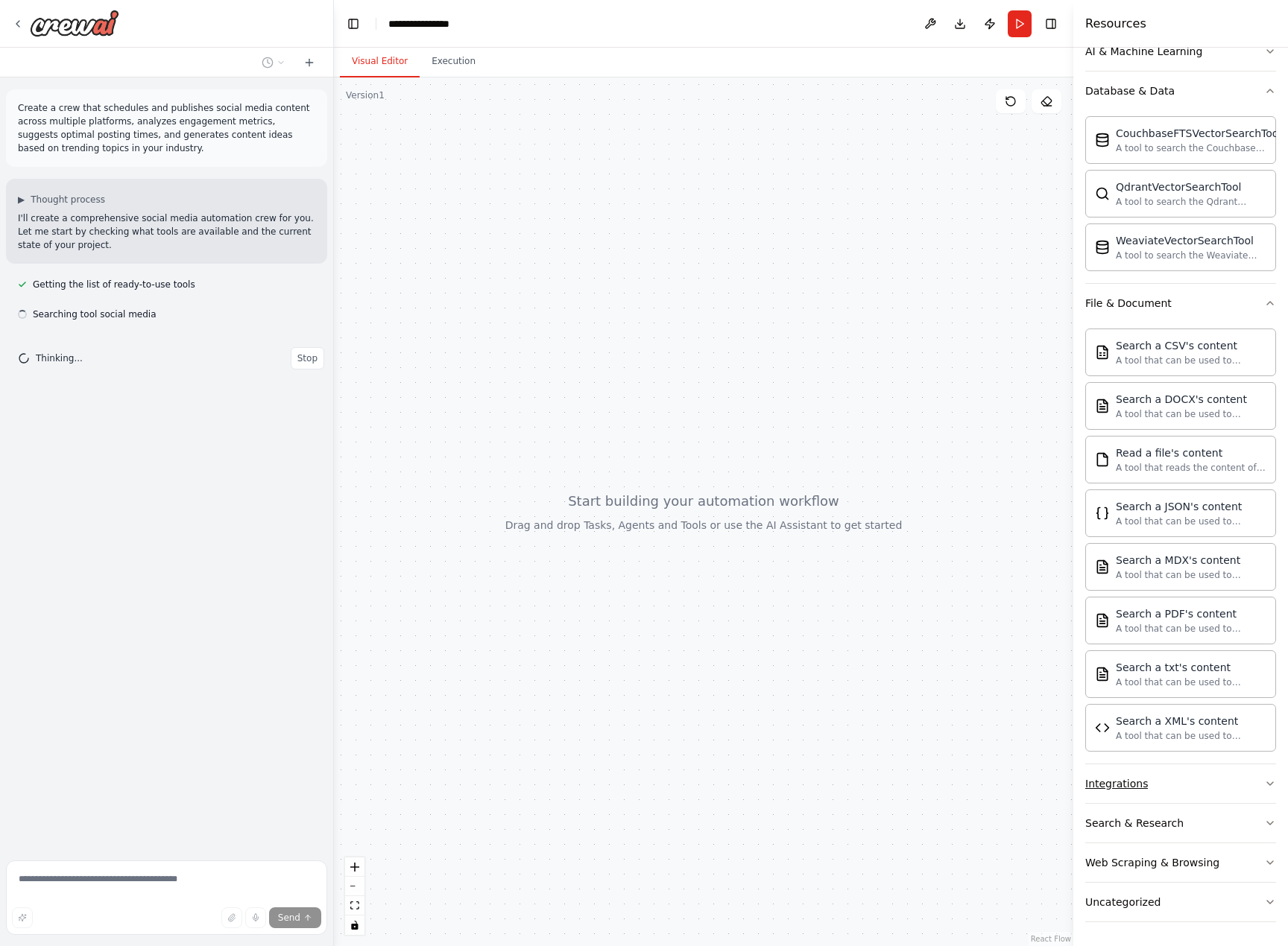
click at [1178, 787] on button "Integrations" at bounding box center [1180, 784] width 191 height 39
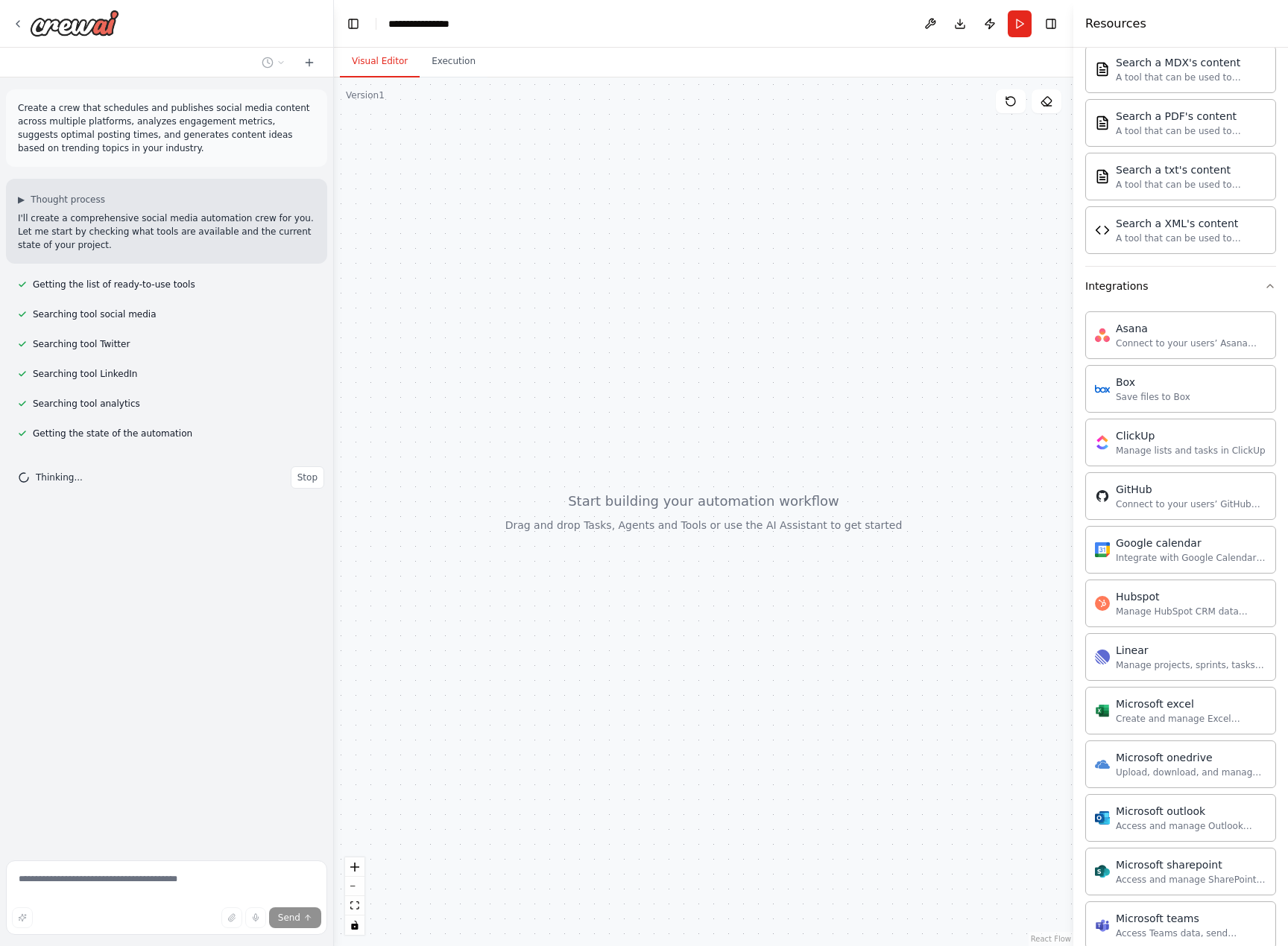
scroll to position [740, 0]
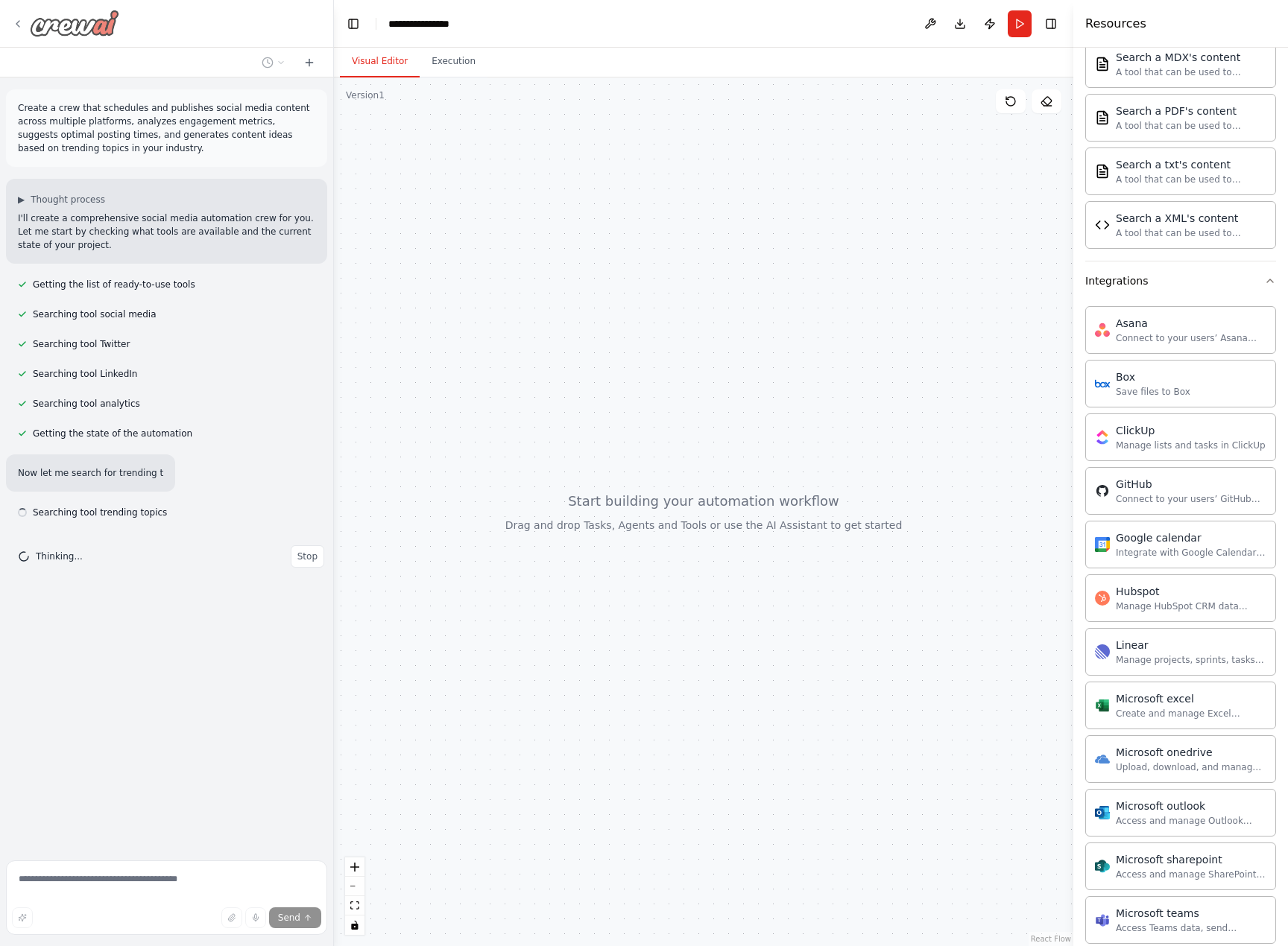
click at [14, 15] on div at bounding box center [65, 23] width 107 height 27
